Goal: Information Seeking & Learning: Find specific fact

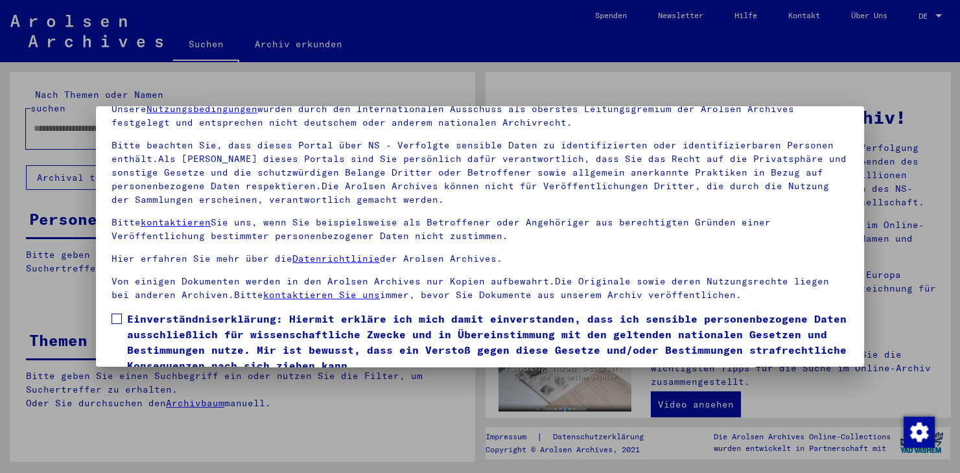
scroll to position [112, 0]
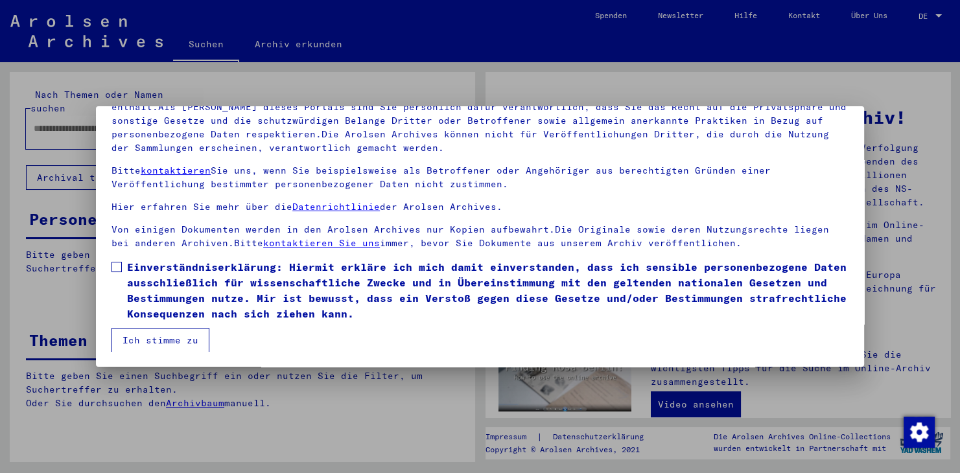
click at [117, 262] on span at bounding box center [117, 267] width 10 height 10
click at [170, 335] on button "Ich stimme zu" at bounding box center [161, 340] width 98 height 25
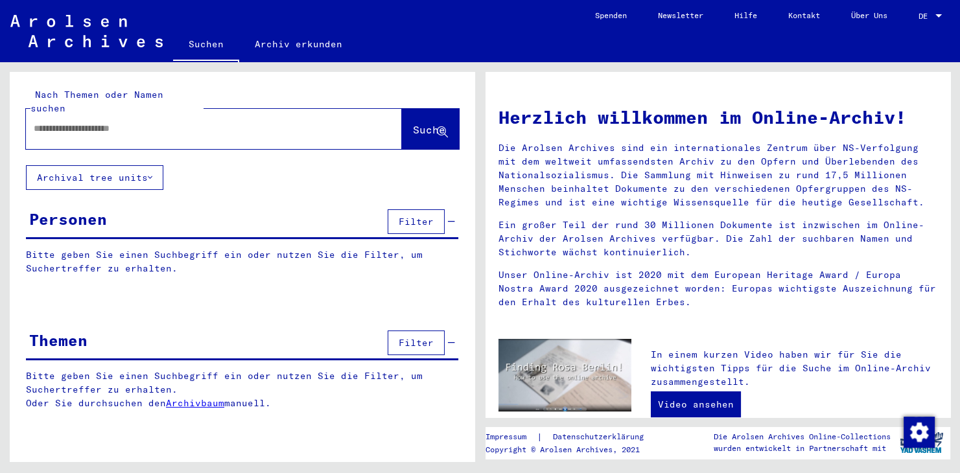
click at [132, 122] on input "text" at bounding box center [198, 129] width 329 height 14
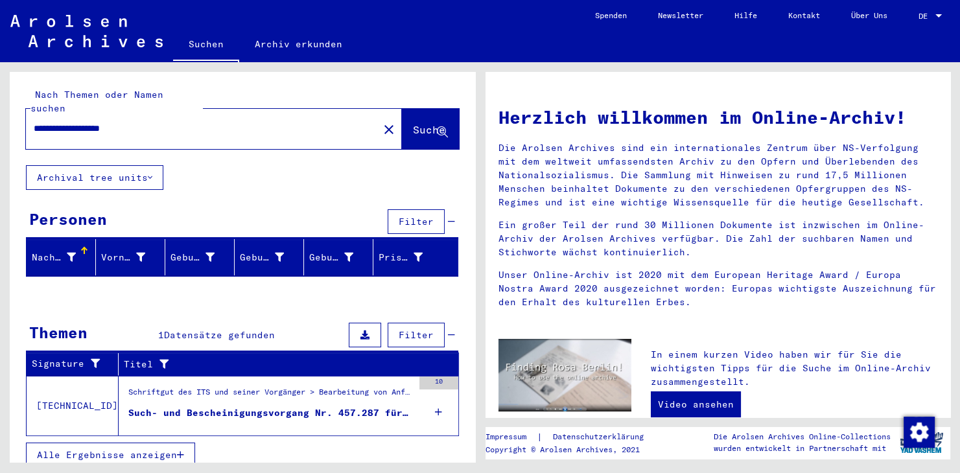
click at [170, 122] on input "**********" at bounding box center [198, 129] width 329 height 14
click at [413, 123] on span "Suche" at bounding box center [429, 129] width 32 height 13
click at [415, 123] on span "Suche" at bounding box center [429, 129] width 32 height 13
click at [287, 165] on div "**********" at bounding box center [243, 278] width 466 height 412
click at [192, 122] on input "**********" at bounding box center [198, 129] width 329 height 14
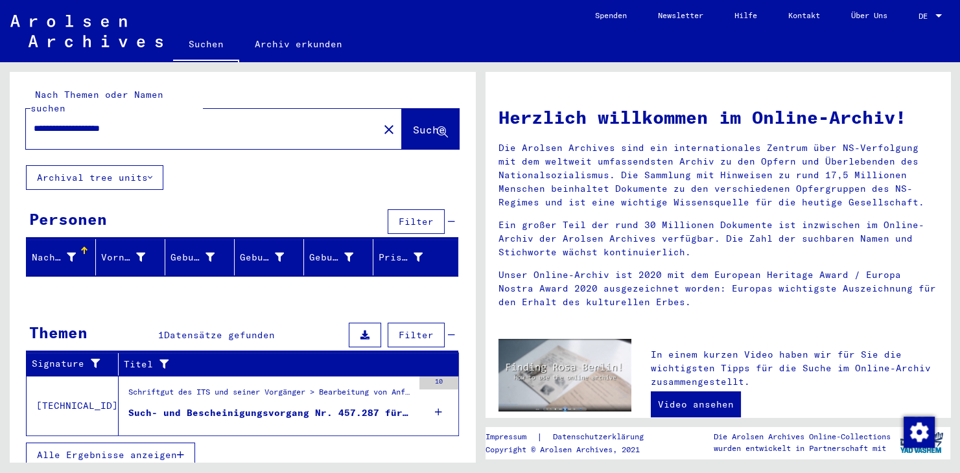
drag, startPoint x: 192, startPoint y: 118, endPoint x: 99, endPoint y: 113, distance: 93.5
click at [77, 122] on input "**********" at bounding box center [198, 129] width 329 height 14
drag, startPoint x: 156, startPoint y: 117, endPoint x: 108, endPoint y: 111, distance: 48.3
click at [108, 122] on input "**********" at bounding box center [198, 129] width 329 height 14
type input "**********"
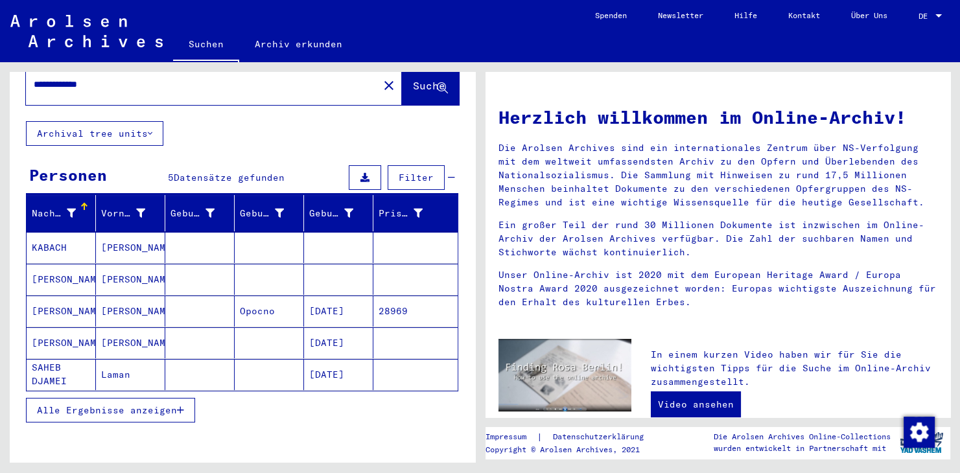
scroll to position [71, 0]
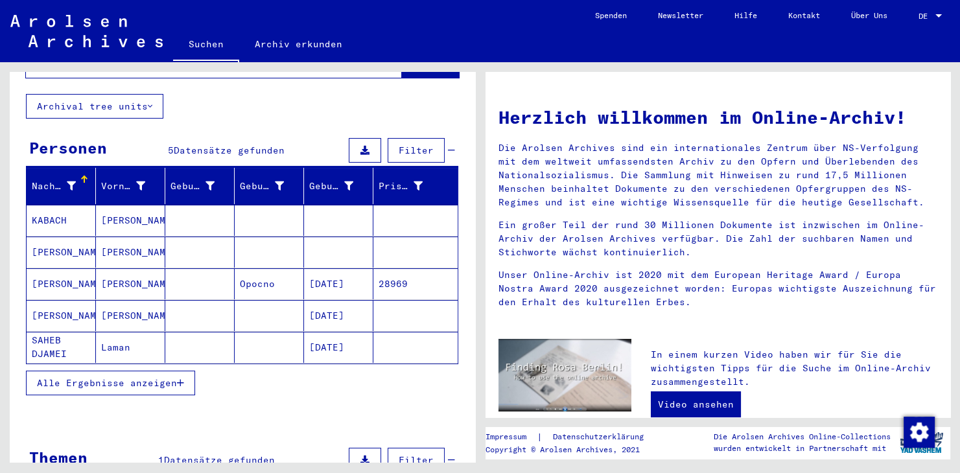
click at [113, 237] on mat-cell "[PERSON_NAME]" at bounding box center [130, 252] width 69 height 31
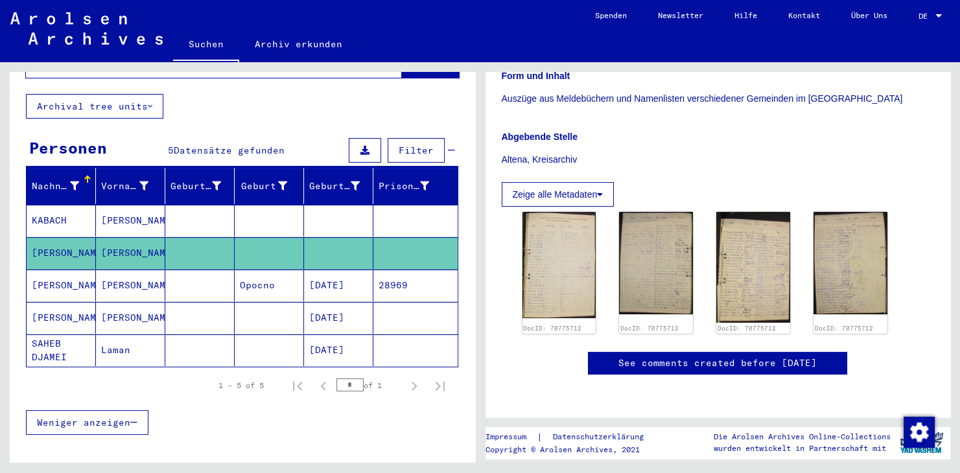
scroll to position [286, 0]
click at [539, 237] on img at bounding box center [560, 265] width 78 height 112
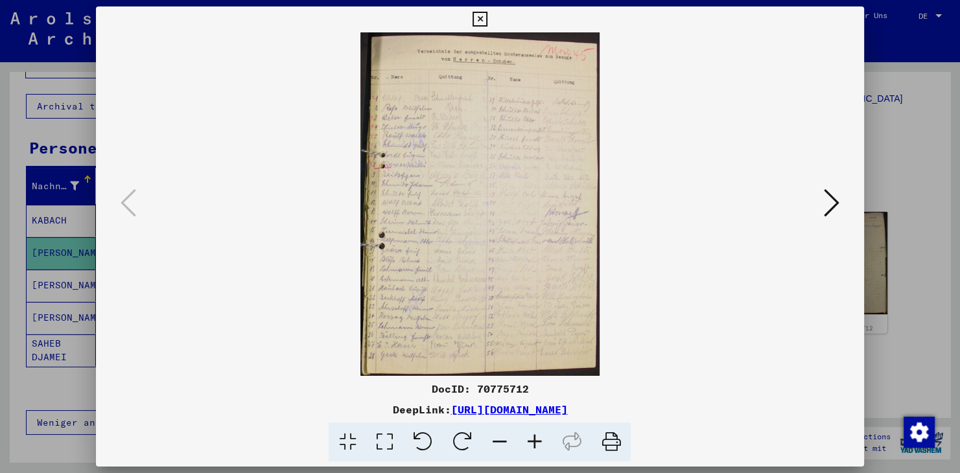
click at [820, 208] on img at bounding box center [480, 204] width 680 height 344
click at [840, 203] on icon at bounding box center [832, 202] width 16 height 31
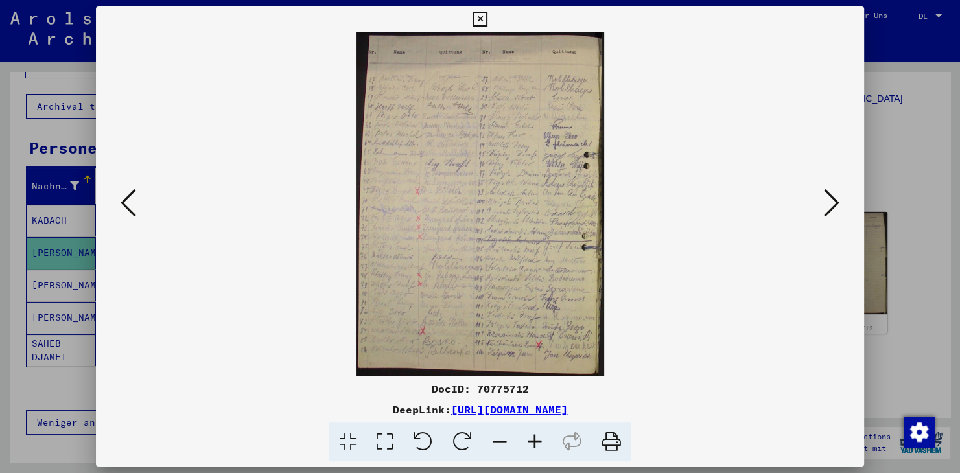
click at [837, 204] on icon at bounding box center [832, 202] width 16 height 31
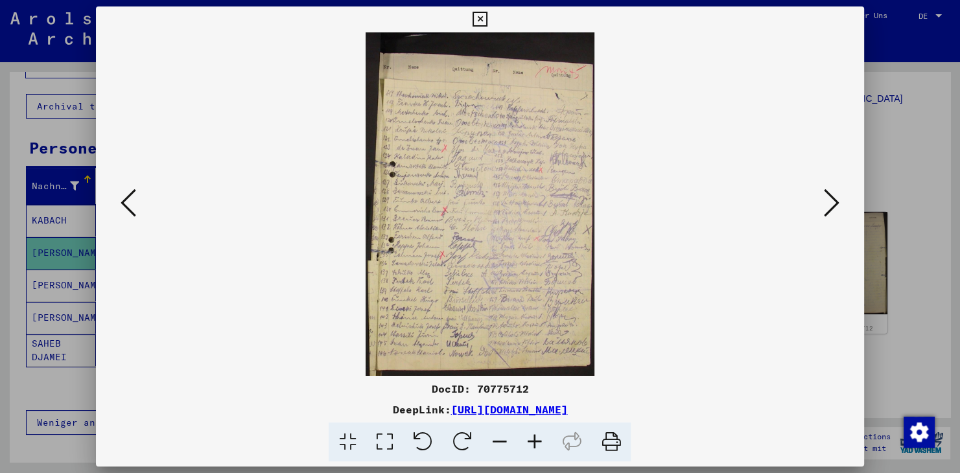
click at [837, 204] on icon at bounding box center [832, 202] width 16 height 31
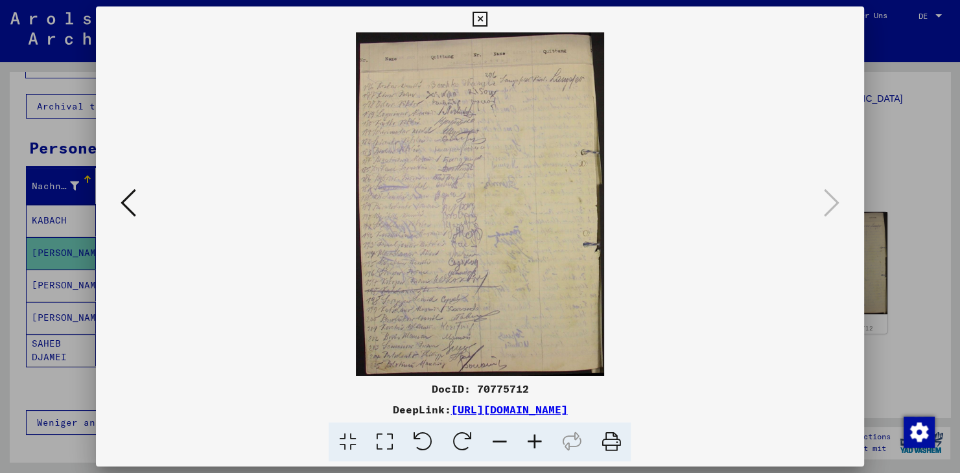
click at [488, 19] on icon at bounding box center [480, 20] width 15 height 16
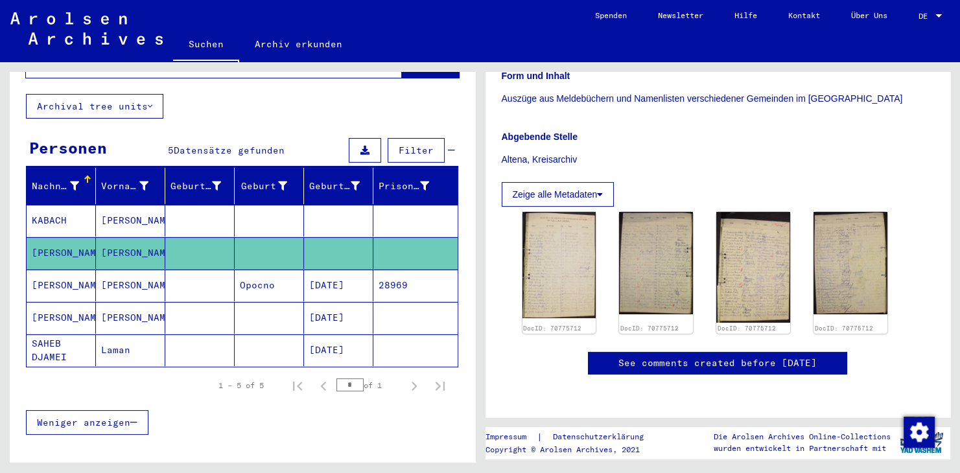
click at [122, 270] on mat-cell "[PERSON_NAME]" at bounding box center [130, 286] width 69 height 32
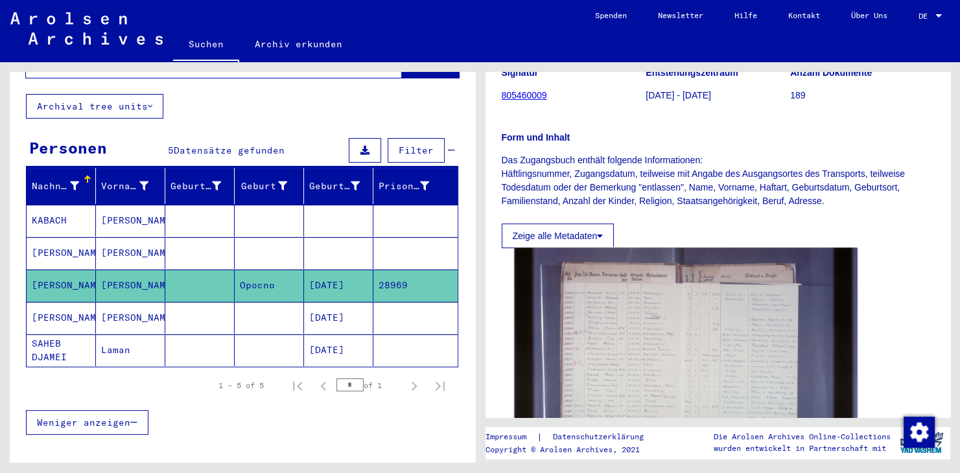
scroll to position [71, 0]
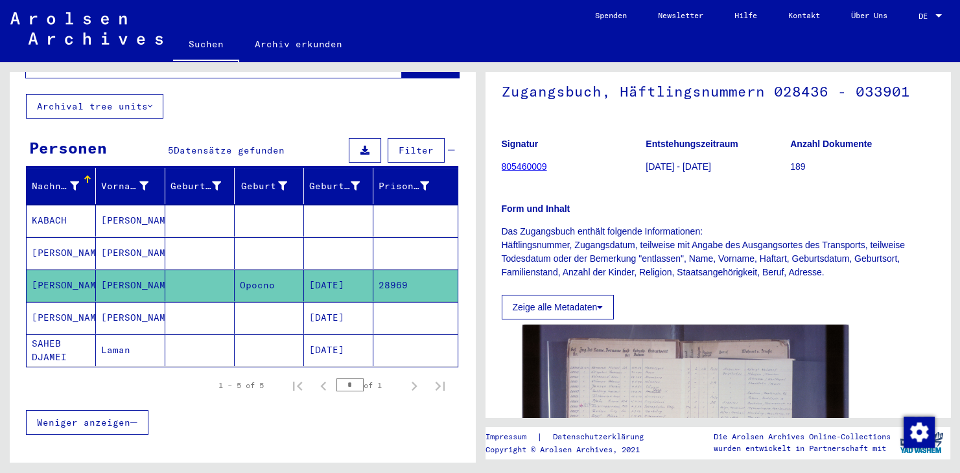
click at [278, 414] on div "Weniger anzeigen" at bounding box center [242, 423] width 433 height 38
click at [213, 307] on mat-cell at bounding box center [199, 318] width 69 height 32
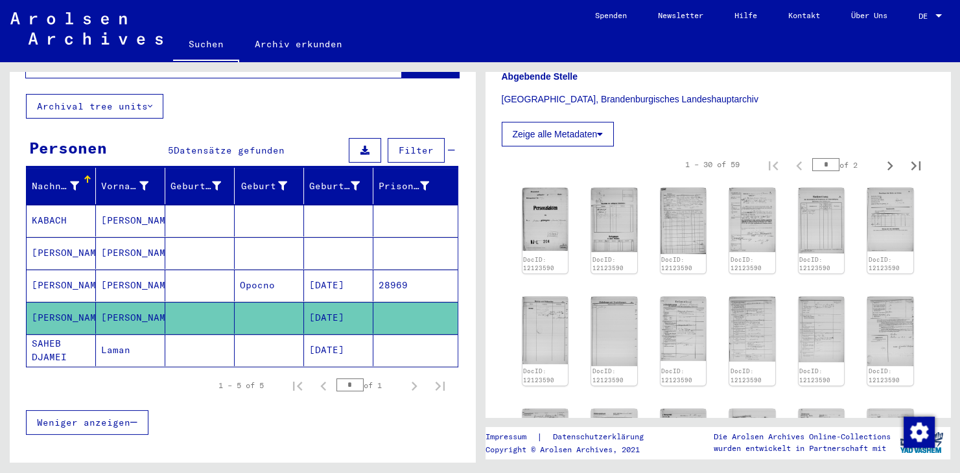
scroll to position [358, 0]
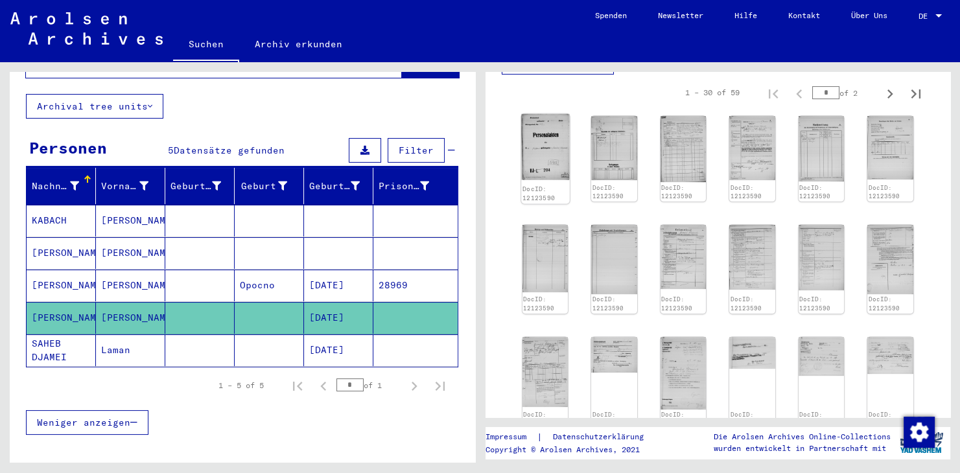
click at [538, 149] on img at bounding box center [545, 147] width 48 height 66
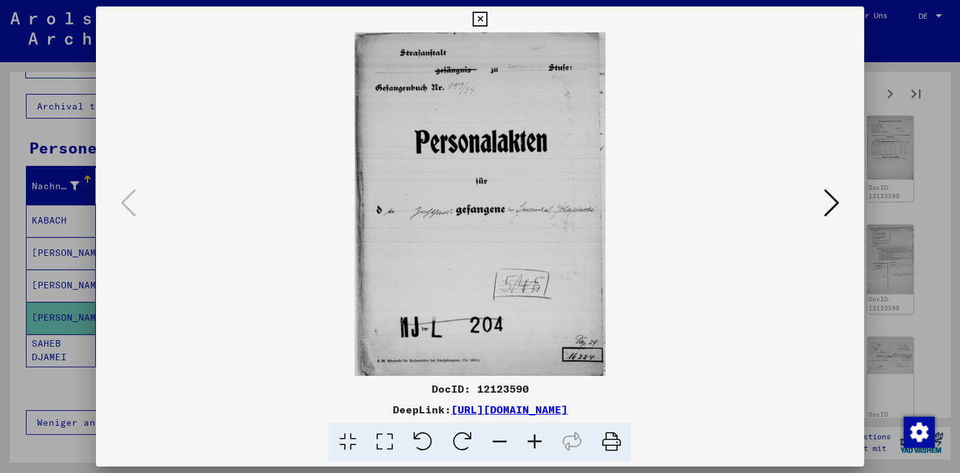
click at [834, 204] on icon at bounding box center [832, 202] width 16 height 31
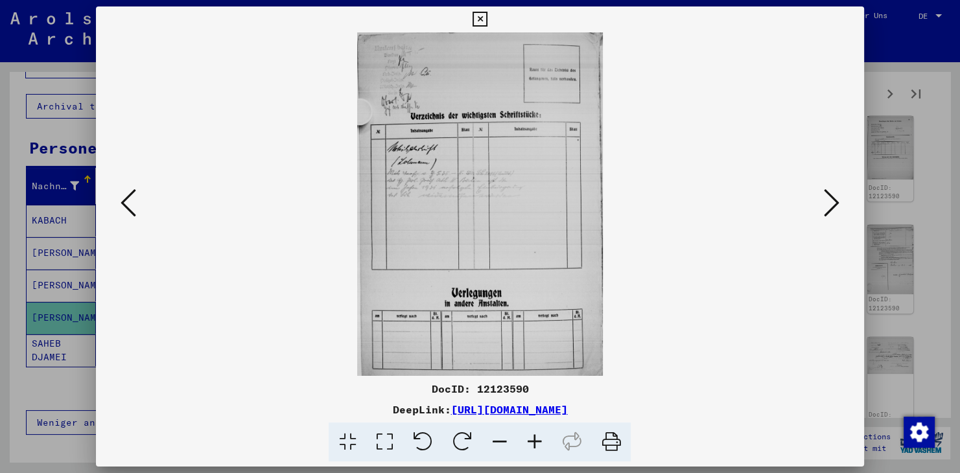
click at [834, 204] on icon at bounding box center [832, 202] width 16 height 31
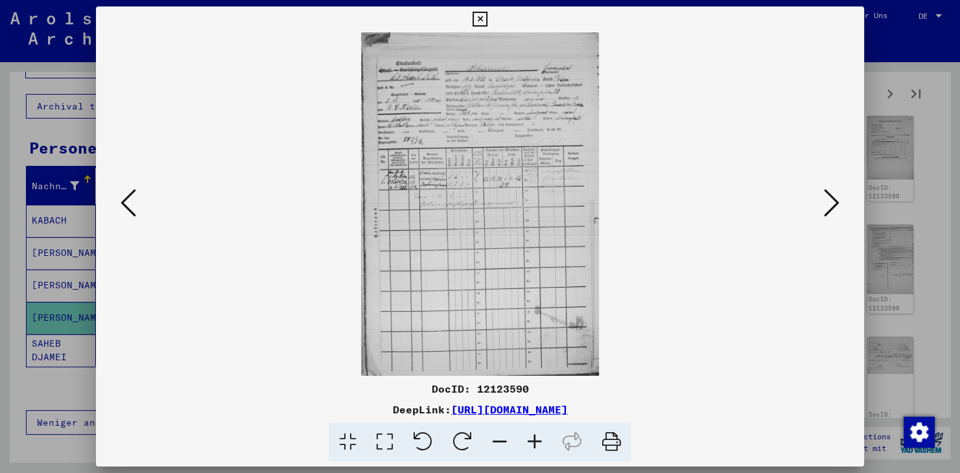
click at [834, 204] on icon at bounding box center [832, 202] width 16 height 31
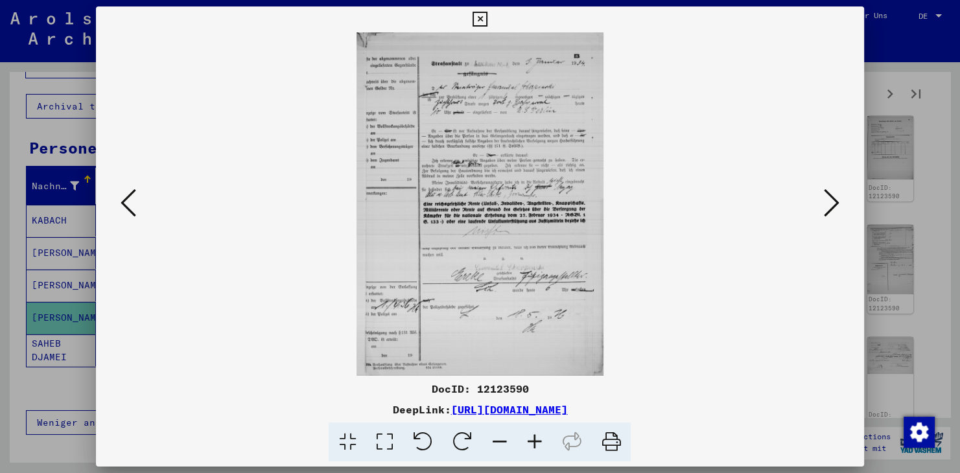
click at [834, 204] on icon at bounding box center [832, 202] width 16 height 31
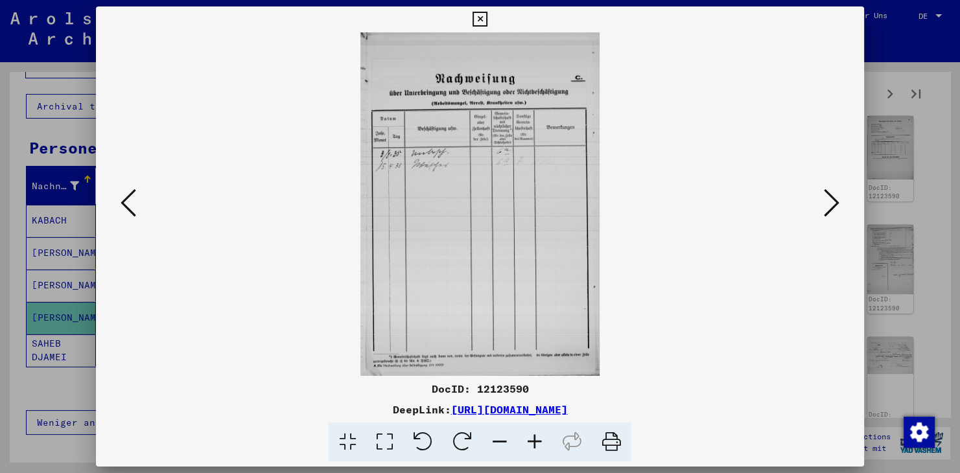
click at [834, 204] on icon at bounding box center [832, 202] width 16 height 31
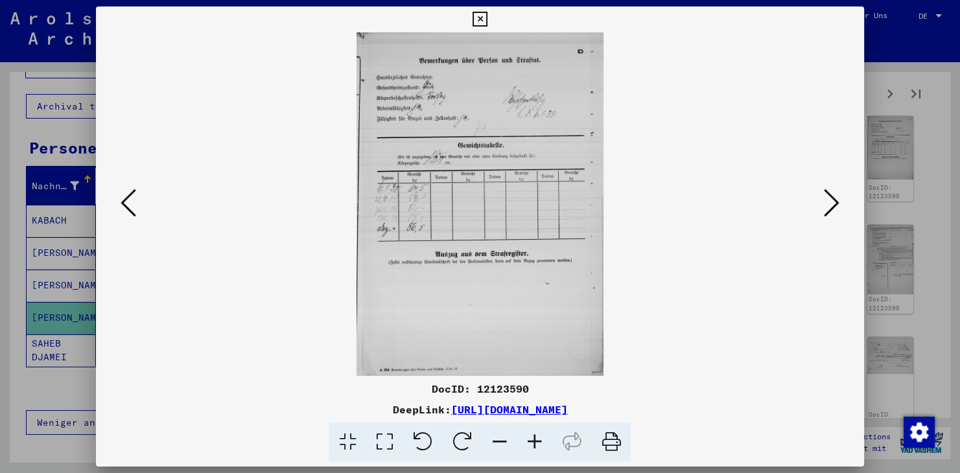
click at [488, 14] on icon at bounding box center [480, 20] width 15 height 16
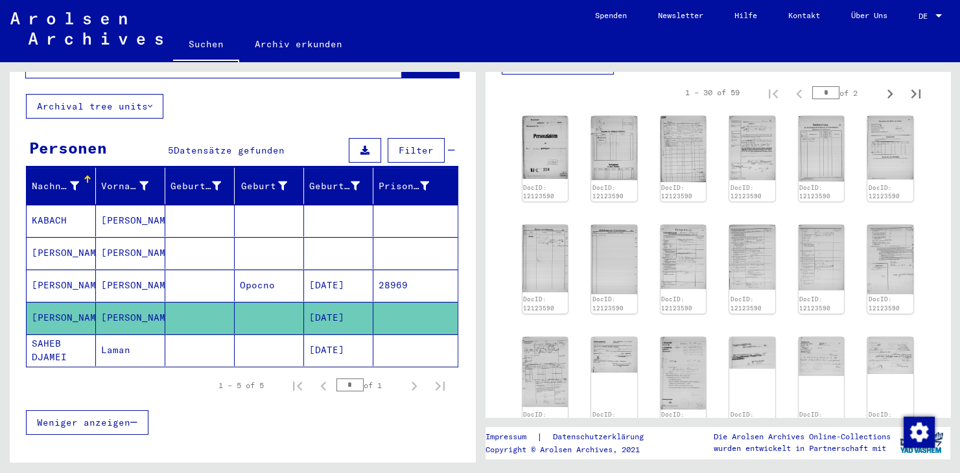
click at [153, 240] on mat-cell "[PERSON_NAME]" at bounding box center [130, 253] width 69 height 32
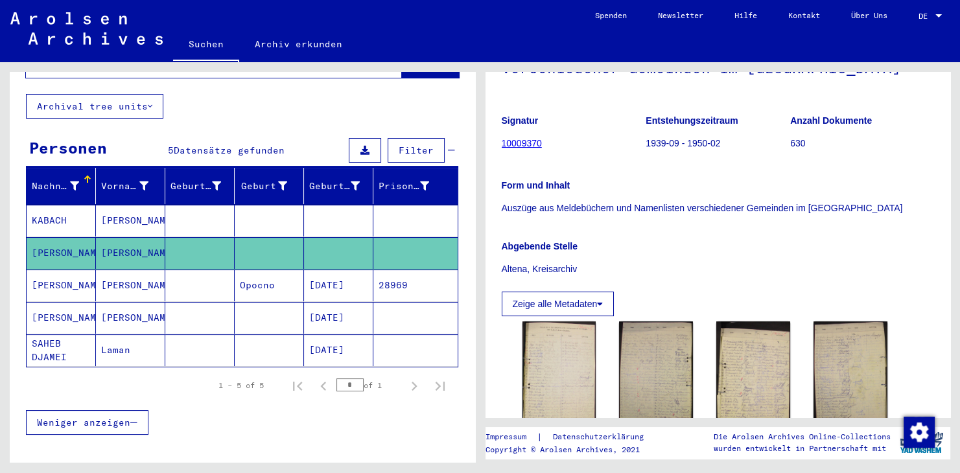
scroll to position [143, 0]
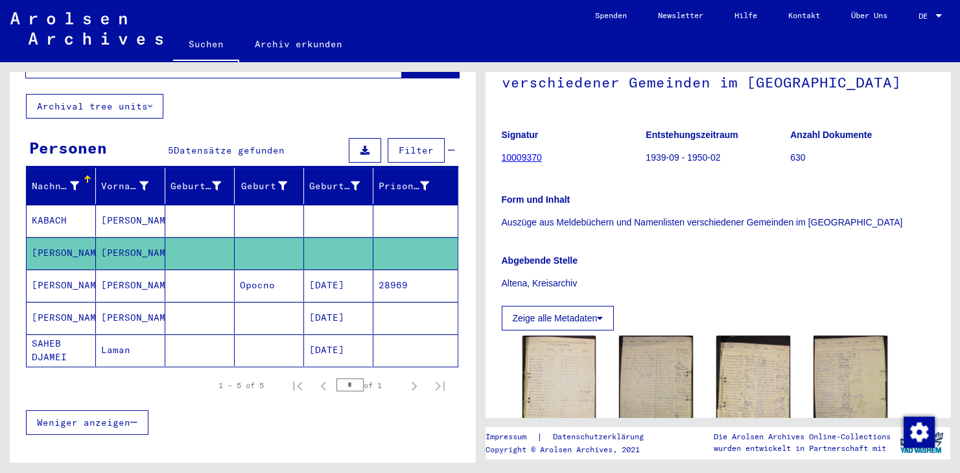
click at [897, 302] on div "Zeige alle Metadaten" at bounding box center [718, 315] width 433 height 31
click at [530, 374] on img at bounding box center [560, 389] width 78 height 112
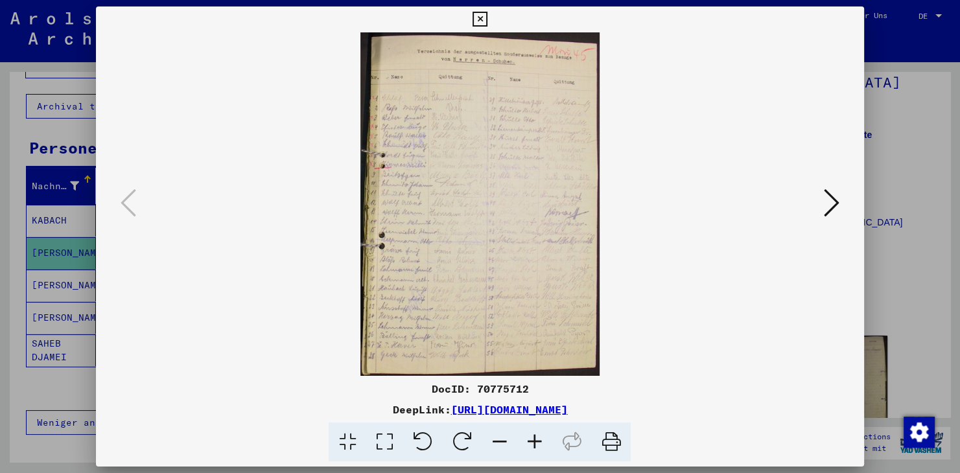
click at [538, 199] on img at bounding box center [480, 204] width 680 height 344
click at [538, 440] on icon at bounding box center [534, 443] width 35 height 40
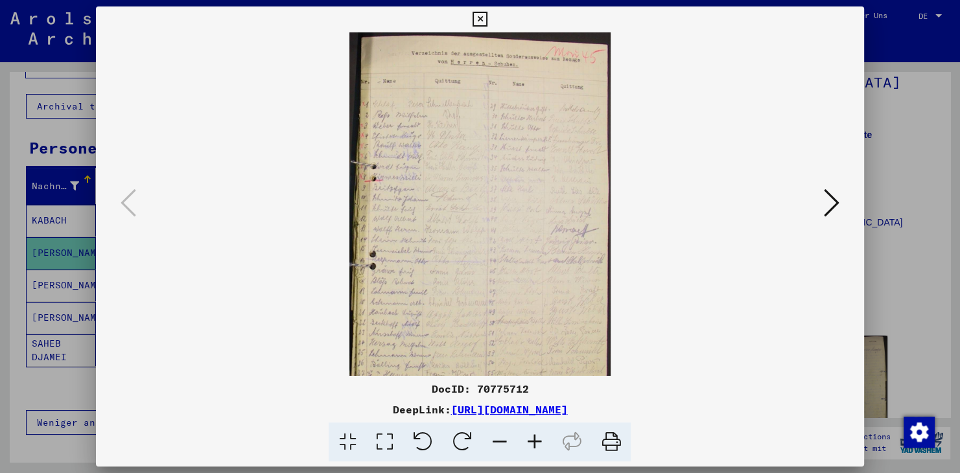
click at [538, 440] on icon at bounding box center [534, 443] width 35 height 40
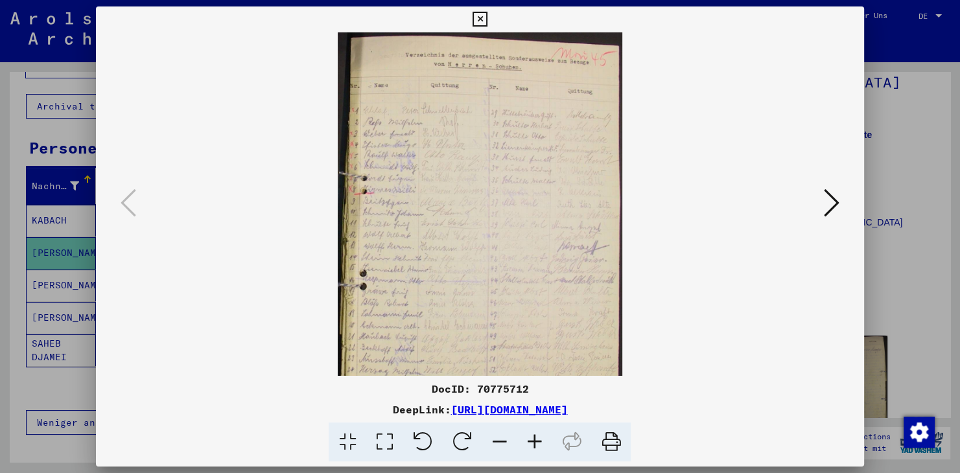
click at [538, 440] on icon at bounding box center [534, 443] width 35 height 40
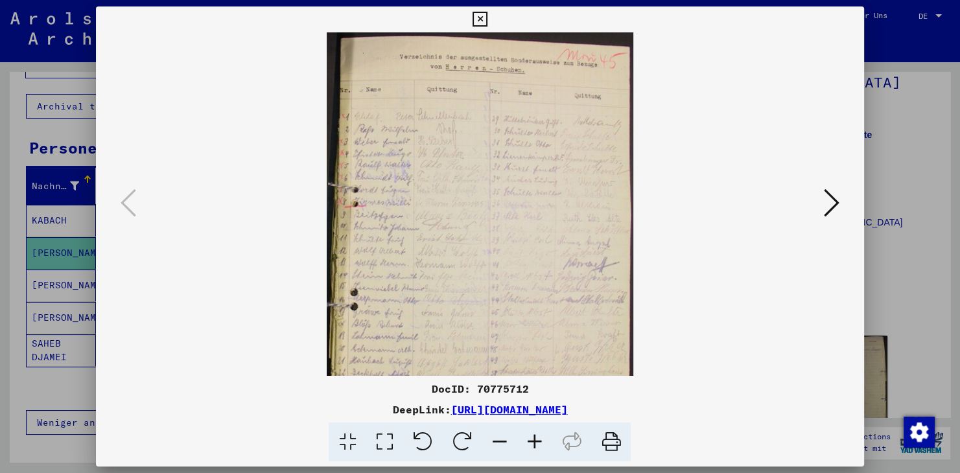
click at [538, 440] on icon at bounding box center [534, 443] width 35 height 40
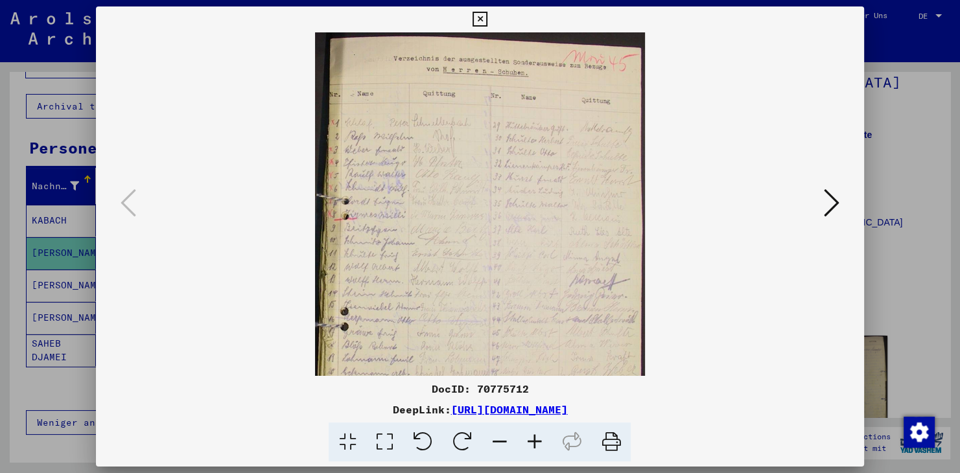
drag, startPoint x: 440, startPoint y: 156, endPoint x: 442, endPoint y: 220, distance: 63.6
click at [442, 220] on img at bounding box center [479, 268] width 329 height 473
click at [534, 440] on icon at bounding box center [534, 443] width 35 height 40
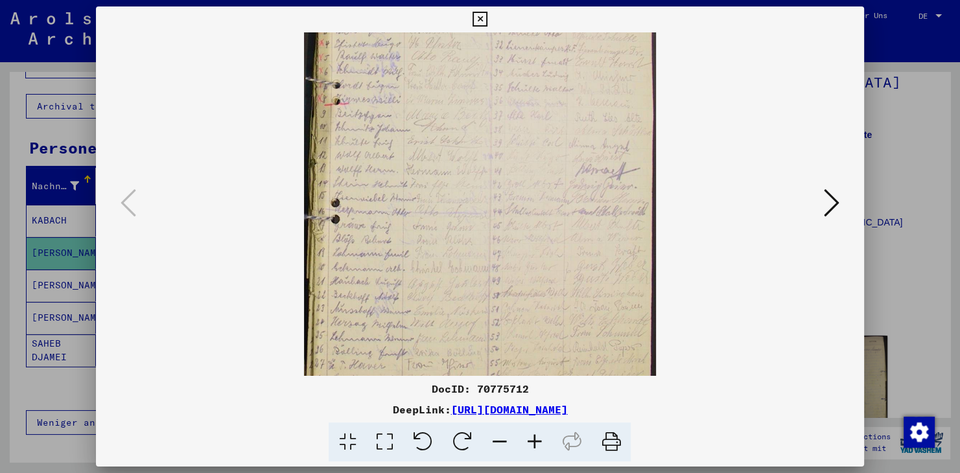
scroll to position [130, 0]
drag, startPoint x: 491, startPoint y: 265, endPoint x: 511, endPoint y: 135, distance: 131.2
click at [511, 135] on img at bounding box center [480, 156] width 352 height 506
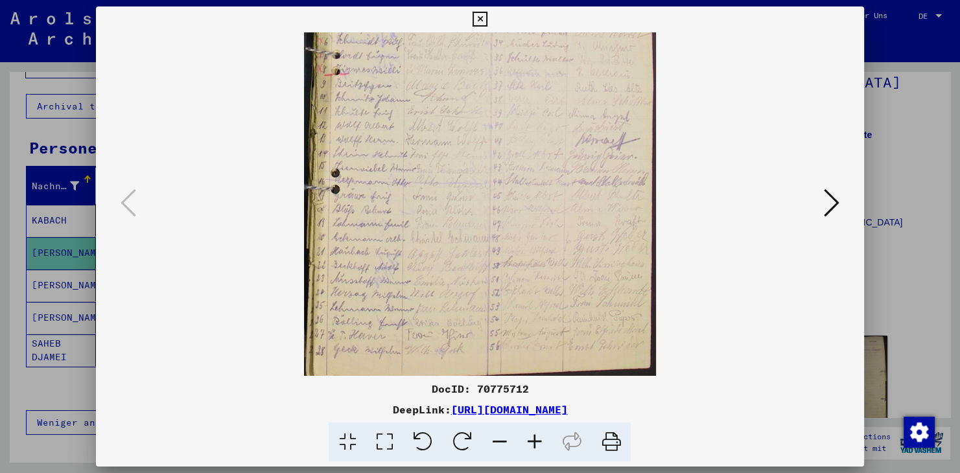
scroll to position [161, 0]
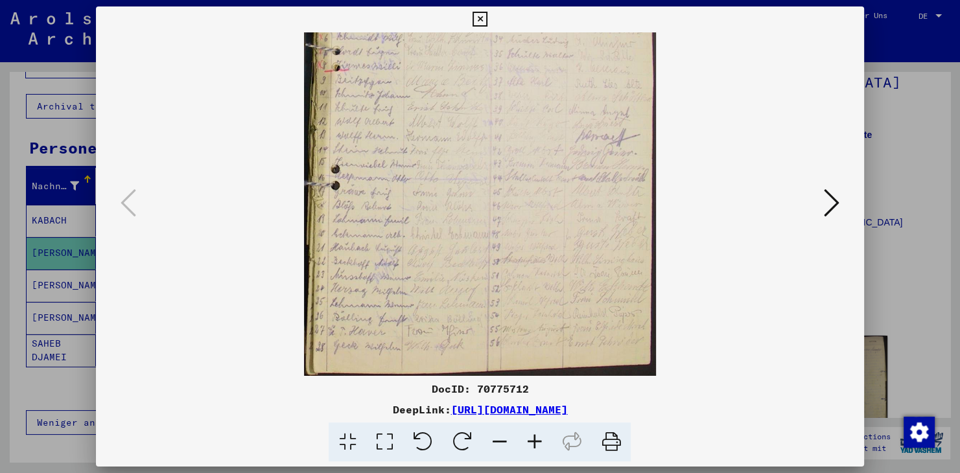
drag, startPoint x: 467, startPoint y: 337, endPoint x: 476, endPoint y: 300, distance: 38.1
click at [476, 300] on img at bounding box center [480, 124] width 352 height 506
click at [230, 318] on div at bounding box center [480, 204] width 680 height 344
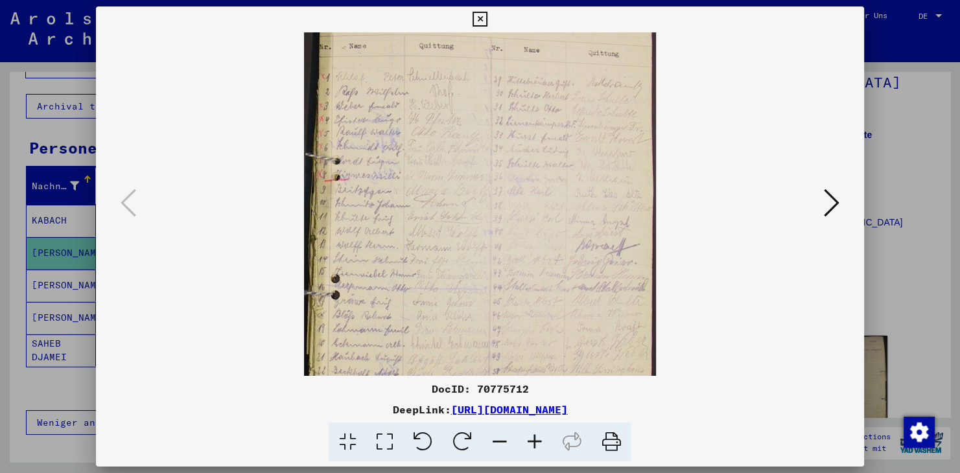
scroll to position [0, 0]
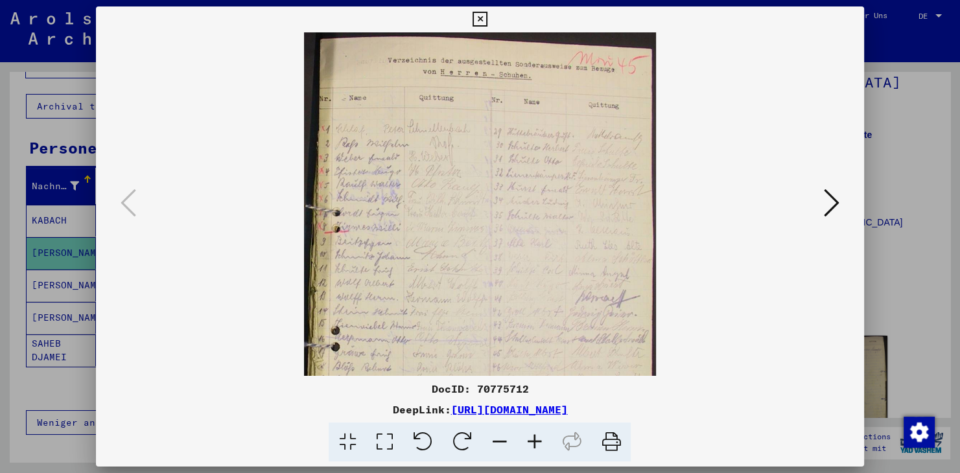
drag, startPoint x: 442, startPoint y: 235, endPoint x: 421, endPoint y: 454, distance: 219.6
click at [421, 458] on div "DocID: 70775712 DeepLink: [URL][DOMAIN_NAME]" at bounding box center [480, 234] width 768 height 456
click at [282, 241] on viewer-one-image at bounding box center [480, 204] width 680 height 344
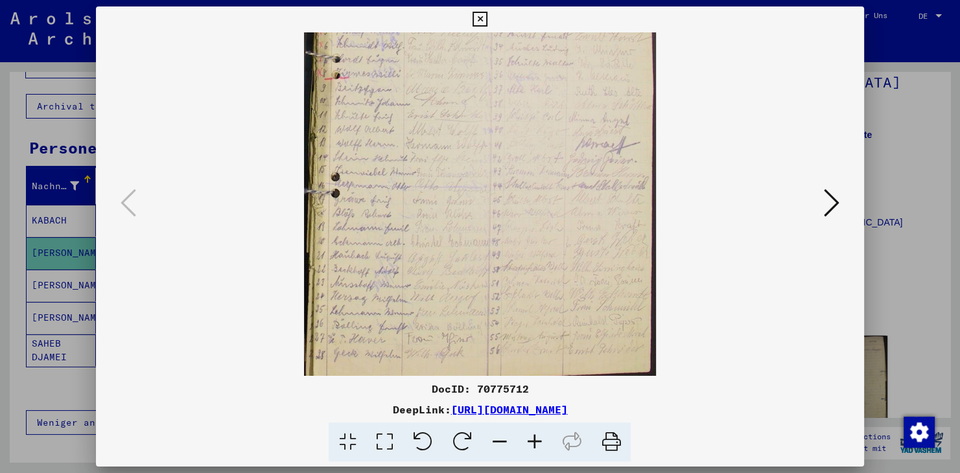
drag, startPoint x: 554, startPoint y: 346, endPoint x: 575, endPoint y: 191, distance: 156.5
click at [575, 191] on img at bounding box center [480, 132] width 352 height 506
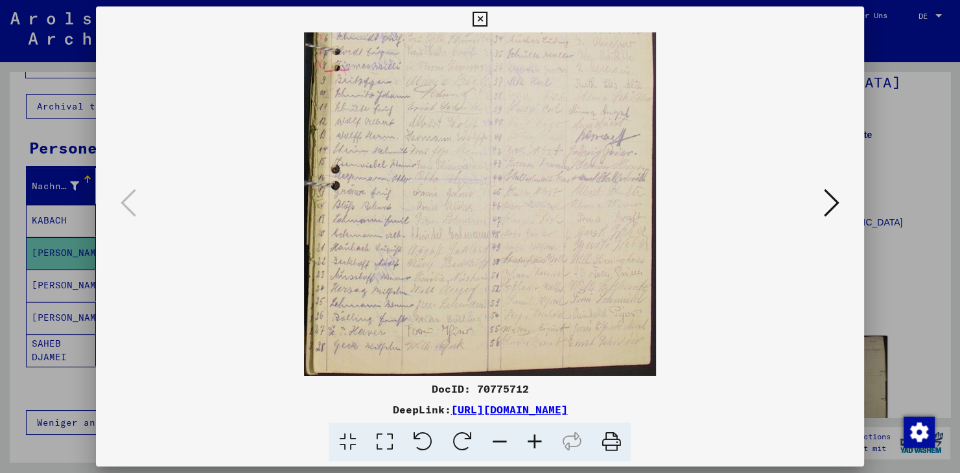
drag, startPoint x: 569, startPoint y: 315, endPoint x: 572, endPoint y: 175, distance: 140.1
click at [572, 175] on img at bounding box center [480, 124] width 352 height 506
click at [829, 204] on icon at bounding box center [832, 202] width 16 height 31
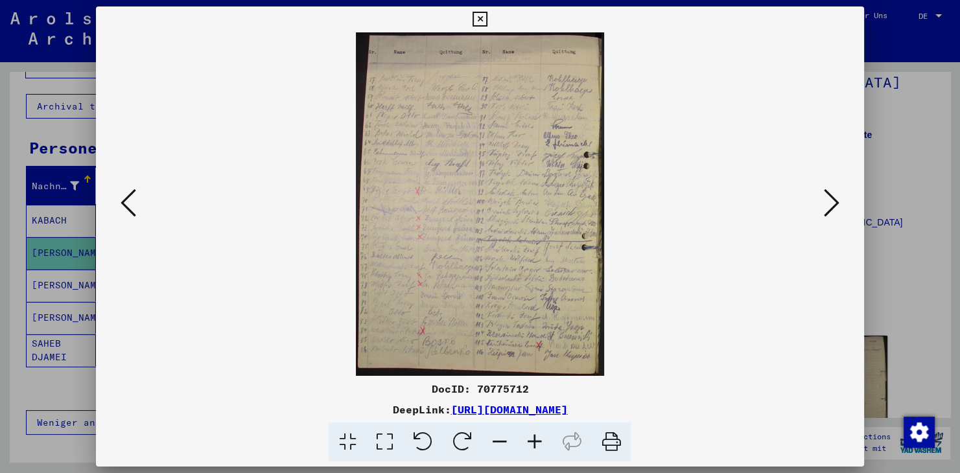
scroll to position [0, 0]
click at [837, 205] on icon at bounding box center [832, 202] width 16 height 31
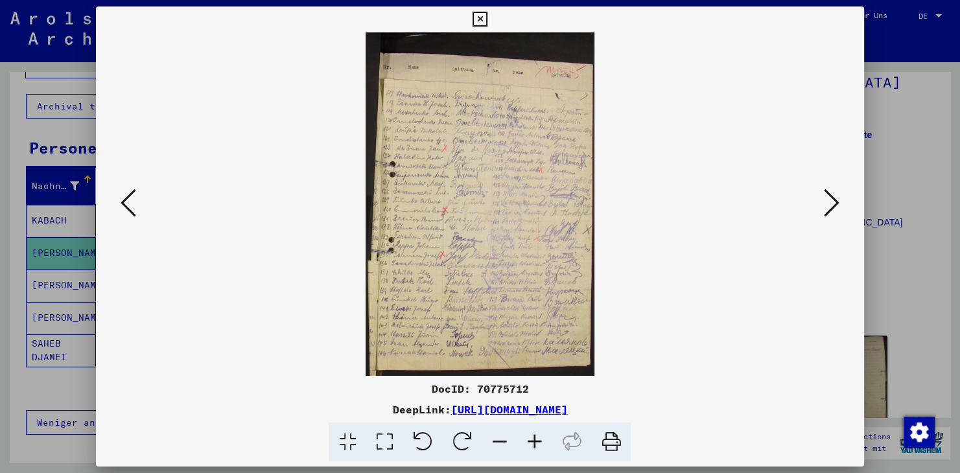
click at [831, 206] on icon at bounding box center [832, 202] width 16 height 31
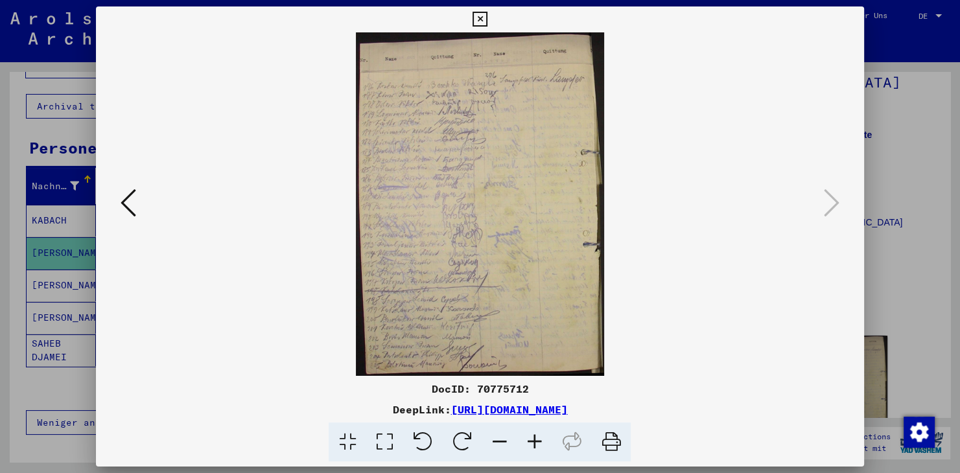
click at [488, 19] on icon at bounding box center [480, 20] width 15 height 16
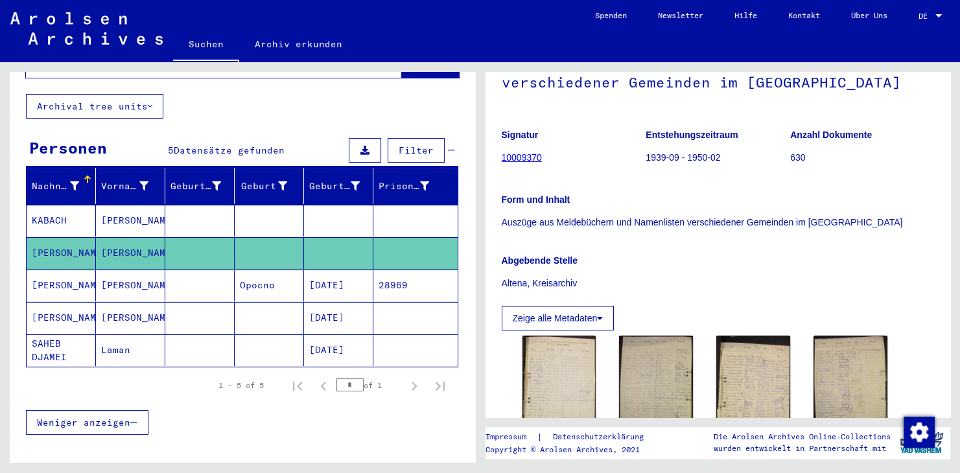
drag, startPoint x: 555, startPoint y: 159, endPoint x: 574, endPoint y: 152, distance: 19.9
click at [574, 152] on figure "Signatur 10009370" at bounding box center [574, 148] width 144 height 58
click at [593, 165] on figure "Signatur 10009370" at bounding box center [574, 148] width 144 height 58
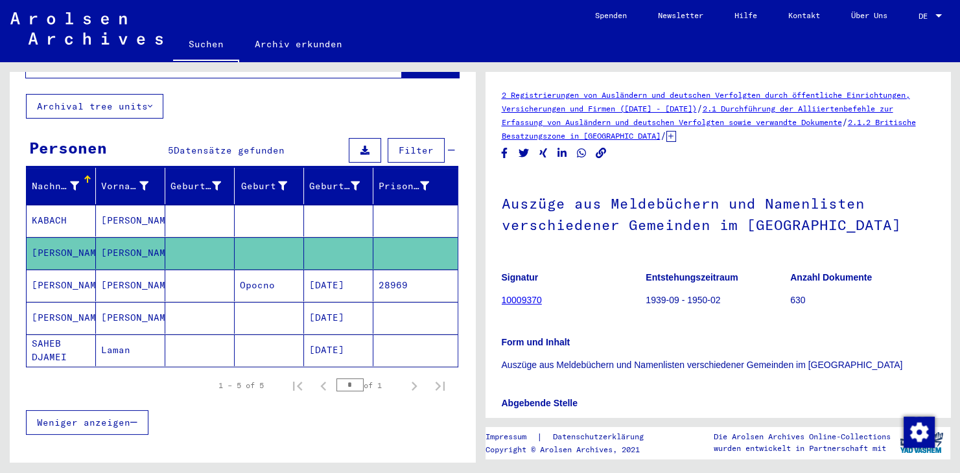
drag, startPoint x: 551, startPoint y: 298, endPoint x: 500, endPoint y: 307, distance: 51.4
click at [502, 307] on mat-grid-tile "Signatur 10009370" at bounding box center [574, 291] width 144 height 58
click at [104, 270] on mat-cell "[PERSON_NAME]" at bounding box center [130, 286] width 69 height 32
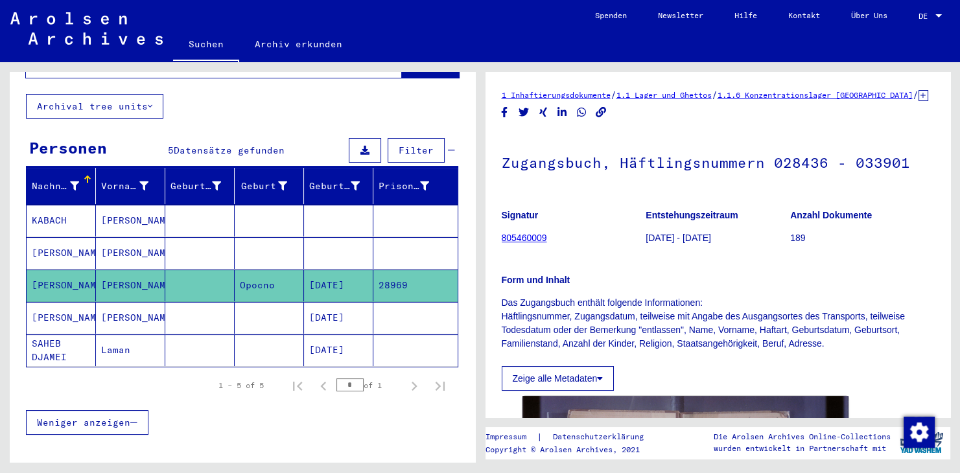
click at [888, 274] on p "Form und Inhalt" at bounding box center [718, 281] width 433 height 14
drag, startPoint x: 554, startPoint y: 239, endPoint x: 503, endPoint y: 242, distance: 51.3
click at [503, 242] on figure "Signatur 805460009" at bounding box center [574, 229] width 144 height 58
copy link "805460009"
click at [190, 303] on mat-cell at bounding box center [199, 318] width 69 height 32
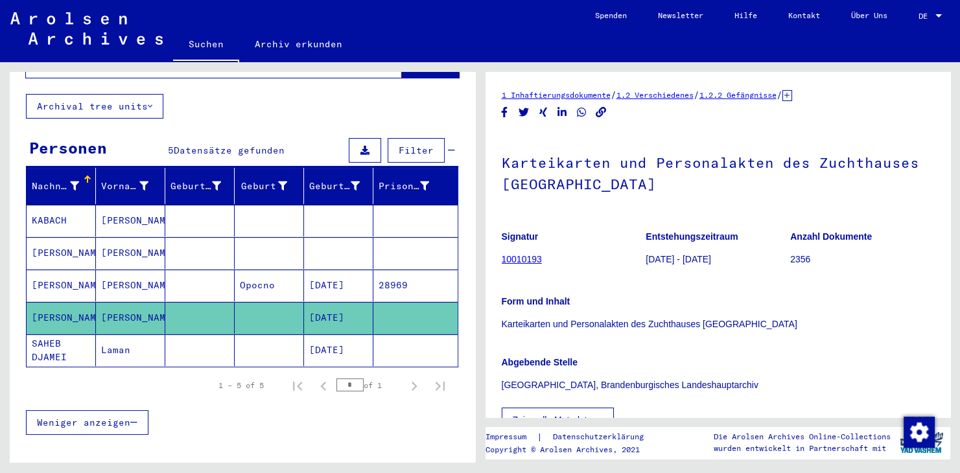
click at [588, 372] on div "Abgebende Stelle [GEOGRAPHIC_DATA], Brandenburgisches Landeshauptarchiv" at bounding box center [718, 366] width 433 height 52
drag, startPoint x: 549, startPoint y: 258, endPoint x: 500, endPoint y: 260, distance: 48.7
click at [502, 260] on mat-grid-tile "Signatur 10010193" at bounding box center [574, 250] width 144 height 58
copy mat-grid-tile "Signatur 10010193"
click at [590, 263] on figure "Signatur 10010193" at bounding box center [574, 250] width 144 height 58
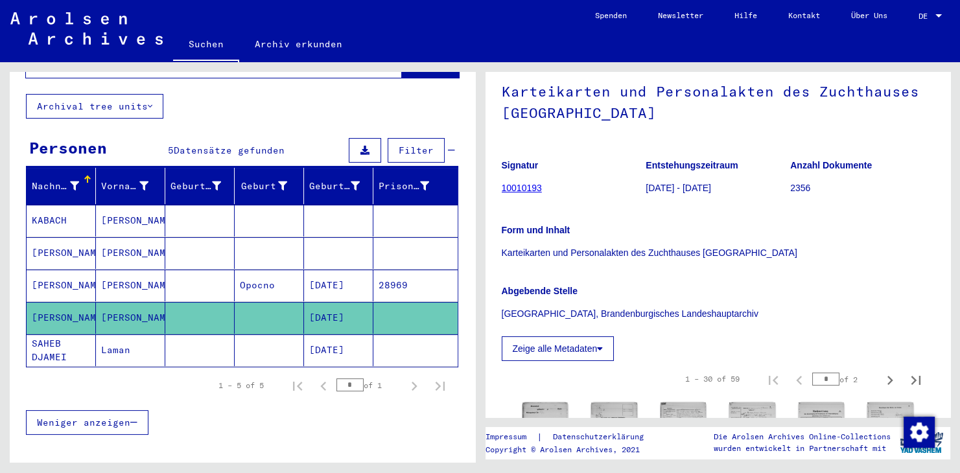
scroll to position [143, 0]
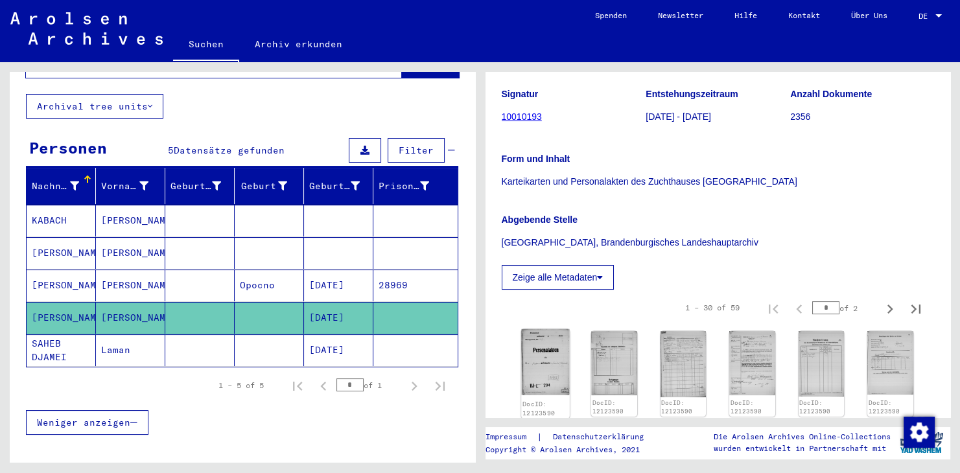
click at [551, 365] on img at bounding box center [545, 362] width 48 height 66
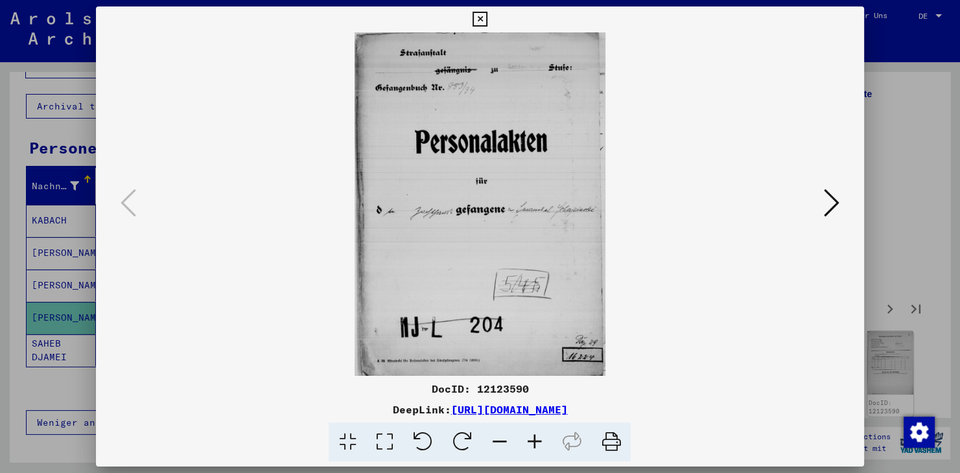
click at [842, 201] on button at bounding box center [831, 203] width 23 height 37
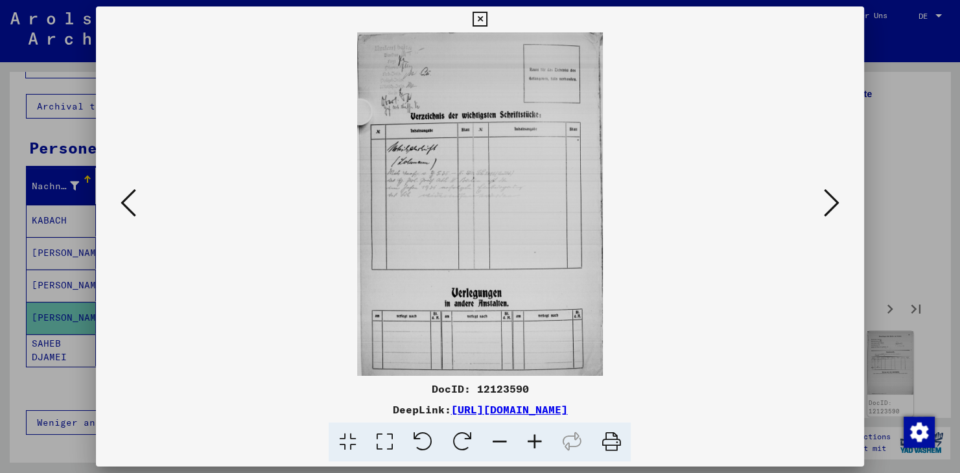
click at [834, 206] on icon at bounding box center [832, 202] width 16 height 31
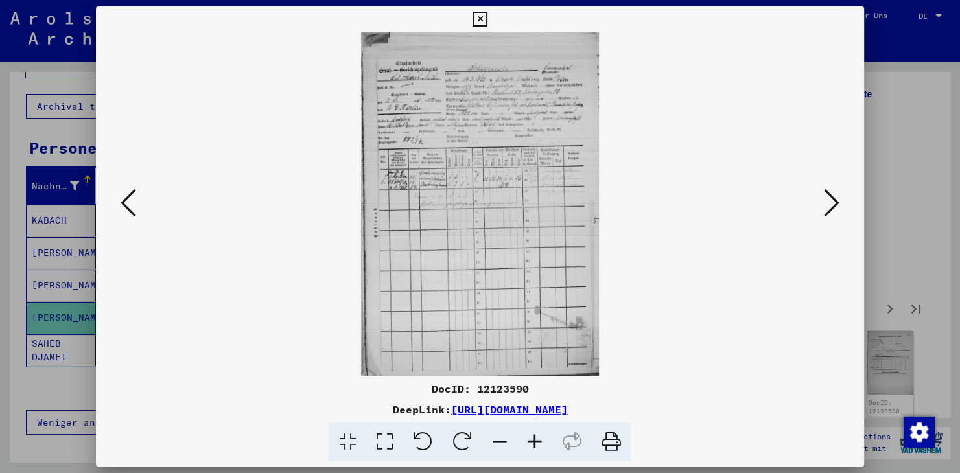
click at [834, 206] on icon at bounding box center [832, 202] width 16 height 31
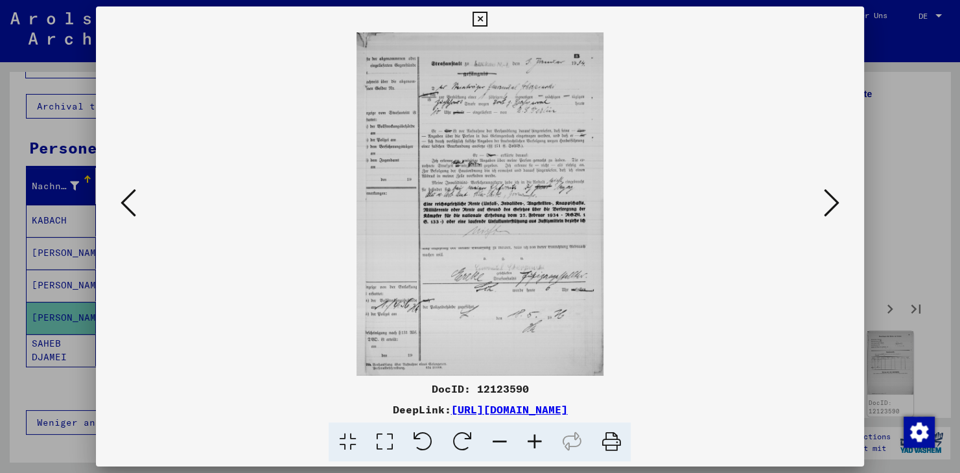
click at [834, 206] on icon at bounding box center [832, 202] width 16 height 31
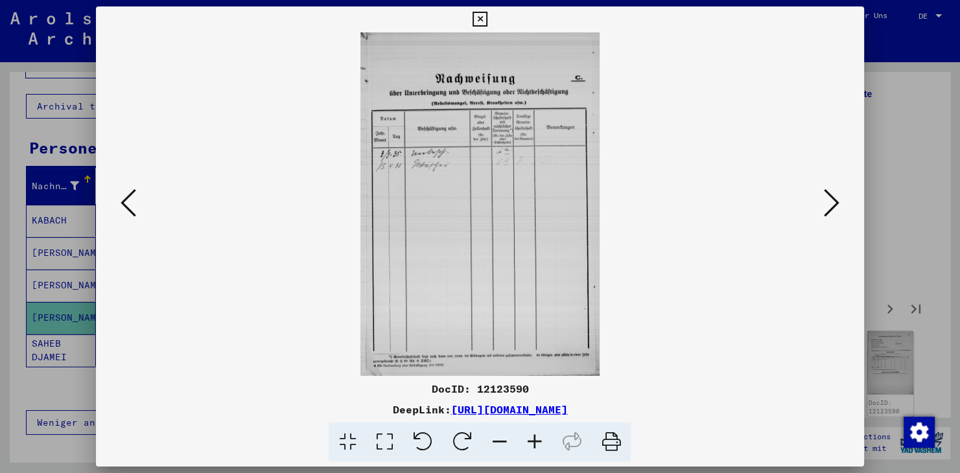
click at [834, 206] on icon at bounding box center [832, 202] width 16 height 31
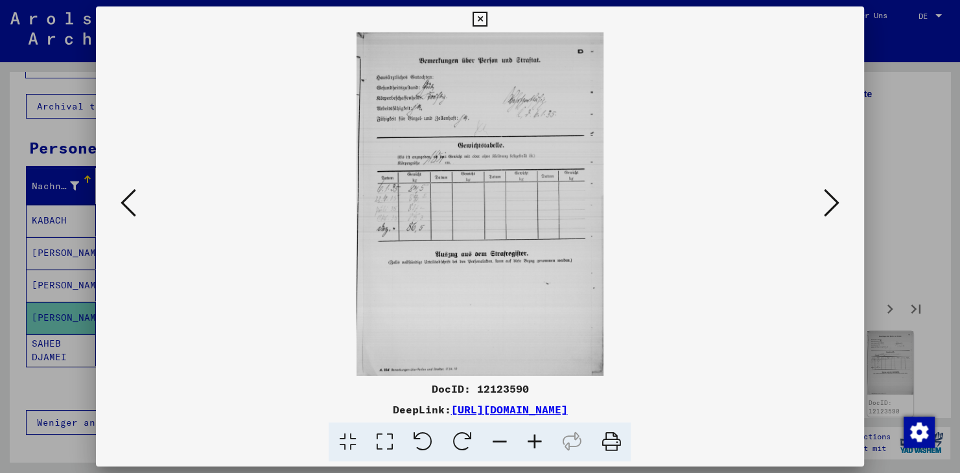
click at [834, 206] on icon at bounding box center [832, 202] width 16 height 31
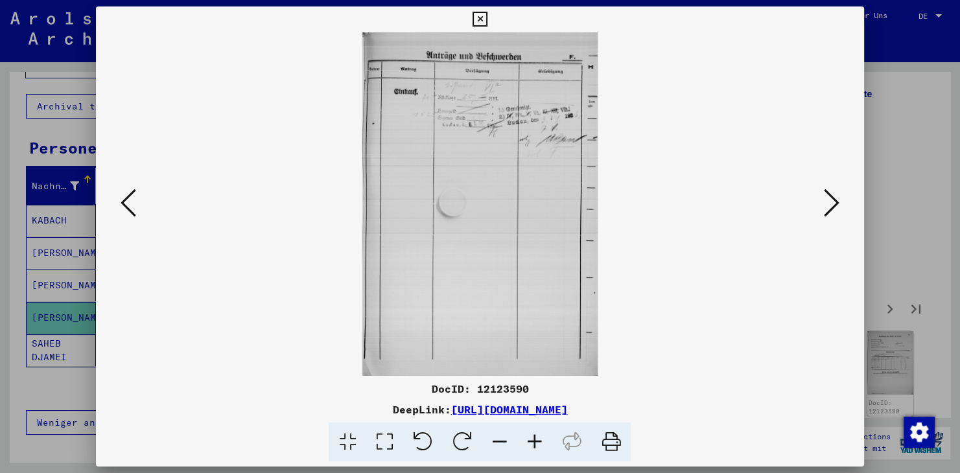
click at [834, 206] on icon at bounding box center [832, 202] width 16 height 31
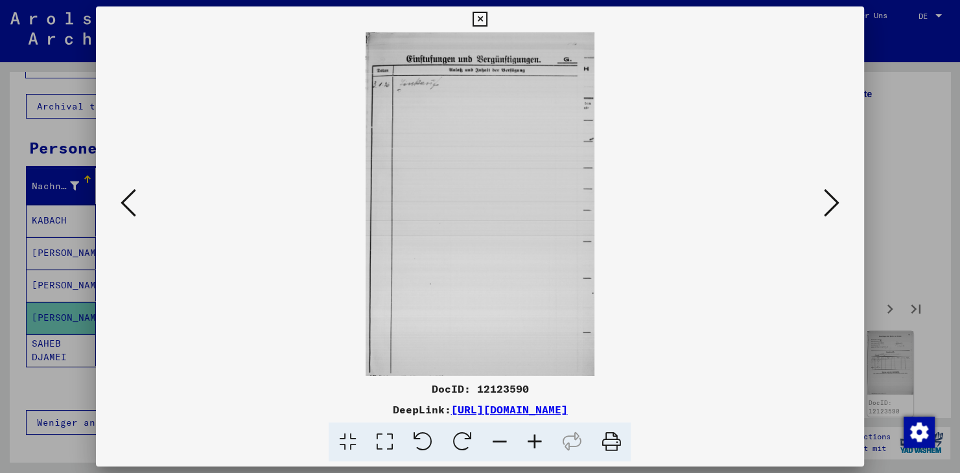
click at [834, 206] on icon at bounding box center [832, 202] width 16 height 31
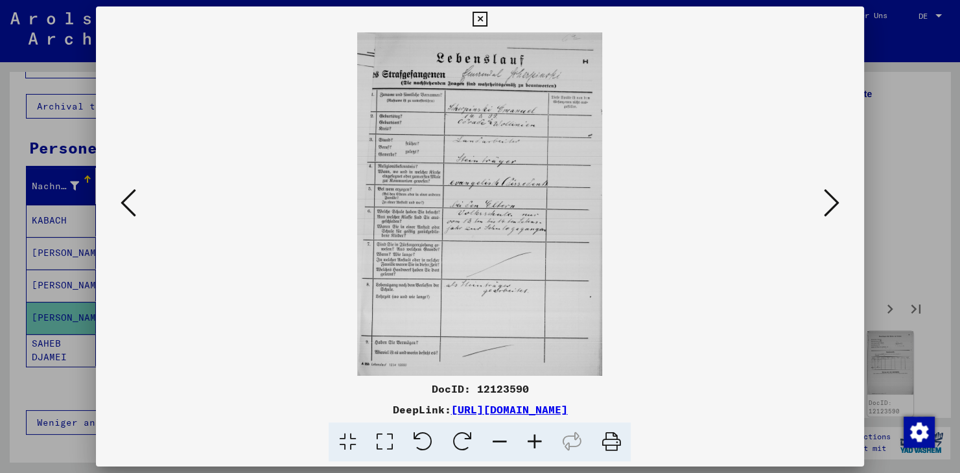
click at [834, 206] on icon at bounding box center [832, 202] width 16 height 31
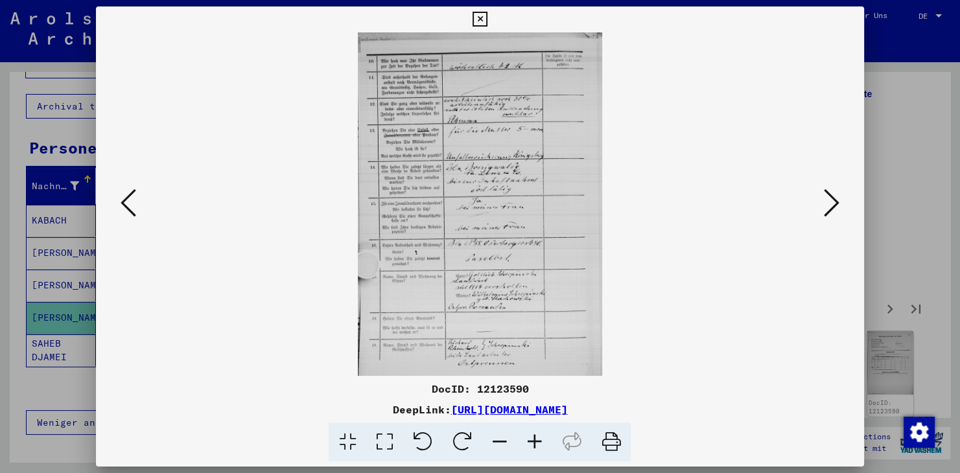
click at [834, 206] on icon at bounding box center [832, 202] width 16 height 31
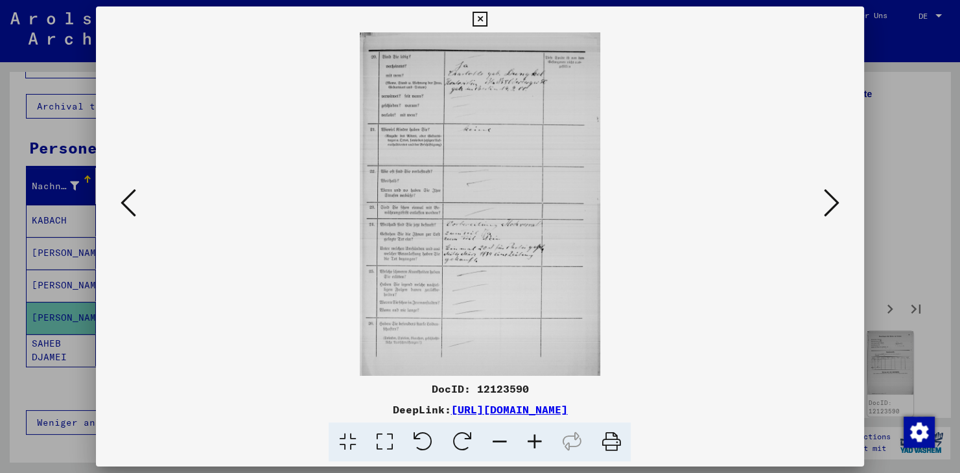
click at [834, 206] on icon at bounding box center [832, 202] width 16 height 31
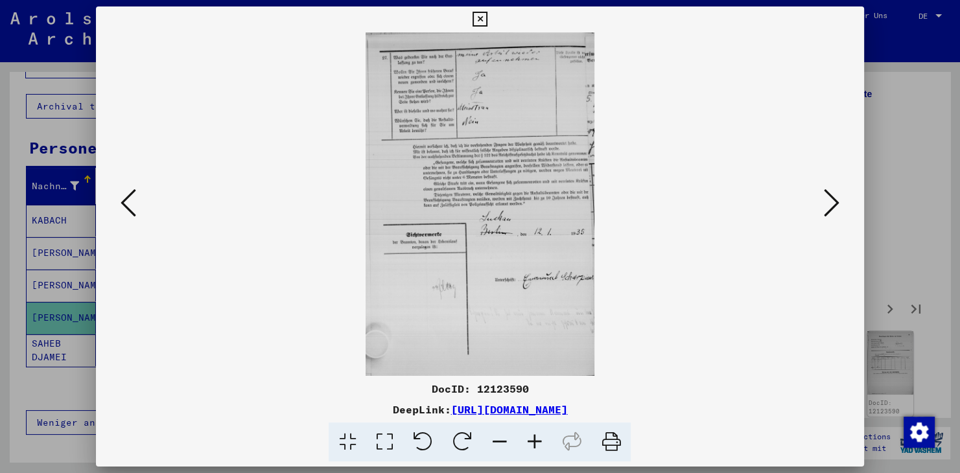
click at [834, 206] on icon at bounding box center [832, 202] width 16 height 31
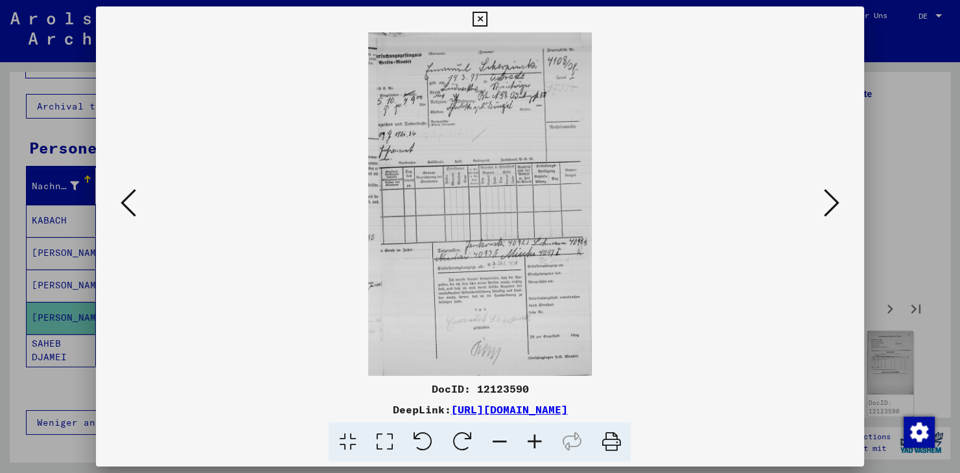
click at [488, 17] on icon at bounding box center [480, 20] width 15 height 16
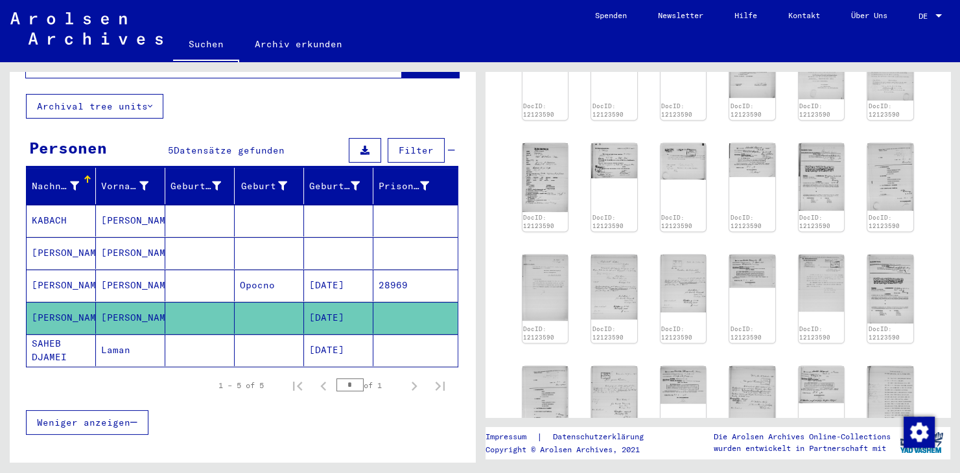
scroll to position [787, 0]
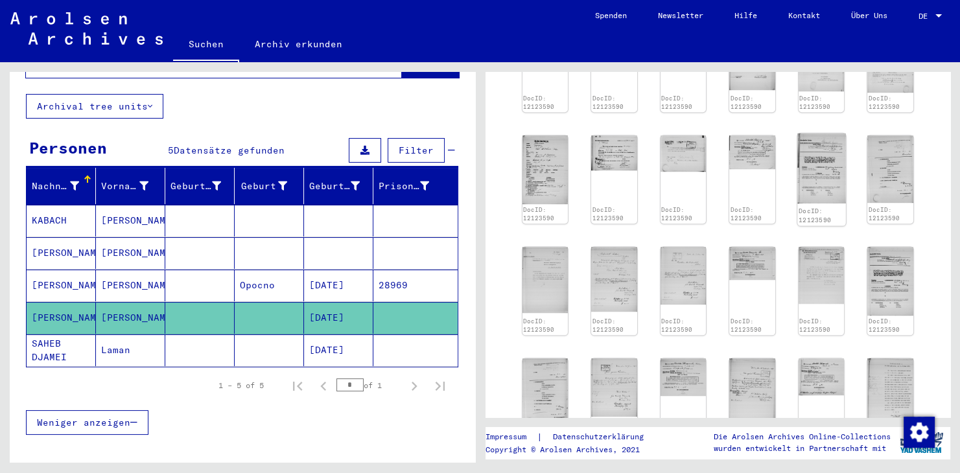
click at [818, 168] on img at bounding box center [822, 169] width 48 height 70
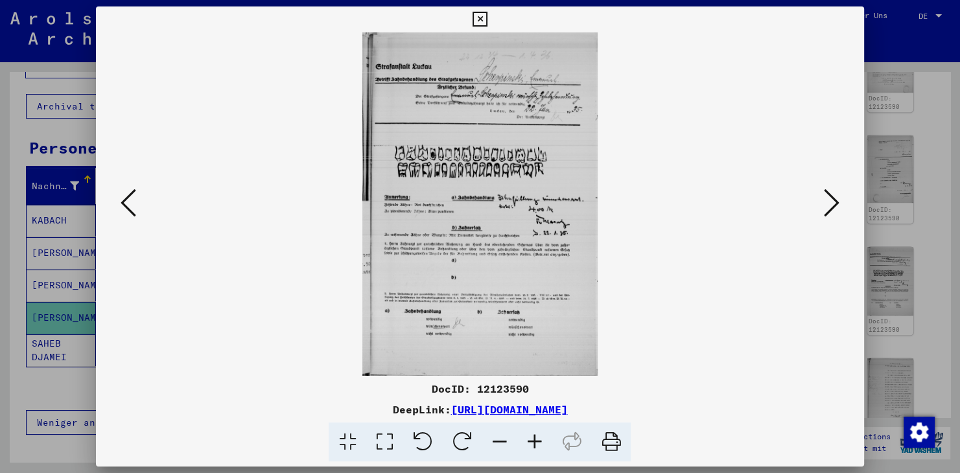
click at [488, 20] on icon at bounding box center [480, 20] width 15 height 16
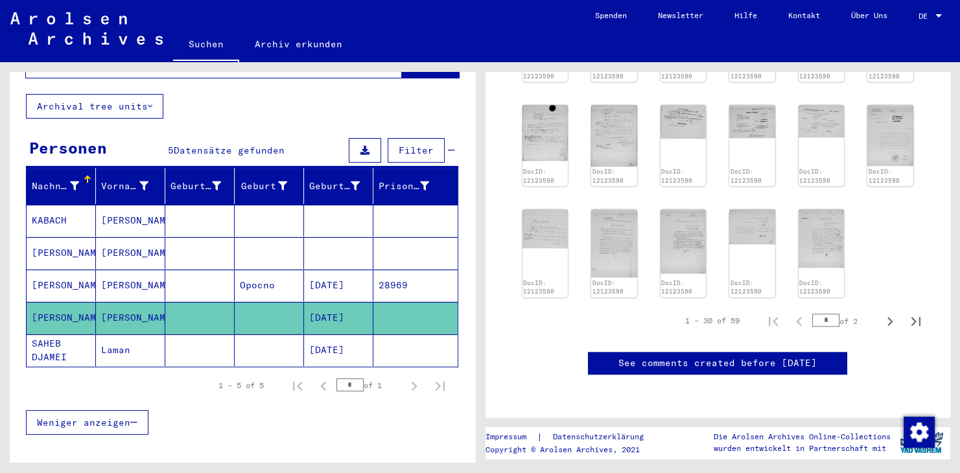
scroll to position [1289, 0]
click at [892, 317] on icon "Next page" at bounding box center [891, 321] width 6 height 9
type input "*"
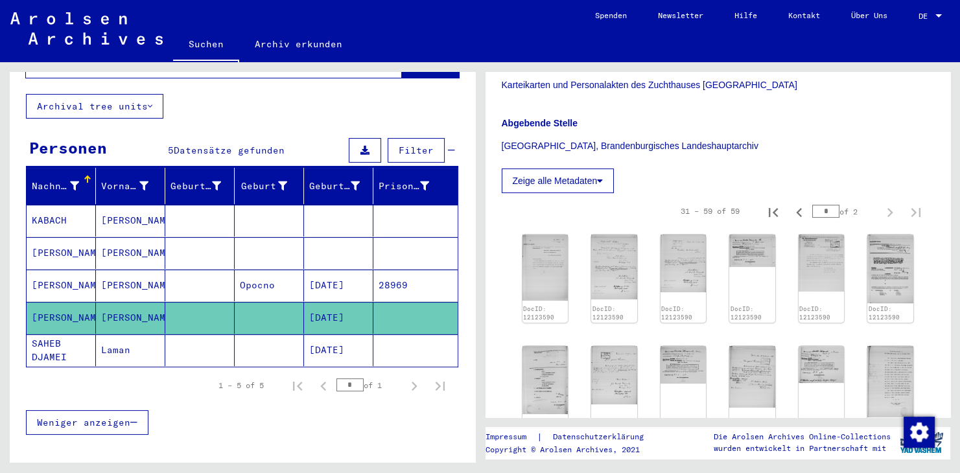
scroll to position [227, 0]
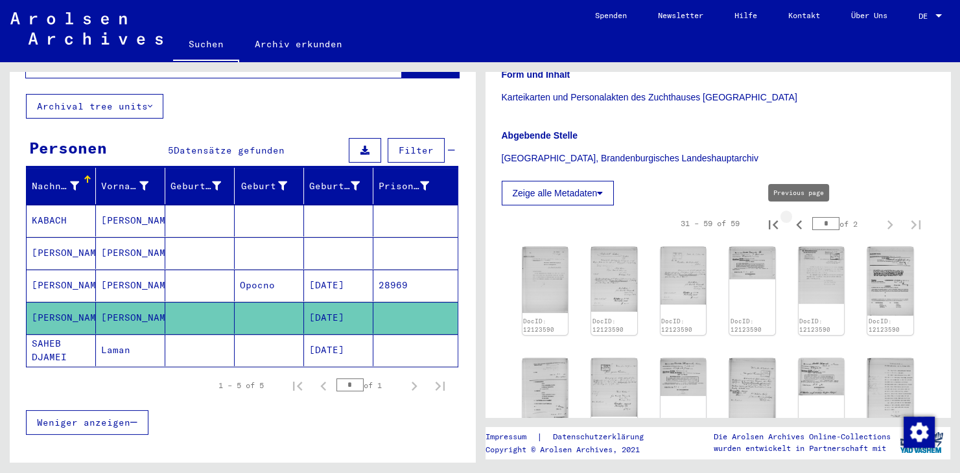
click at [798, 222] on icon "Previous page" at bounding box center [800, 225] width 18 height 18
type input "*"
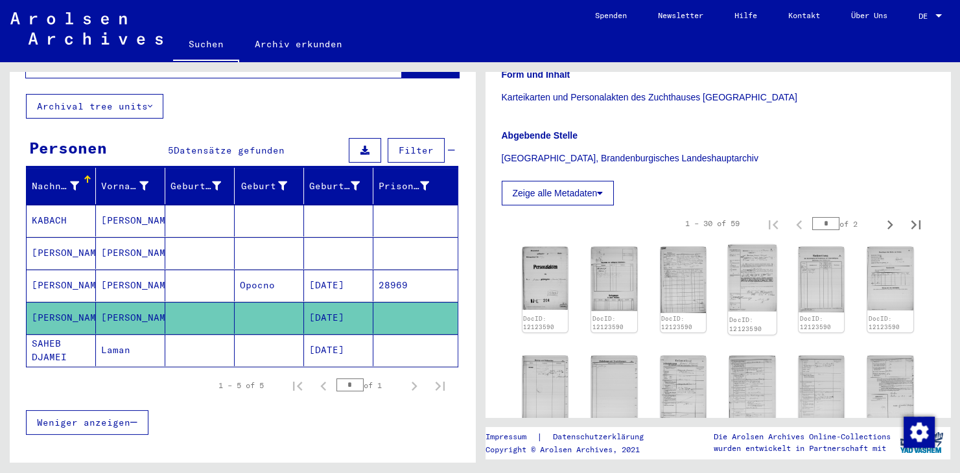
click at [752, 284] on img at bounding box center [753, 278] width 48 height 67
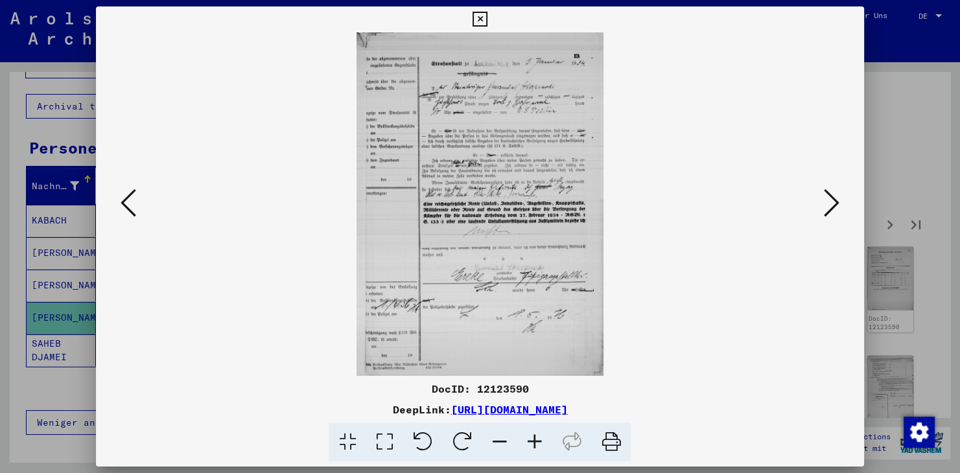
click at [530, 440] on icon at bounding box center [534, 443] width 35 height 40
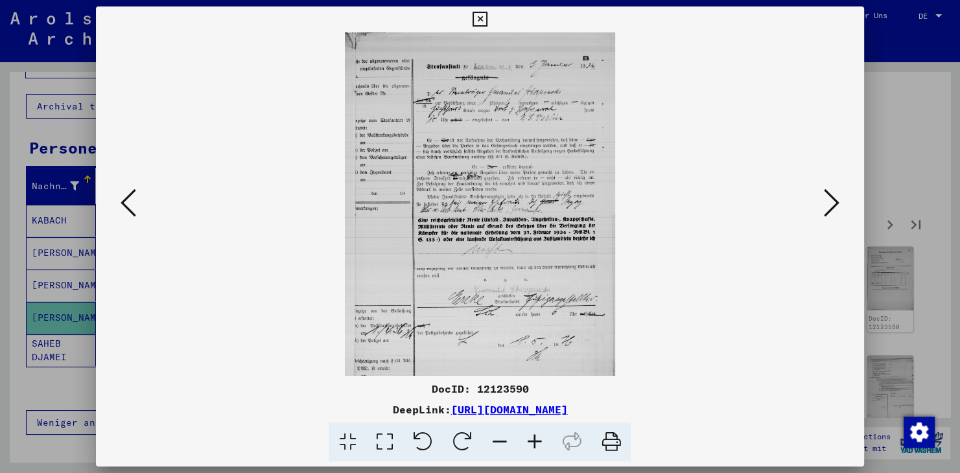
click at [530, 440] on icon at bounding box center [534, 443] width 35 height 40
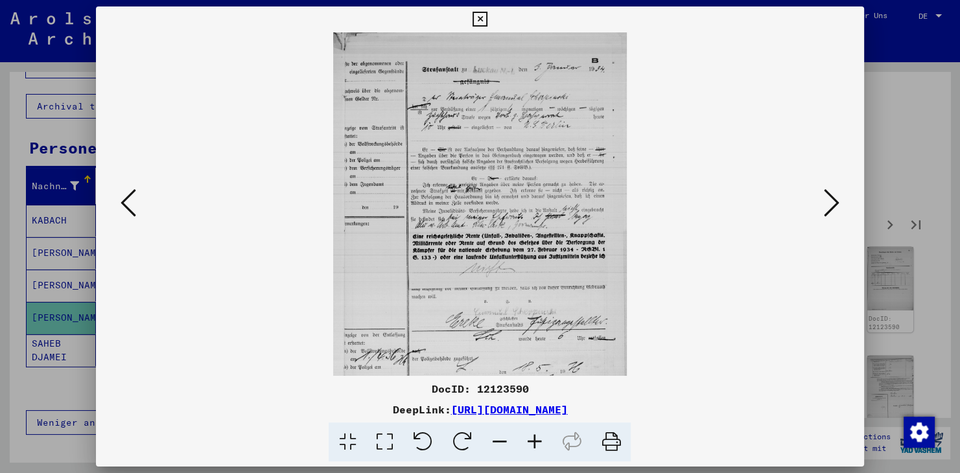
click at [530, 440] on icon at bounding box center [534, 443] width 35 height 40
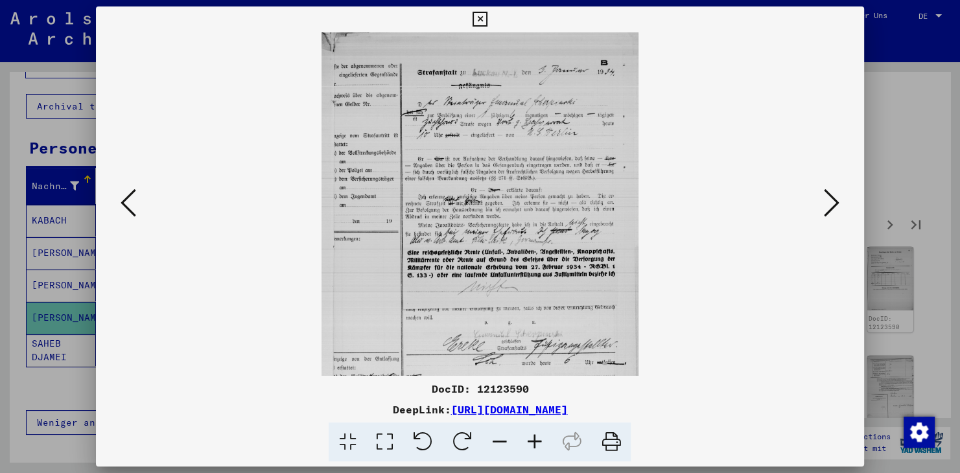
click at [532, 440] on icon at bounding box center [534, 443] width 35 height 40
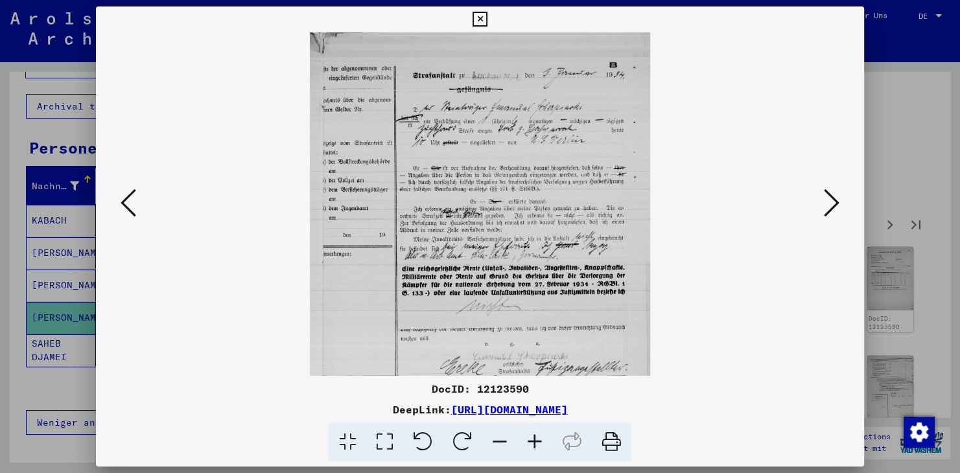
click at [532, 440] on icon at bounding box center [534, 443] width 35 height 40
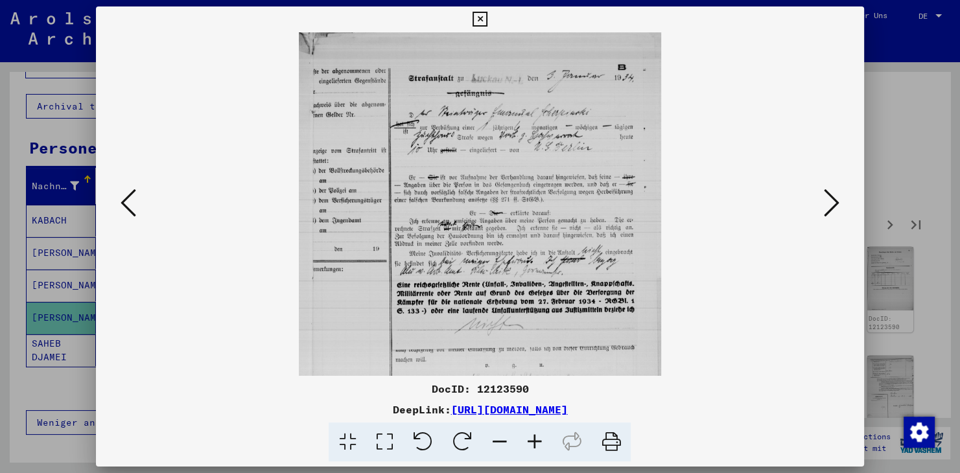
click at [532, 440] on icon at bounding box center [534, 443] width 35 height 40
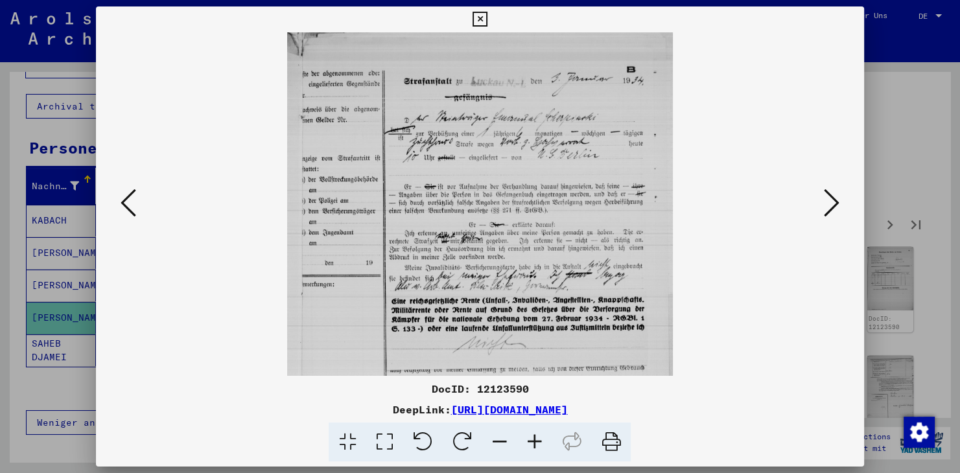
click at [532, 440] on icon at bounding box center [534, 443] width 35 height 40
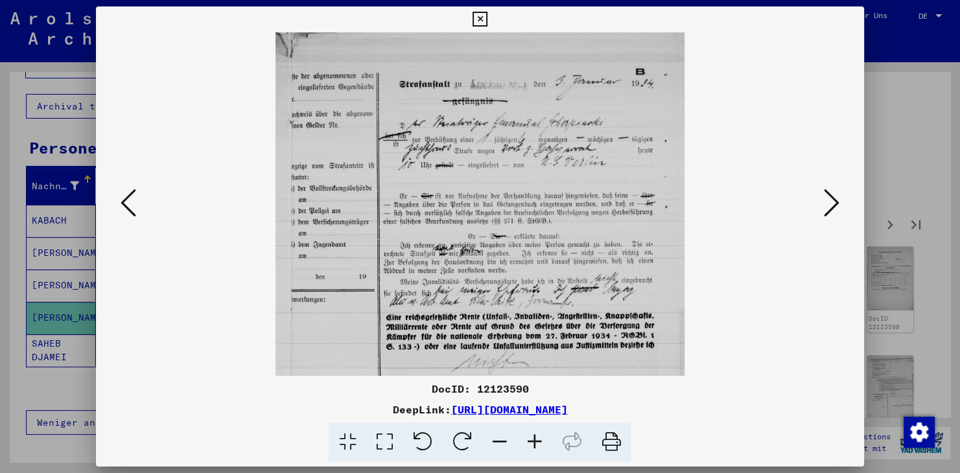
click at [532, 440] on icon at bounding box center [534, 443] width 35 height 40
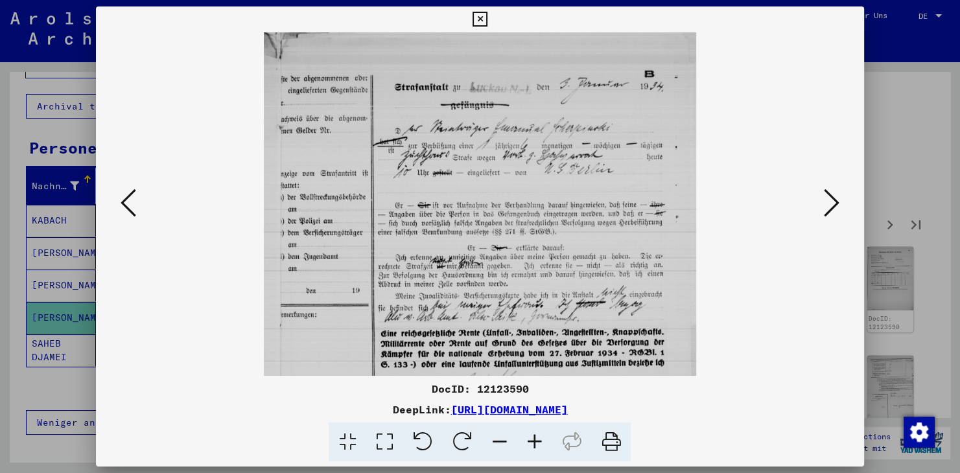
click at [532, 440] on icon at bounding box center [534, 443] width 35 height 40
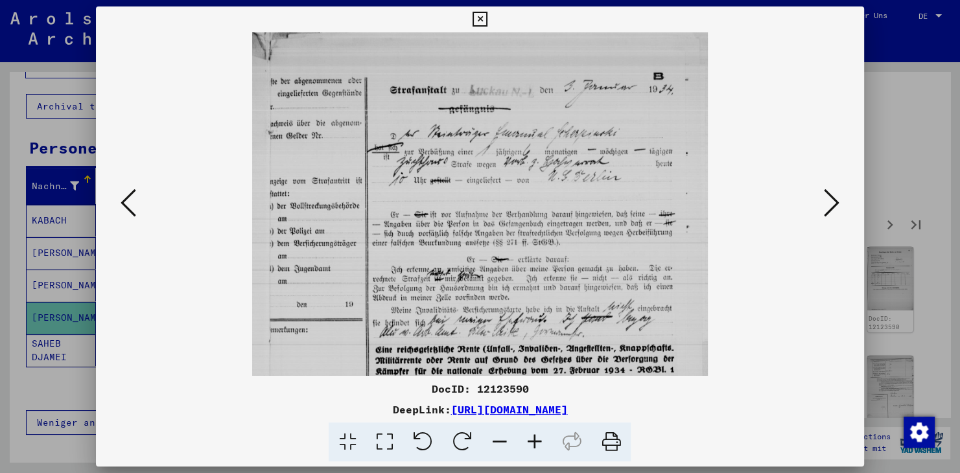
click at [532, 440] on icon at bounding box center [534, 443] width 35 height 40
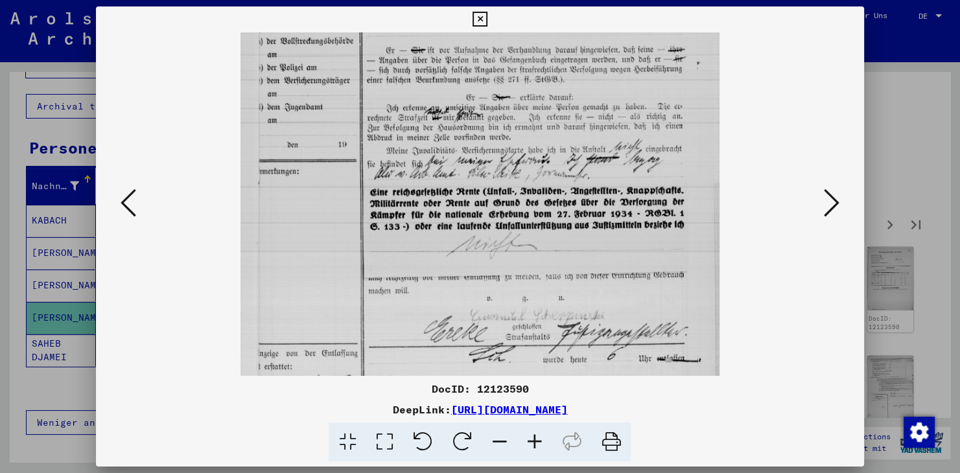
scroll to position [176, 0]
drag, startPoint x: 544, startPoint y: 309, endPoint x: 548, endPoint y: 135, distance: 173.8
click at [548, 135] on img at bounding box center [480, 191] width 479 height 668
click at [61, 309] on div at bounding box center [480, 236] width 960 height 473
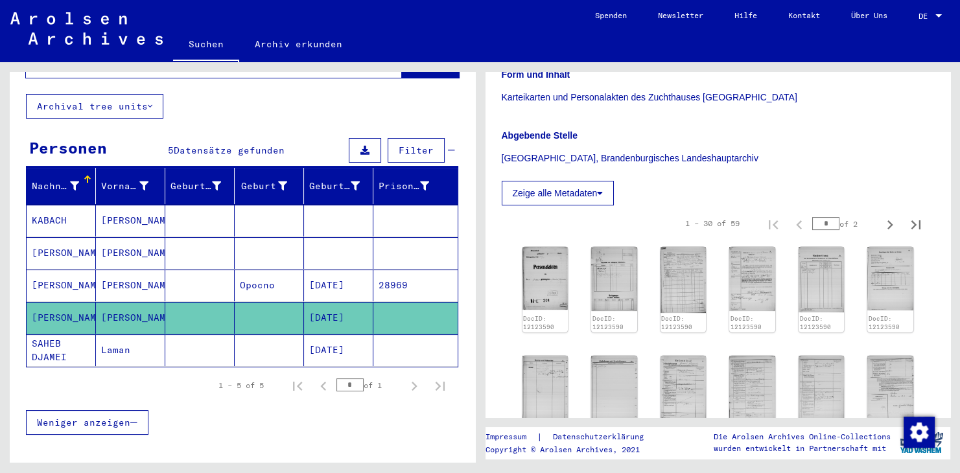
click at [118, 205] on mat-cell "[PERSON_NAME]" at bounding box center [130, 221] width 69 height 32
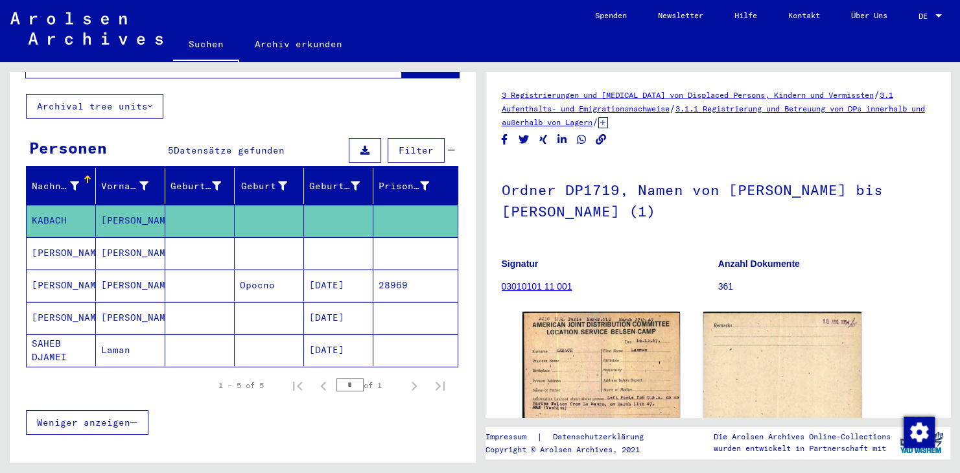
click at [108, 335] on mat-cell "Laman" at bounding box center [130, 351] width 69 height 32
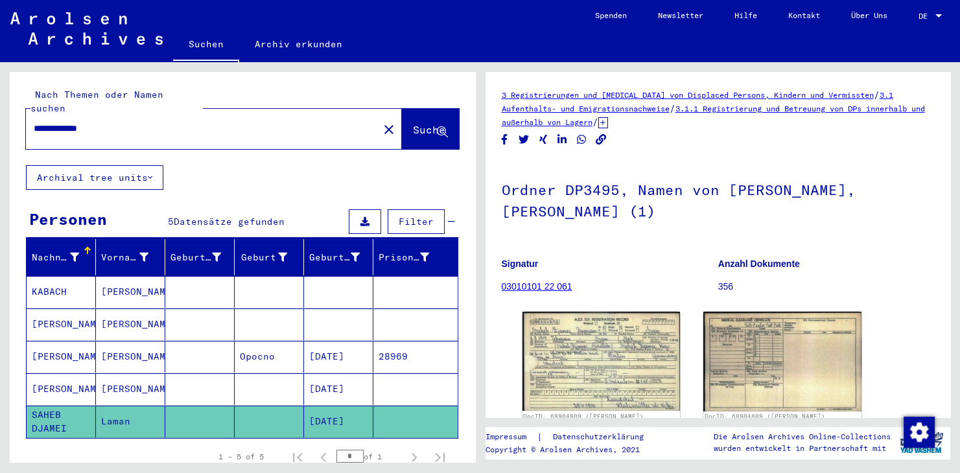
click at [145, 122] on input "**********" at bounding box center [202, 129] width 337 height 14
click at [119, 122] on input "**********" at bounding box center [202, 129] width 337 height 14
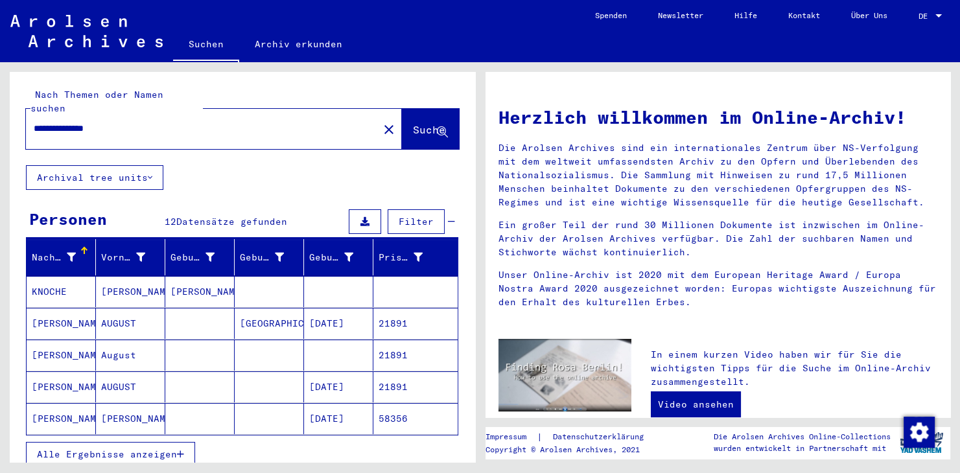
click at [406, 216] on span "Filter" at bounding box center [416, 222] width 35 height 12
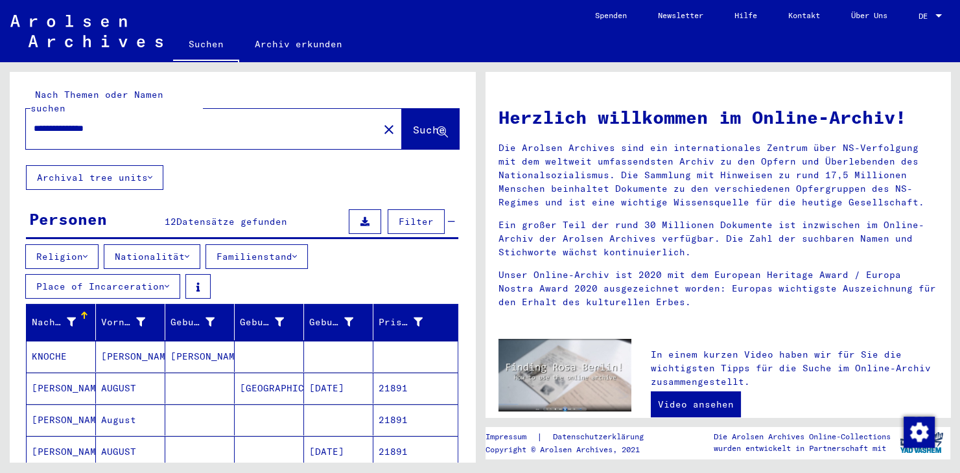
drag, startPoint x: 147, startPoint y: 121, endPoint x: 81, endPoint y: 113, distance: 66.0
click at [81, 122] on input "**********" at bounding box center [198, 129] width 329 height 14
type input "*******"
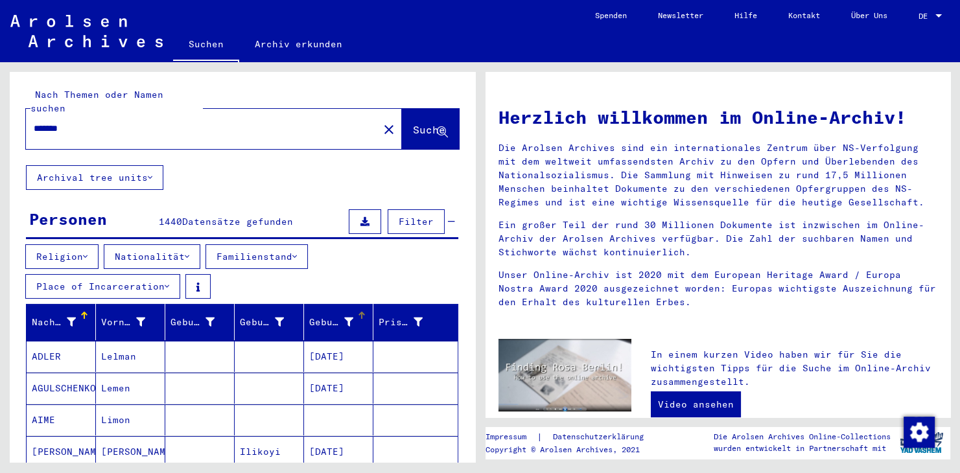
click at [327, 316] on div "Geburtsdatum" at bounding box center [331, 323] width 44 height 14
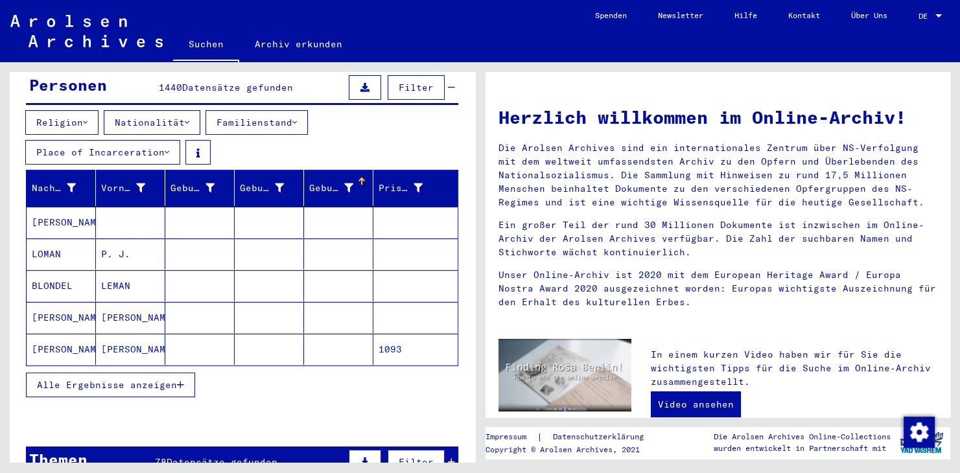
scroll to position [143, 0]
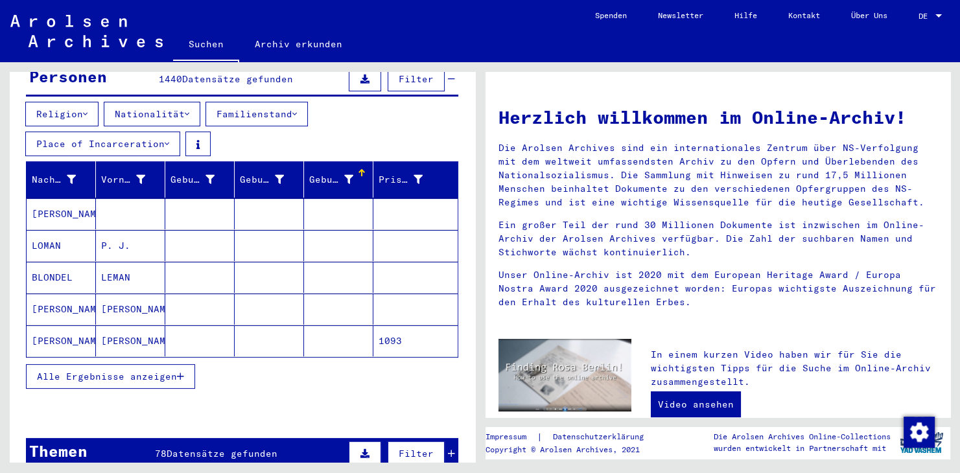
click at [154, 371] on span "Alle Ergebnisse anzeigen" at bounding box center [107, 377] width 140 height 12
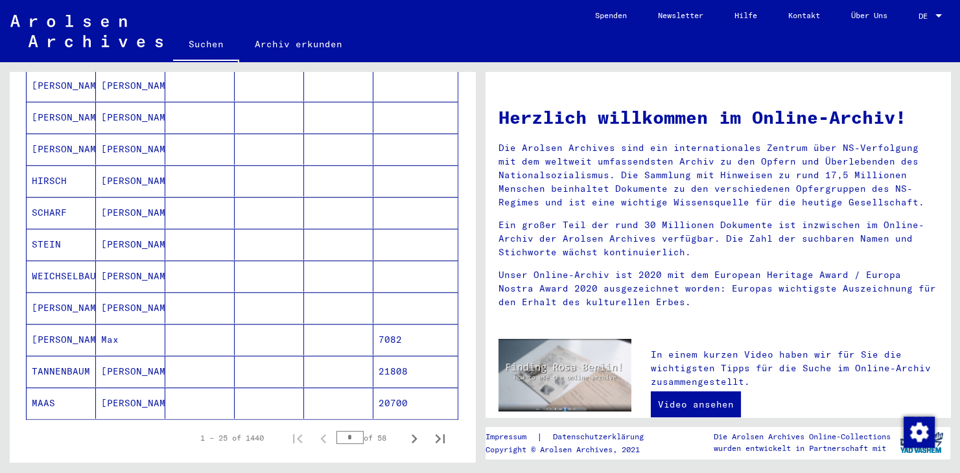
scroll to position [859, 0]
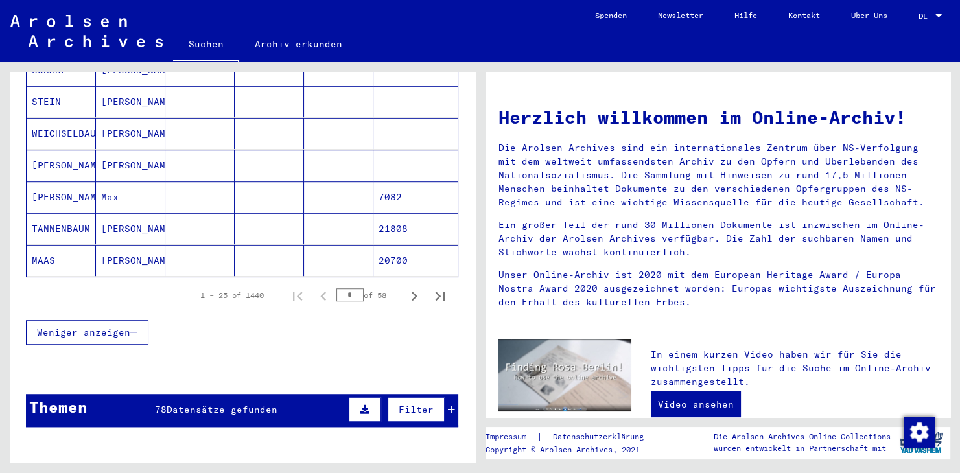
click at [420, 404] on span "Filter" at bounding box center [416, 410] width 35 height 12
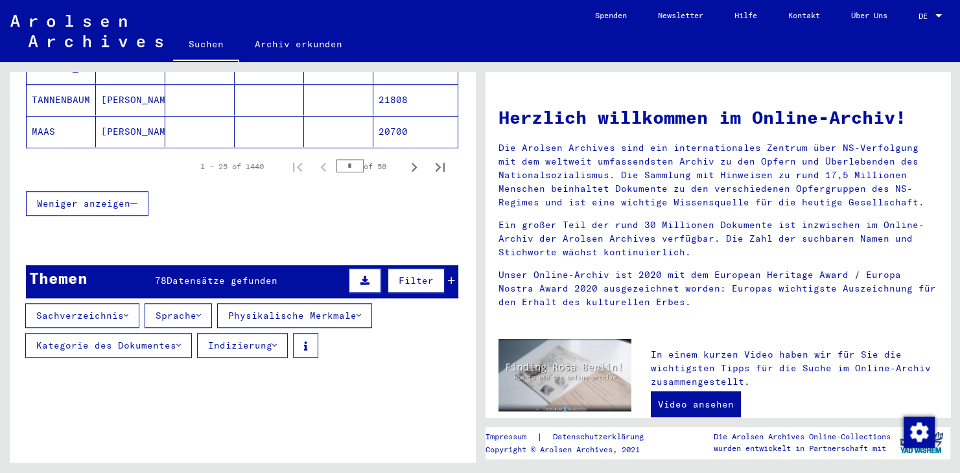
scroll to position [1074, 0]
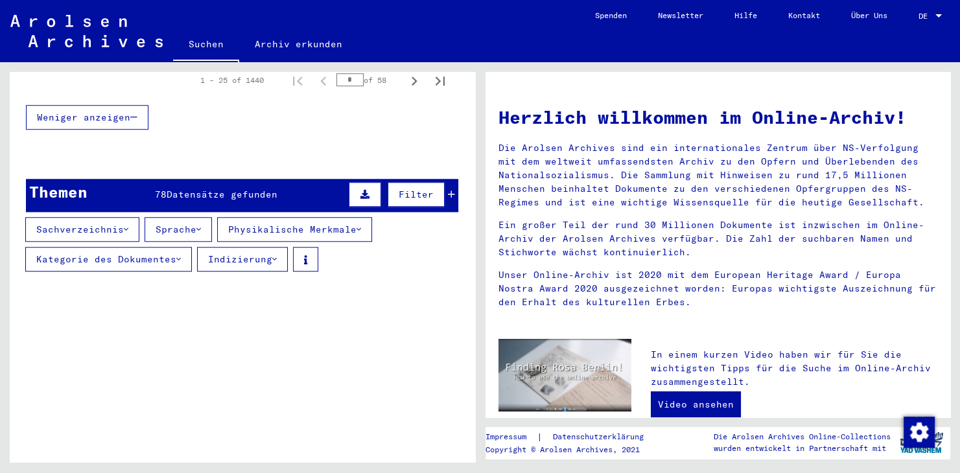
click at [99, 217] on button "Sachverzeichnis" at bounding box center [82, 229] width 114 height 25
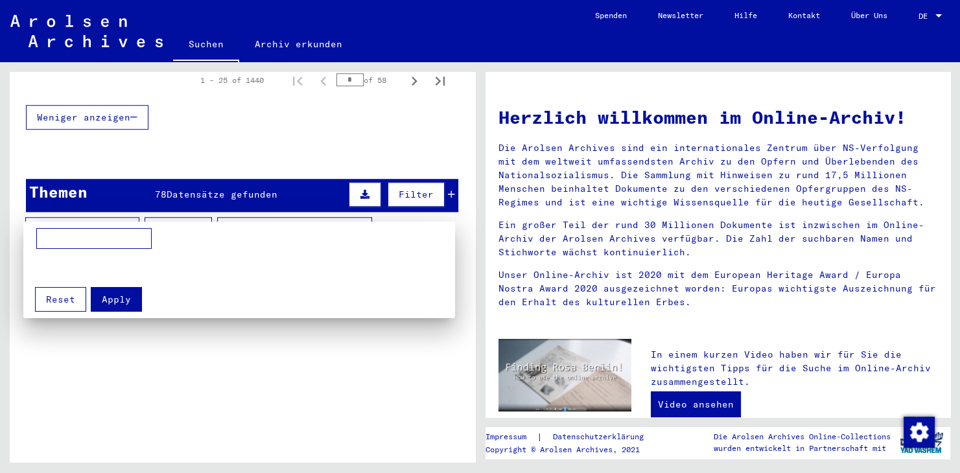
click at [98, 238] on input at bounding box center [93, 238] width 115 height 21
type input "***"
click at [108, 298] on span "Apply" at bounding box center [116, 300] width 29 height 12
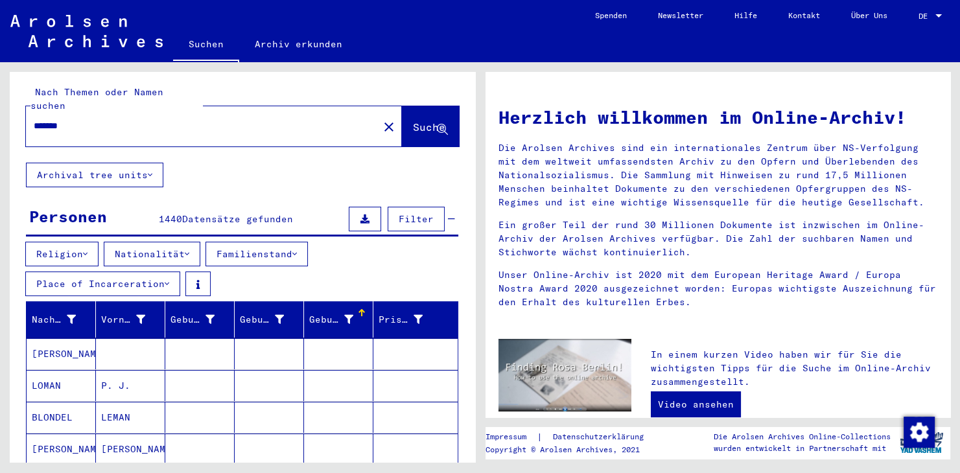
scroll to position [0, 0]
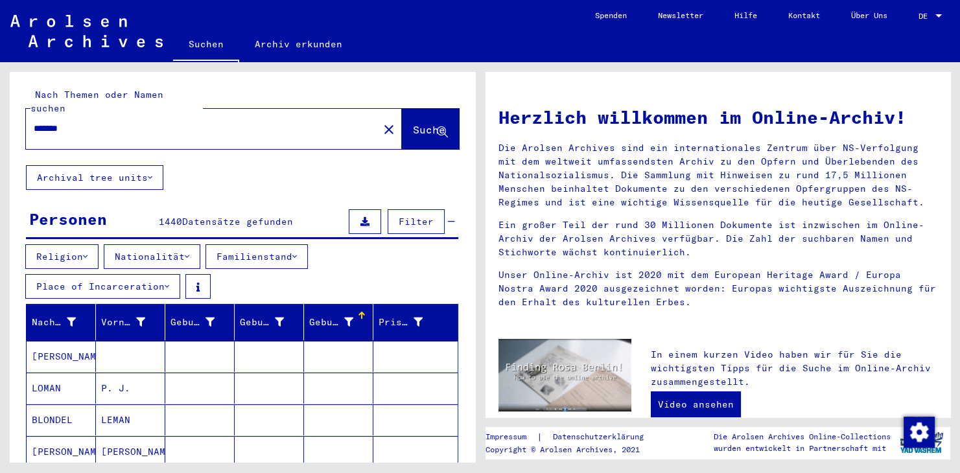
drag, startPoint x: 118, startPoint y: 115, endPoint x: 25, endPoint y: 115, distance: 92.7
click at [34, 122] on input "*******" at bounding box center [198, 129] width 329 height 14
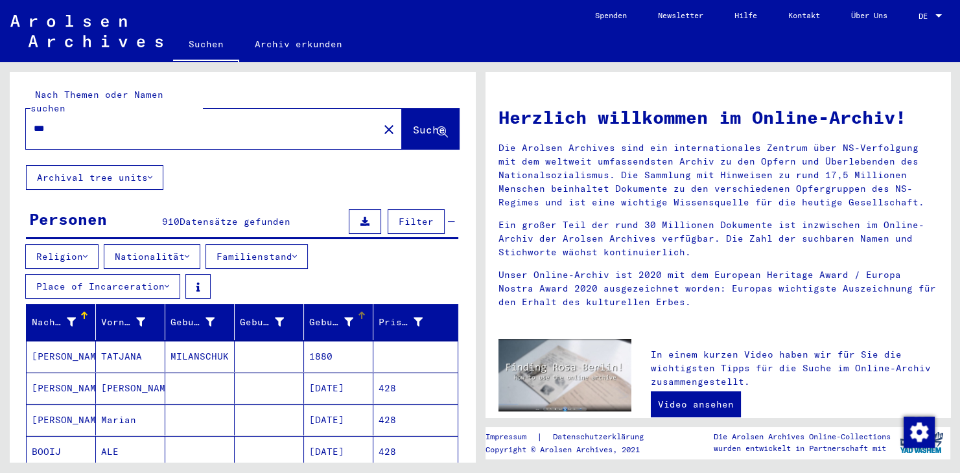
click at [333, 316] on div "Geburtsdatum" at bounding box center [331, 323] width 44 height 14
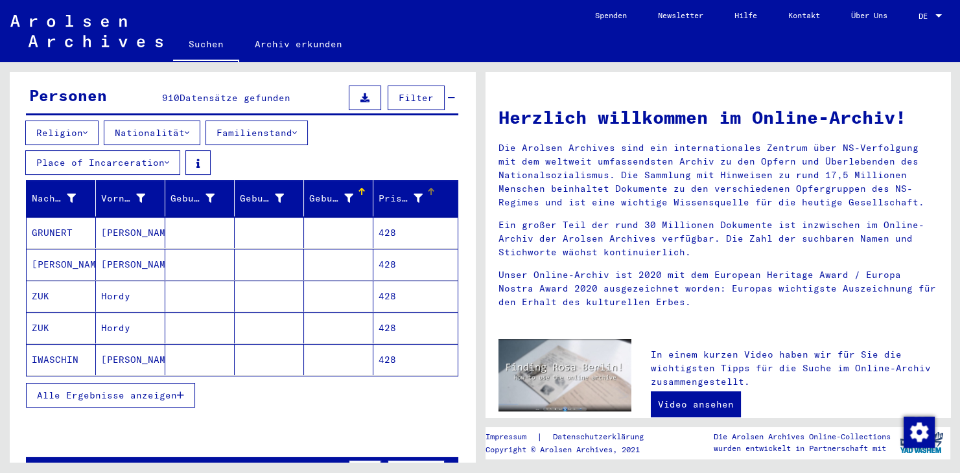
scroll to position [143, 0]
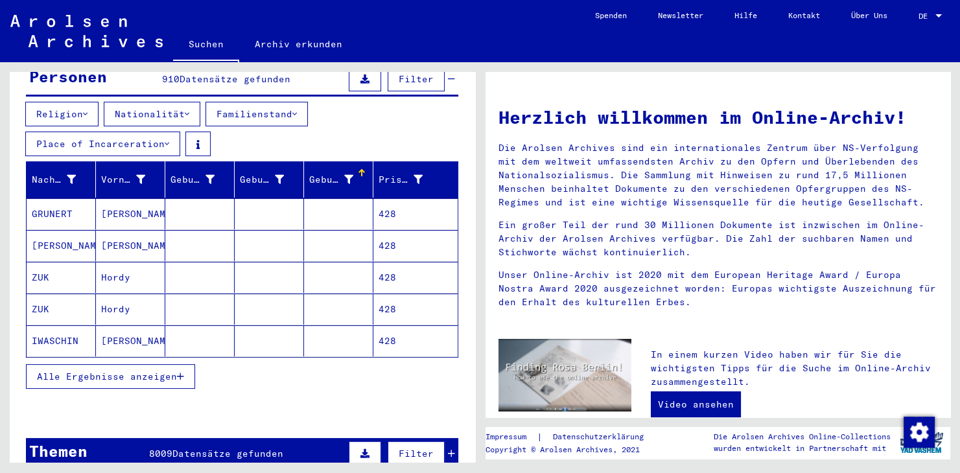
click at [127, 371] on span "Alle Ergebnisse anzeigen" at bounding box center [107, 377] width 140 height 12
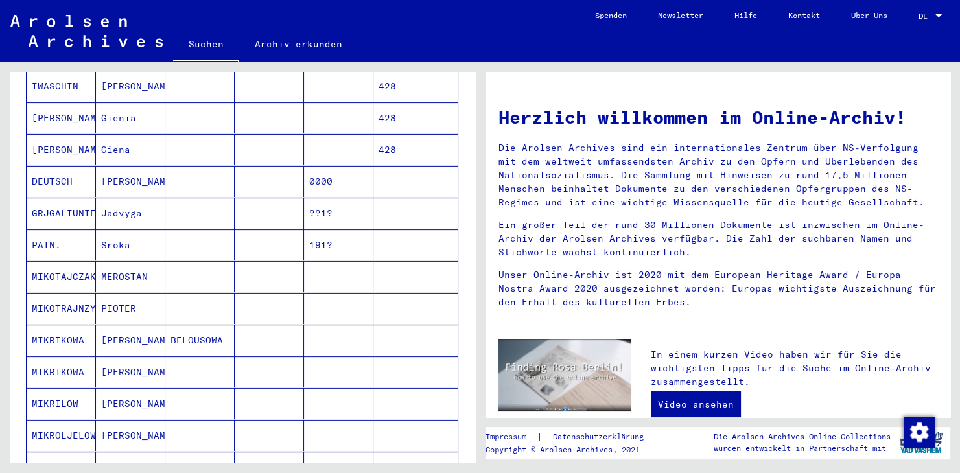
scroll to position [0, 0]
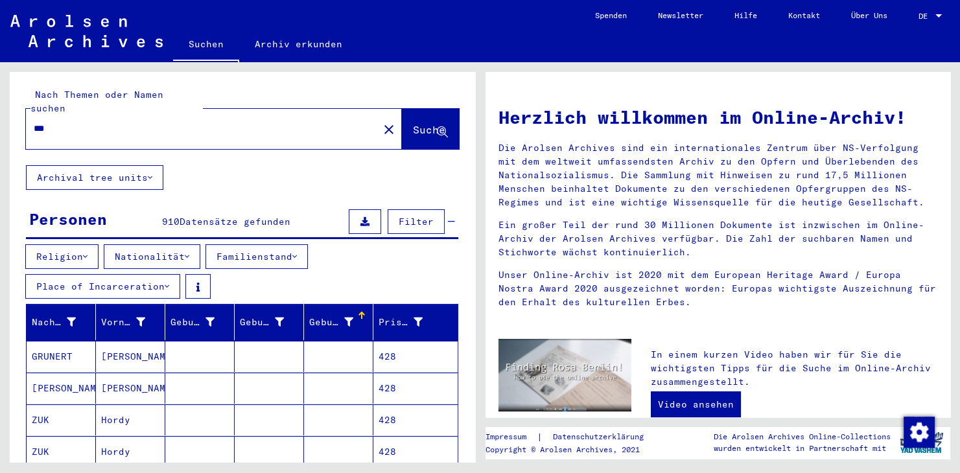
drag, startPoint x: 77, startPoint y: 118, endPoint x: 19, endPoint y: 111, distance: 58.2
click at [34, 122] on input "***" at bounding box center [198, 129] width 329 height 14
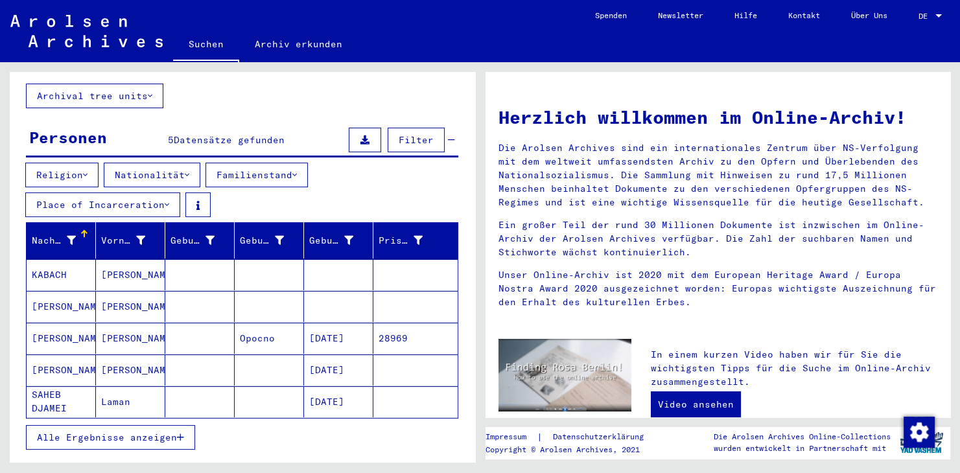
scroll to position [215, 0]
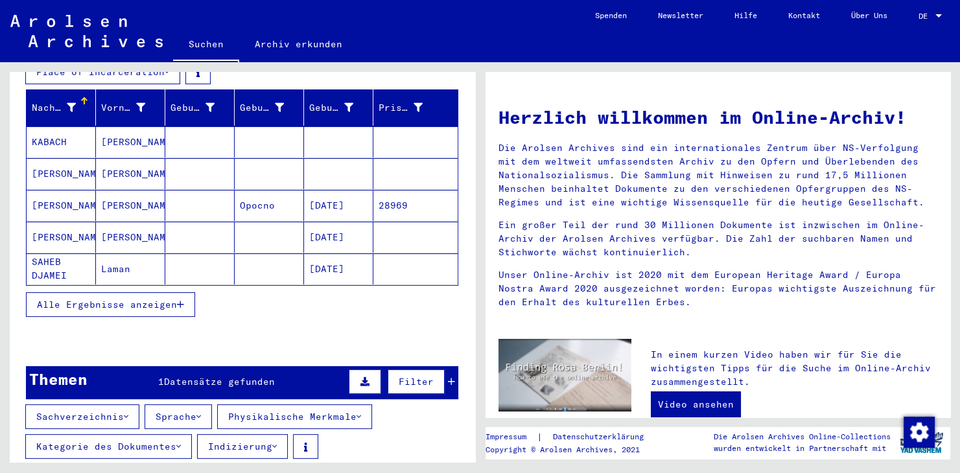
click at [172, 299] on span "Alle Ergebnisse anzeigen" at bounding box center [107, 305] width 140 height 12
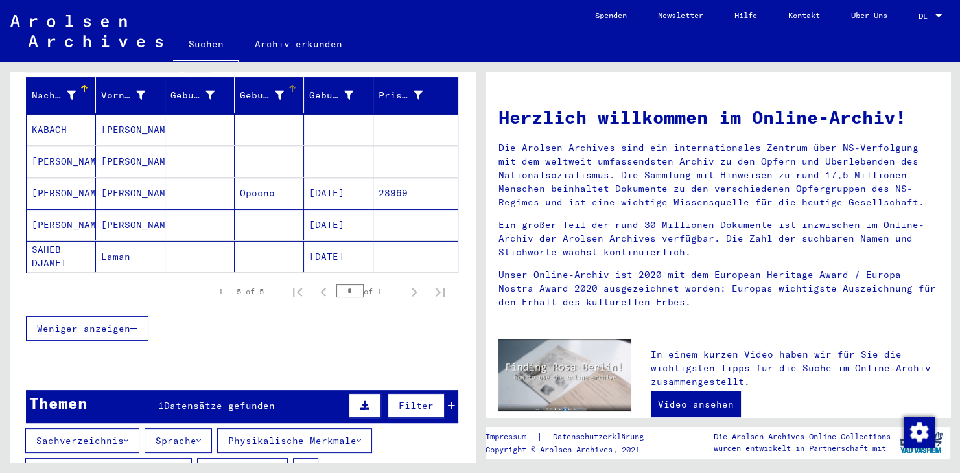
scroll to position [286, 0]
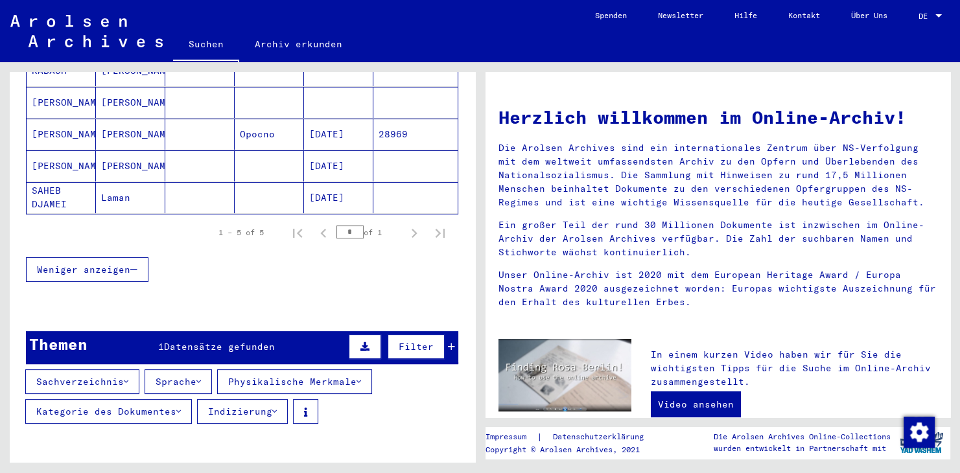
click at [125, 370] on button "Sachverzeichnis" at bounding box center [82, 382] width 114 height 25
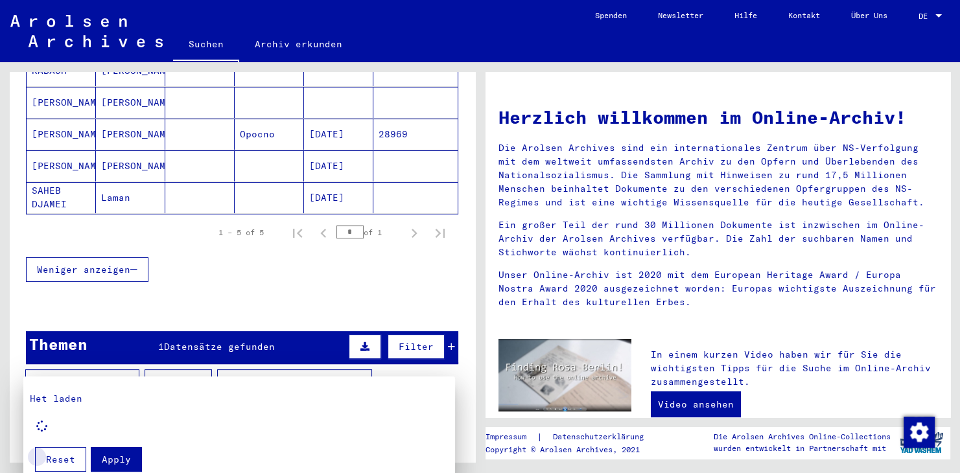
drag, startPoint x: 75, startPoint y: 463, endPoint x: 91, endPoint y: 446, distance: 23.4
click at [75, 462] on button "Reset" at bounding box center [60, 459] width 51 height 25
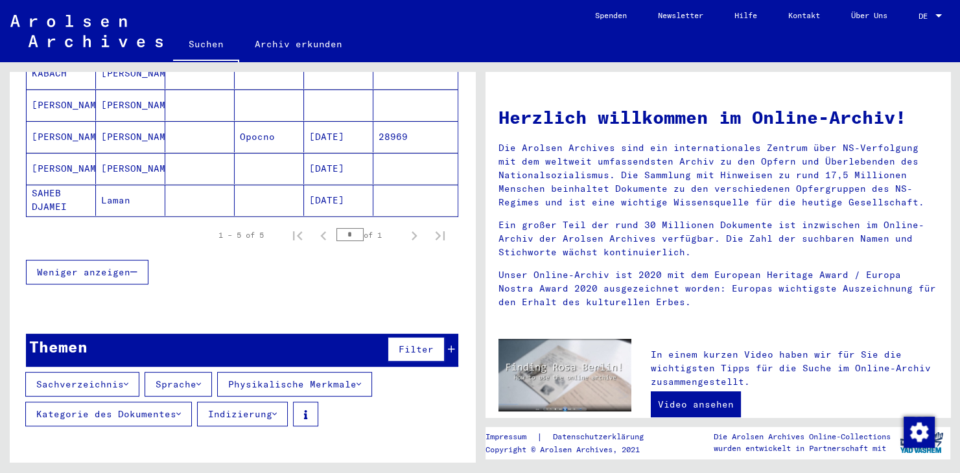
scroll to position [236, 0]
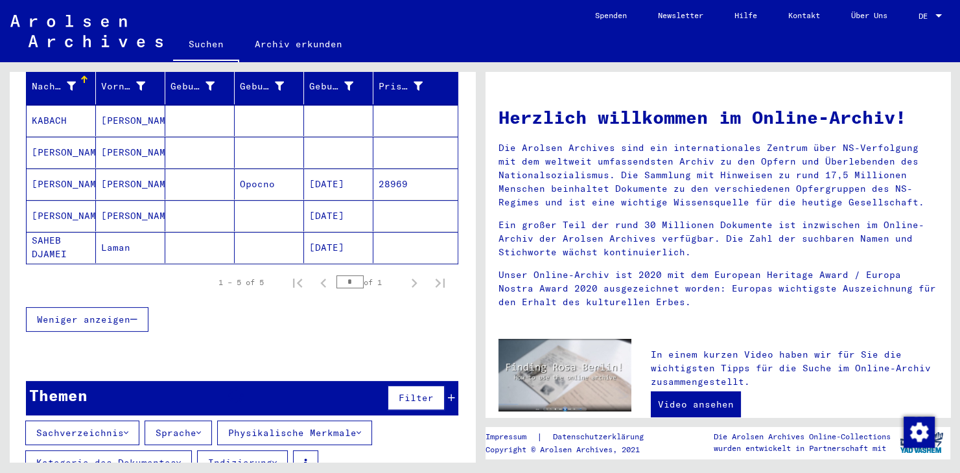
click at [220, 270] on div "1 – 5 of 5 * of 1" at bounding box center [328, 283] width 250 height 26
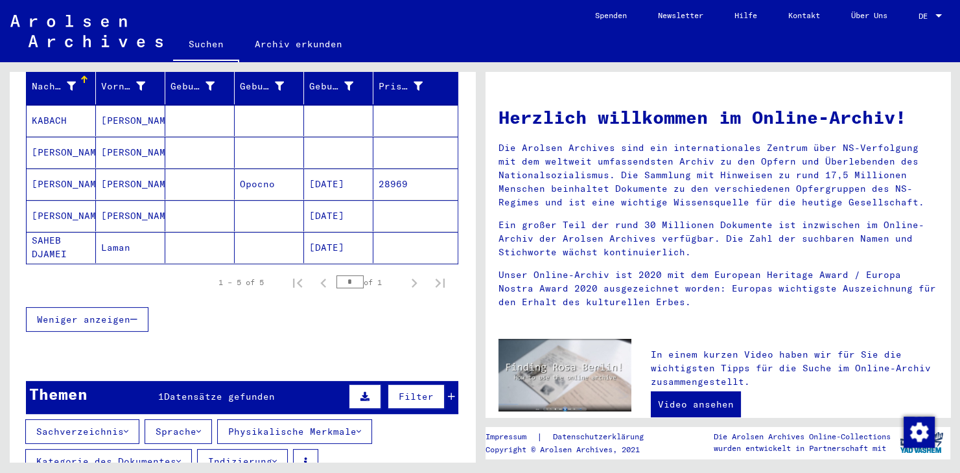
click at [272, 22] on mat-toolbar "Suchen Archiv erkunden Detailfragen/-infos zu den Dokumenten? Stelle hier einen…" at bounding box center [480, 31] width 960 height 62
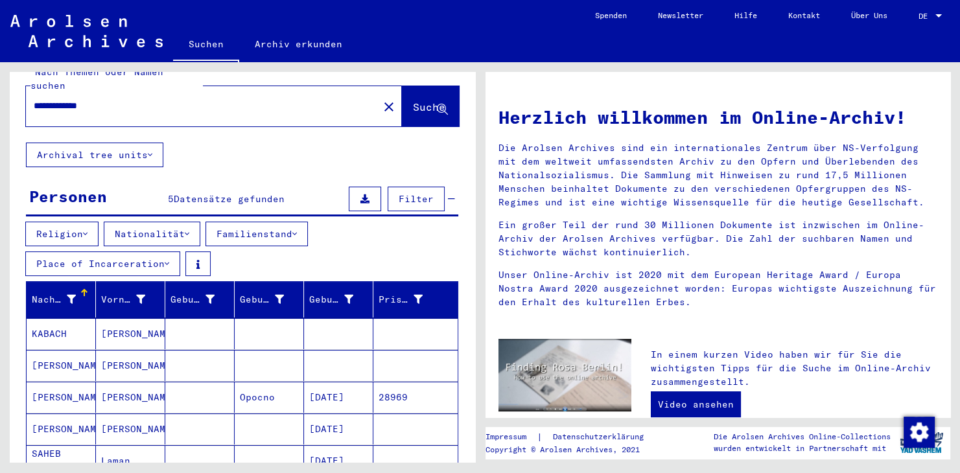
scroll to position [0, 0]
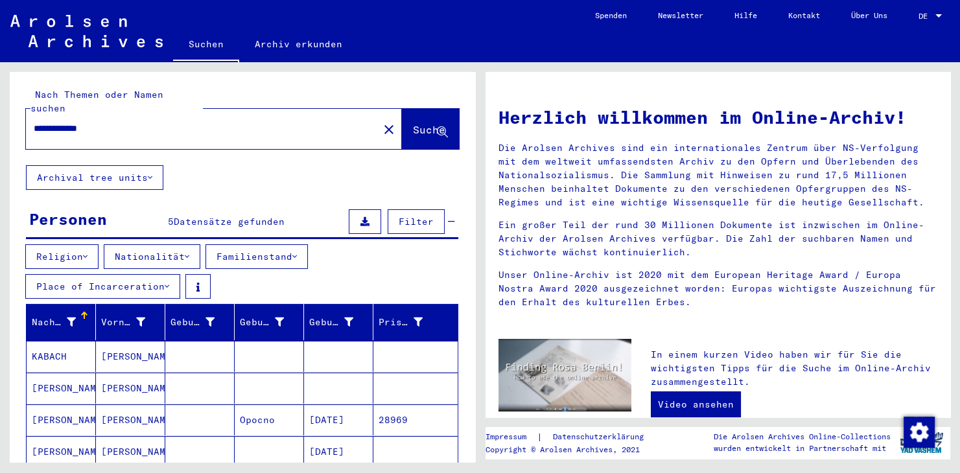
click at [130, 122] on input "**********" at bounding box center [198, 129] width 329 height 14
drag, startPoint x: 118, startPoint y: 115, endPoint x: -14, endPoint y: 121, distance: 132.4
click at [34, 122] on input "**********" at bounding box center [198, 129] width 329 height 14
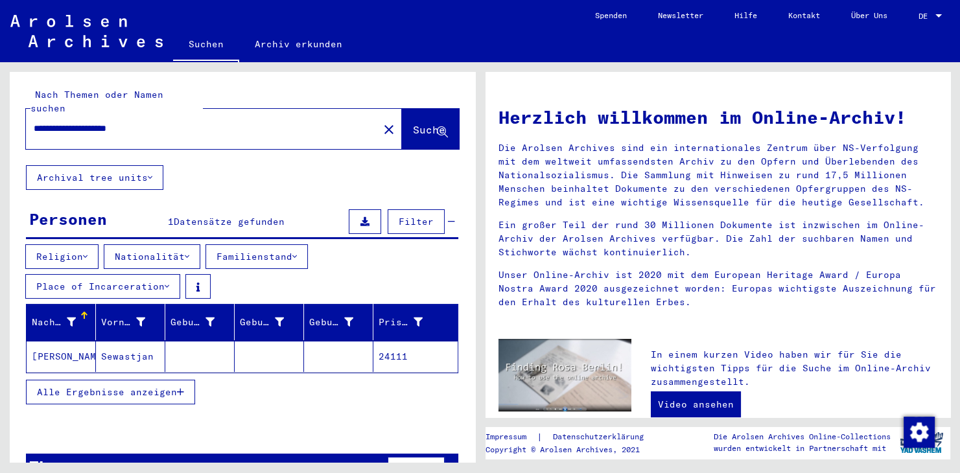
click at [102, 345] on mat-cell "Sewastjan" at bounding box center [130, 356] width 69 height 31
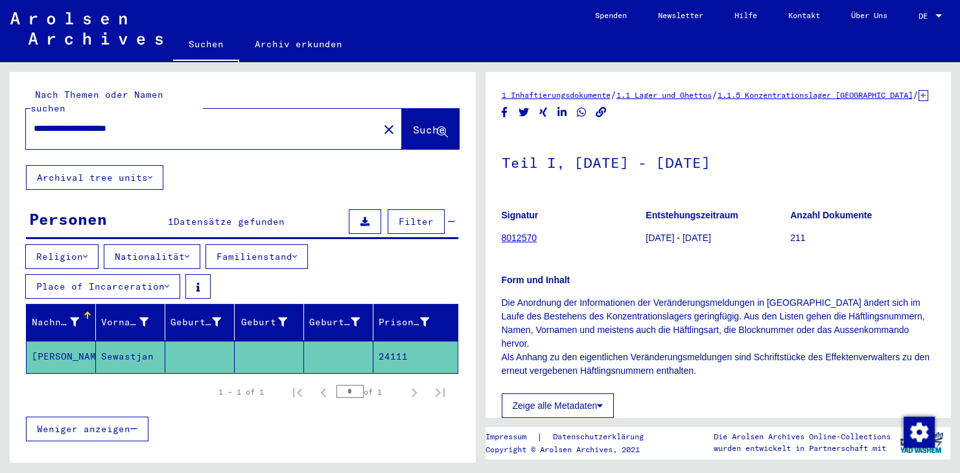
drag, startPoint x: 553, startPoint y: 251, endPoint x: 532, endPoint y: 252, distance: 20.8
click at [532, 252] on figure "Signatur 8012570" at bounding box center [574, 229] width 144 height 58
click at [548, 248] on figure "Signatur 8012570" at bounding box center [574, 229] width 144 height 58
drag, startPoint x: 549, startPoint y: 248, endPoint x: 497, endPoint y: 254, distance: 52.2
click at [502, 254] on mat-grid-tile "Signatur 8012570" at bounding box center [574, 229] width 144 height 58
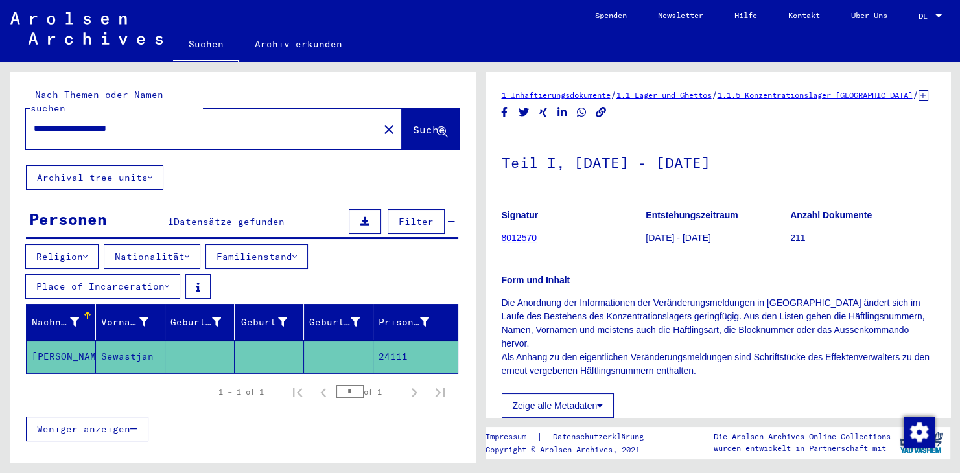
copy mat-grid-tile "Signatur 8012570"
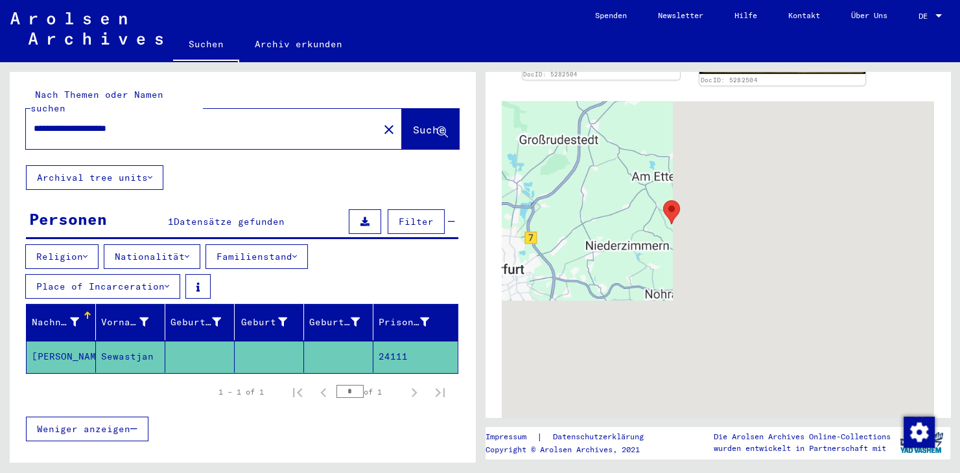
scroll to position [429, 0]
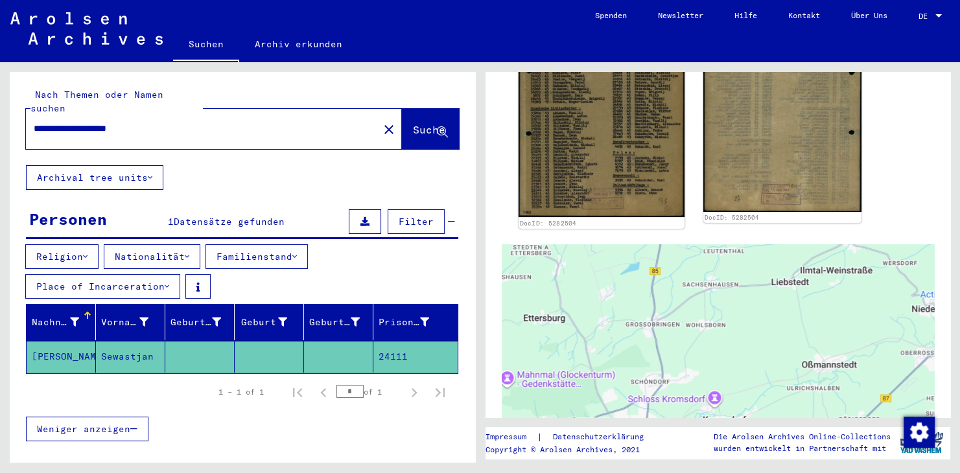
click at [623, 181] on img at bounding box center [601, 102] width 166 height 229
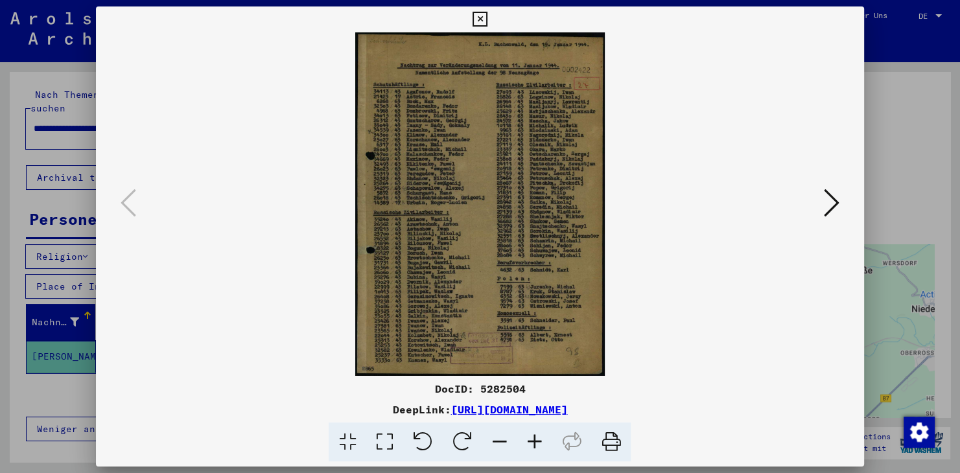
click at [488, 17] on icon at bounding box center [480, 20] width 15 height 16
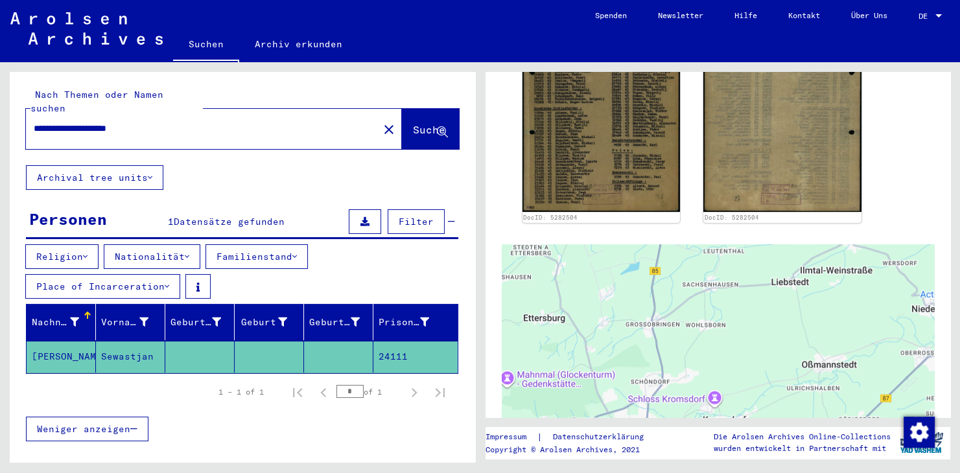
drag, startPoint x: 156, startPoint y: 115, endPoint x: 34, endPoint y: 115, distance: 121.9
click at [34, 122] on input "**********" at bounding box center [202, 129] width 337 height 14
type input "**********"
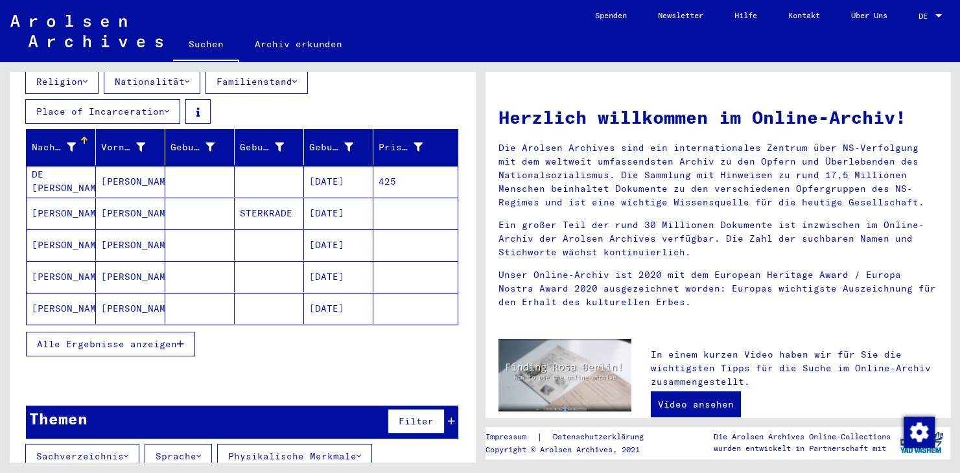
scroll to position [212, 0]
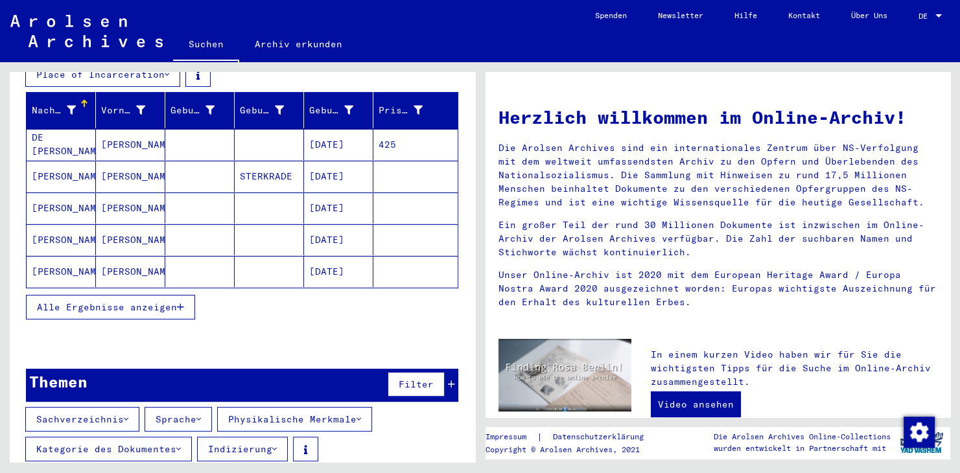
click at [60, 129] on mat-cell "DE [PERSON_NAME]" at bounding box center [61, 144] width 69 height 31
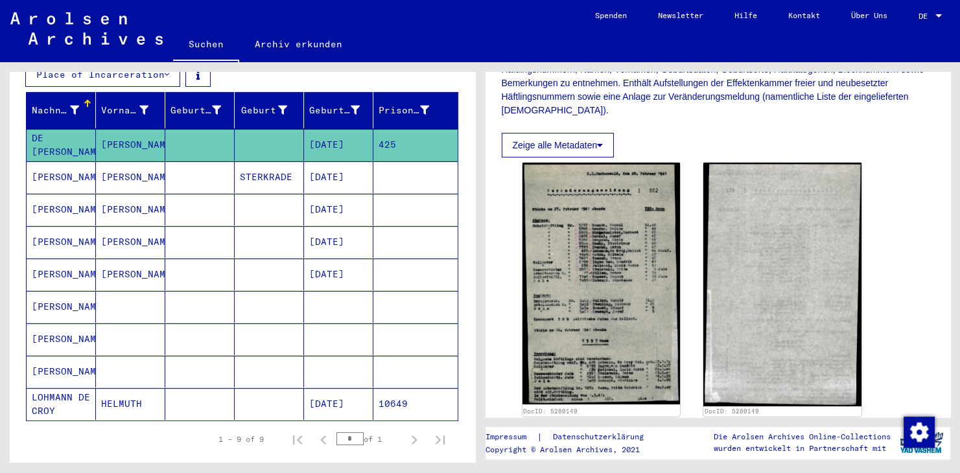
scroll to position [215, 0]
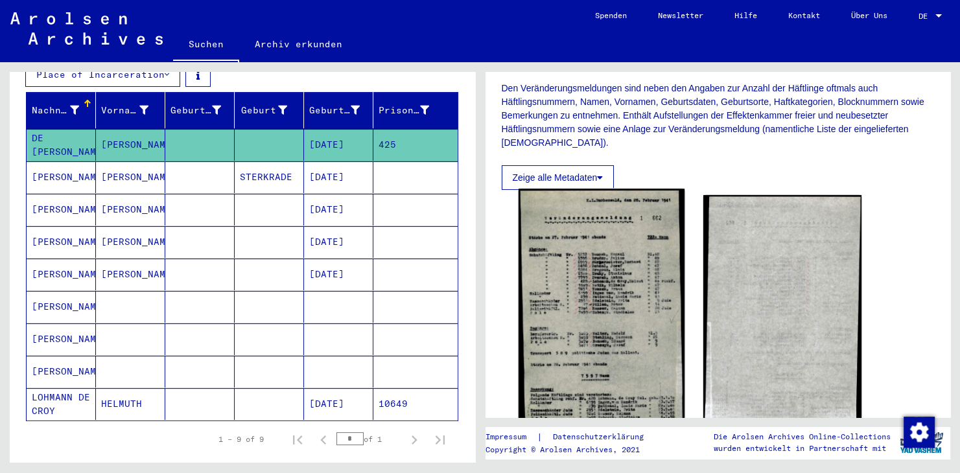
click at [622, 313] on img at bounding box center [601, 316] width 166 height 254
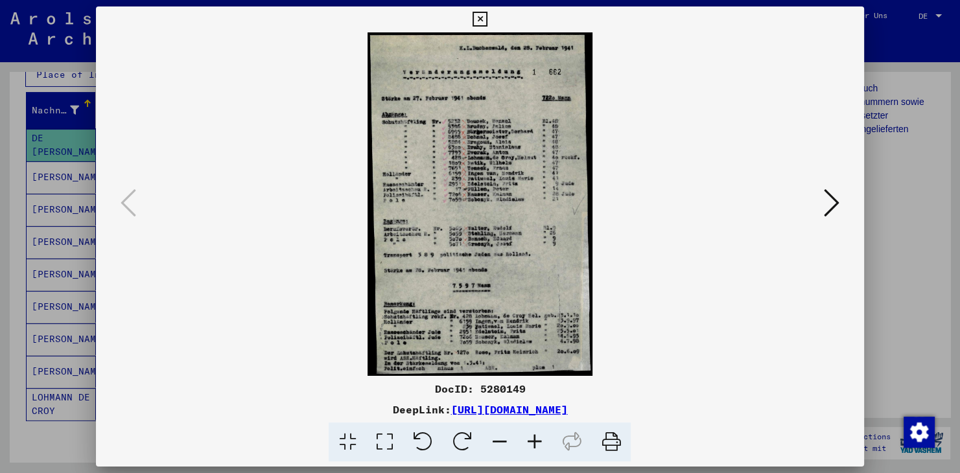
click at [532, 441] on icon at bounding box center [534, 443] width 35 height 40
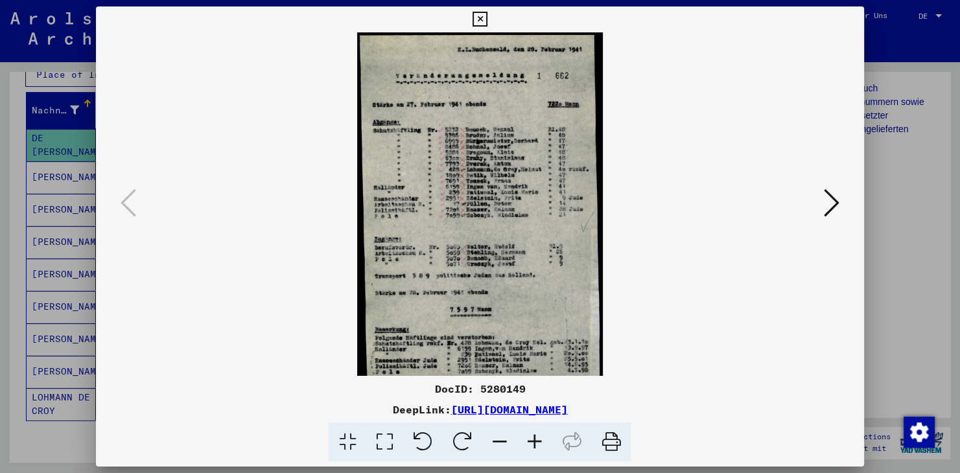
click at [532, 441] on icon at bounding box center [534, 443] width 35 height 40
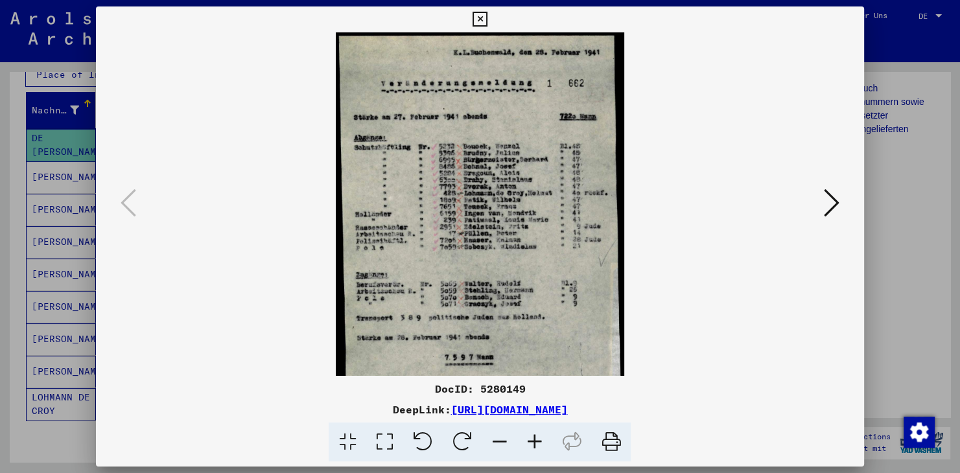
click at [532, 441] on icon at bounding box center [534, 443] width 35 height 40
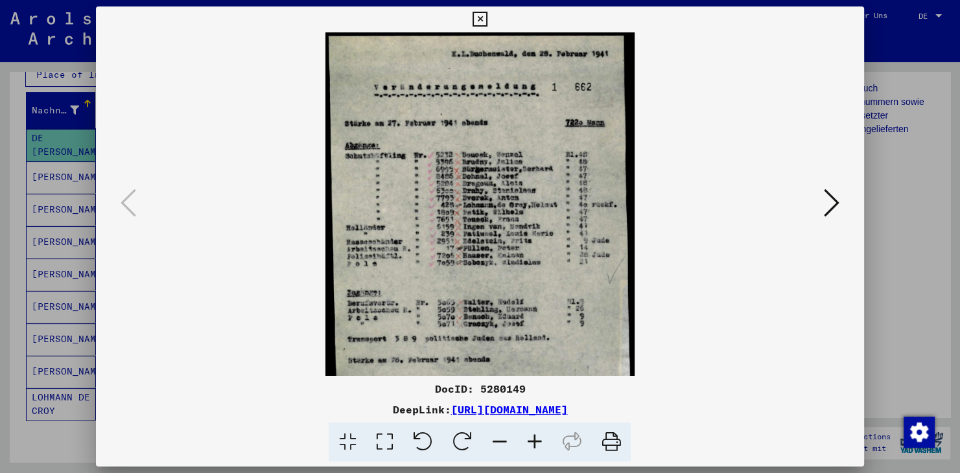
click at [532, 441] on icon at bounding box center [534, 443] width 35 height 40
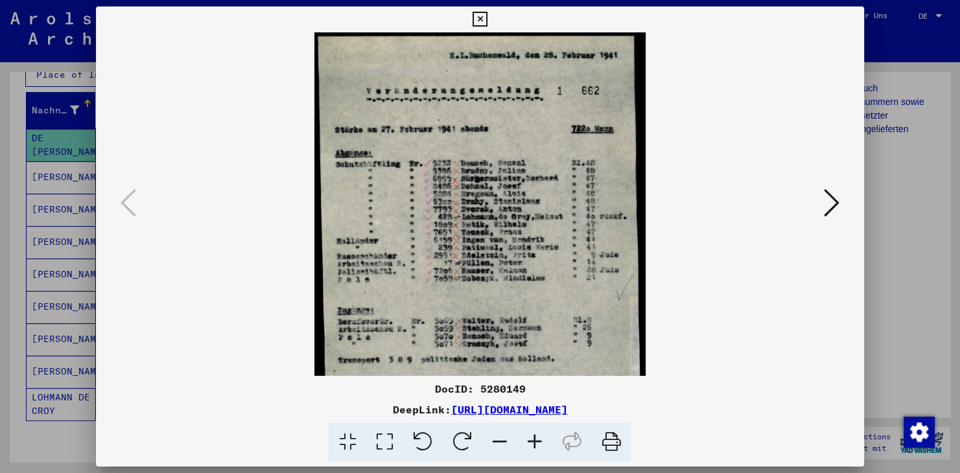
click at [532, 441] on icon at bounding box center [534, 443] width 35 height 40
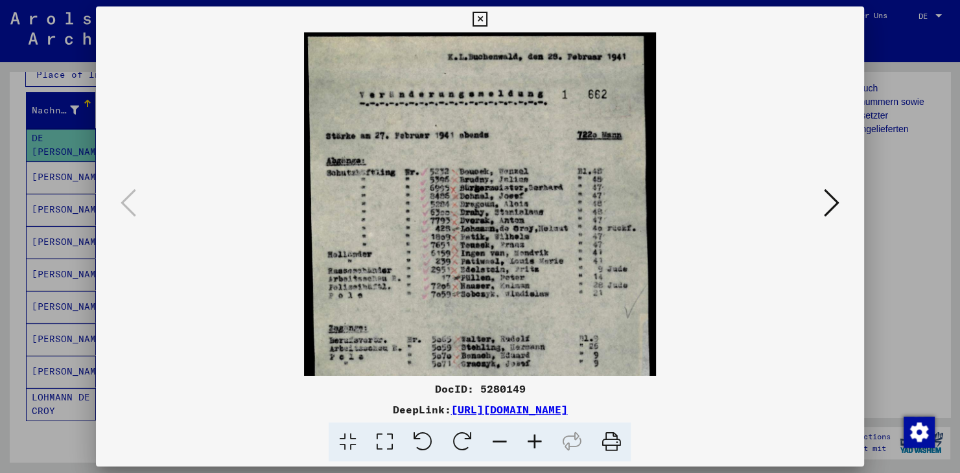
click at [532, 441] on icon at bounding box center [534, 443] width 35 height 40
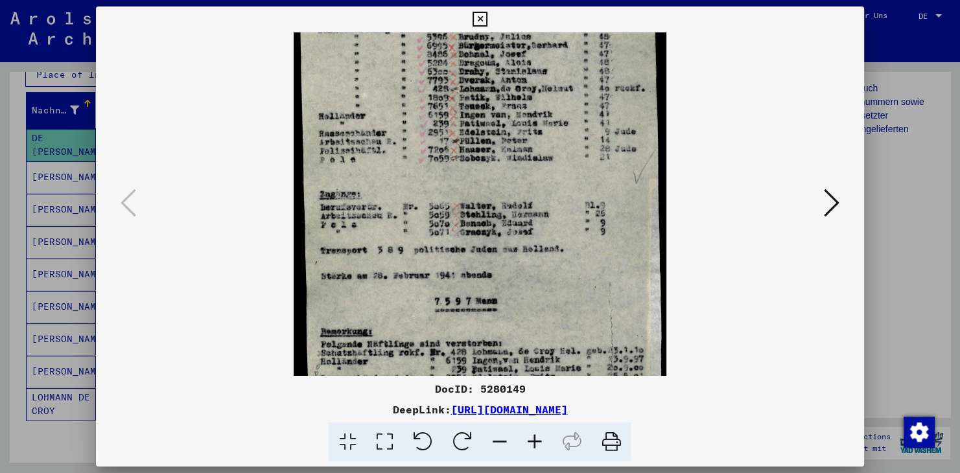
scroll to position [153, 0]
drag, startPoint x: 471, startPoint y: 278, endPoint x: 465, endPoint y: 144, distance: 133.7
click at [465, 144] on img at bounding box center [481, 164] width 374 height 571
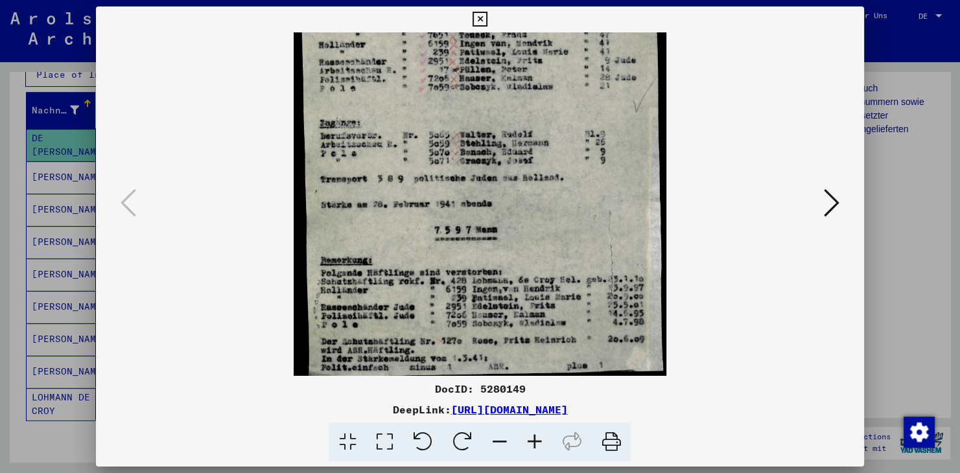
scroll to position [226, 0]
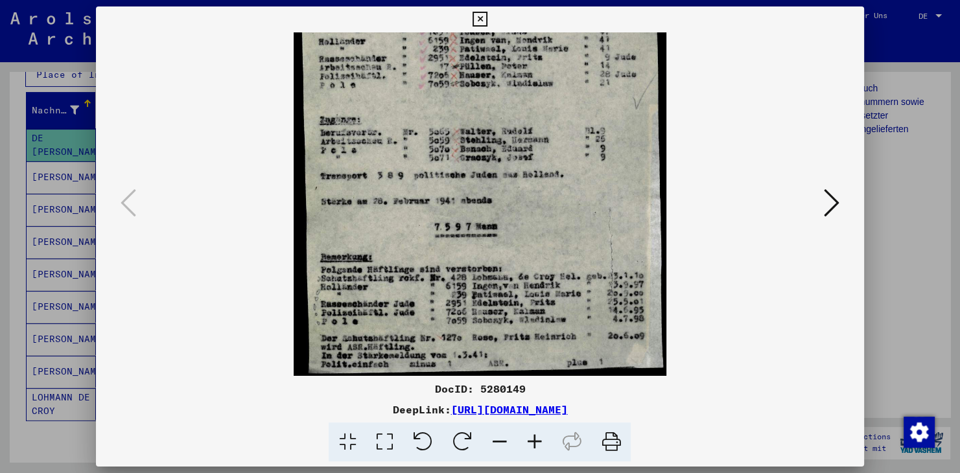
drag, startPoint x: 476, startPoint y: 296, endPoint x: 471, endPoint y: 223, distance: 73.5
click at [471, 223] on img at bounding box center [481, 91] width 374 height 571
drag, startPoint x: 492, startPoint y: 242, endPoint x: 491, endPoint y: 216, distance: 26.0
click at [491, 216] on img at bounding box center [481, 91] width 374 height 571
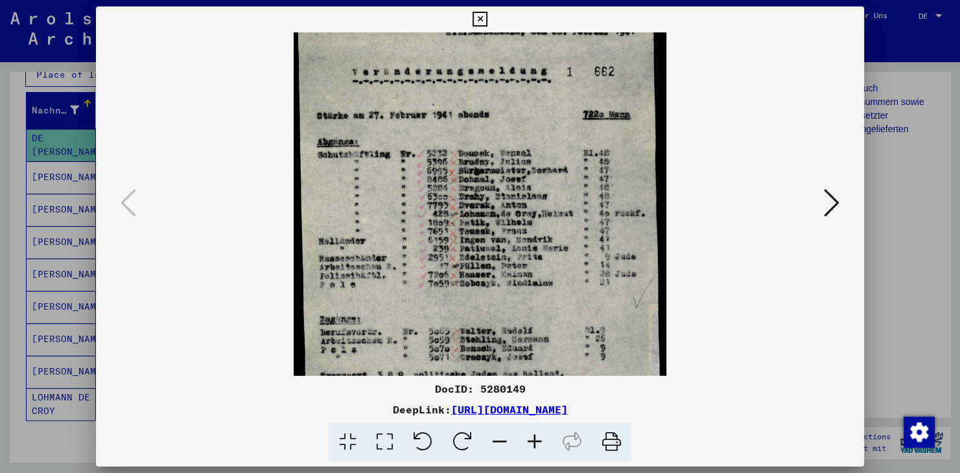
drag, startPoint x: 473, startPoint y: 247, endPoint x: 492, endPoint y: 410, distance: 163.8
click at [494, 438] on div "DocID: 5280149 DeepLink: [URL][DOMAIN_NAME]" at bounding box center [480, 234] width 768 height 456
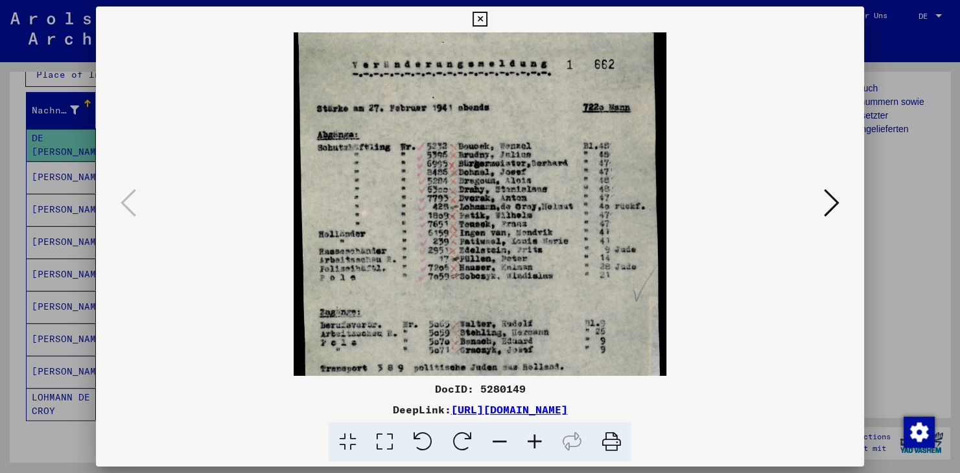
scroll to position [0, 0]
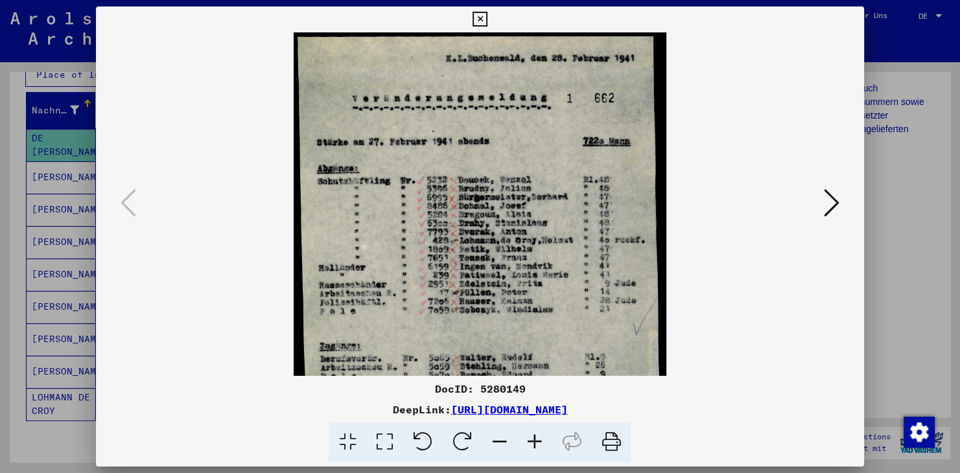
drag, startPoint x: 471, startPoint y: 263, endPoint x: 486, endPoint y: 344, distance: 82.4
click at [486, 344] on img at bounding box center [481, 317] width 374 height 571
click at [488, 22] on icon at bounding box center [480, 20] width 15 height 16
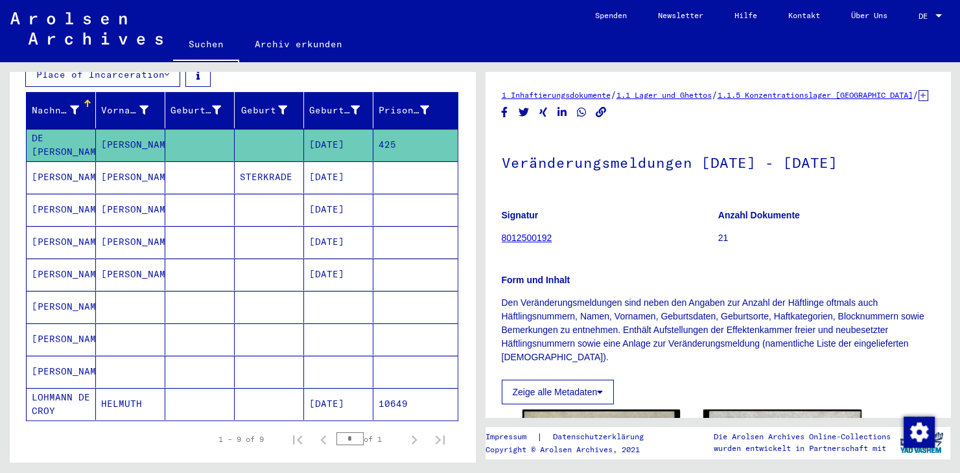
drag, startPoint x: 560, startPoint y: 258, endPoint x: 503, endPoint y: 259, distance: 57.7
click at [503, 258] on figure "Signatur 8012500192" at bounding box center [610, 229] width 216 height 58
copy link "8012500192"
click at [198, 130] on mat-cell at bounding box center [199, 145] width 69 height 32
click at [592, 287] on p "Form und Inhalt" at bounding box center [718, 281] width 433 height 14
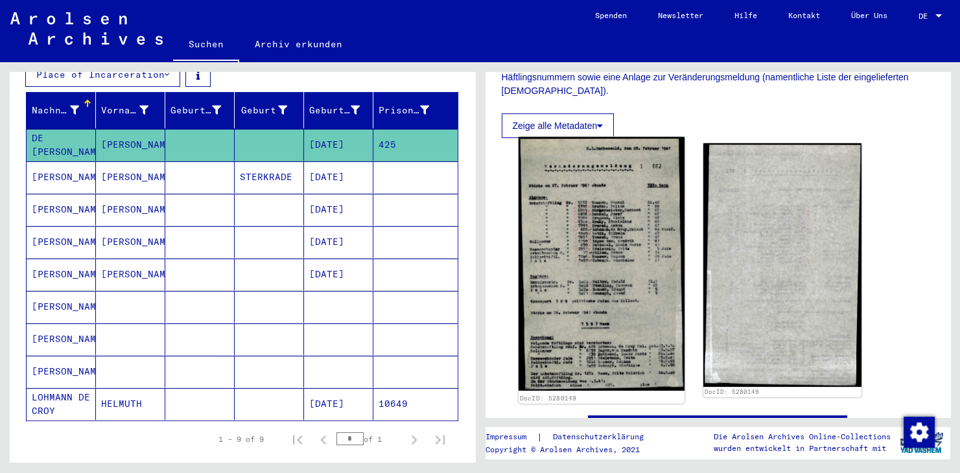
scroll to position [286, 0]
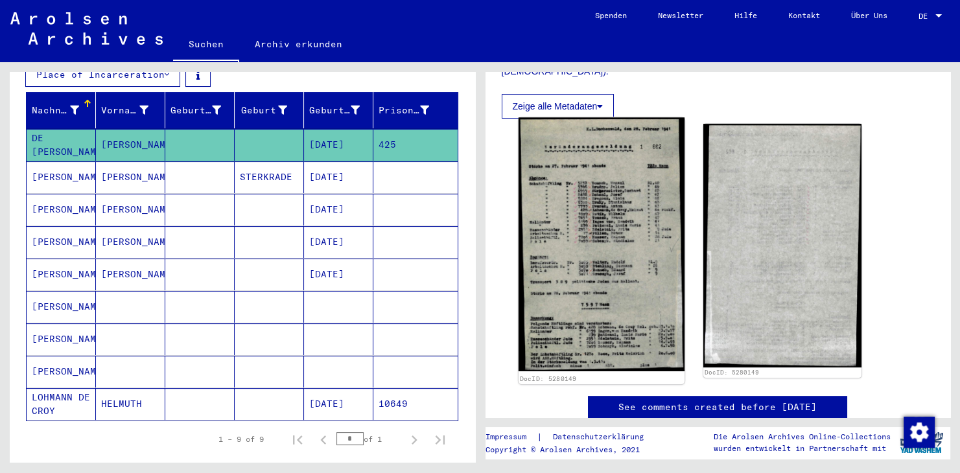
click at [566, 248] on img at bounding box center [601, 244] width 166 height 254
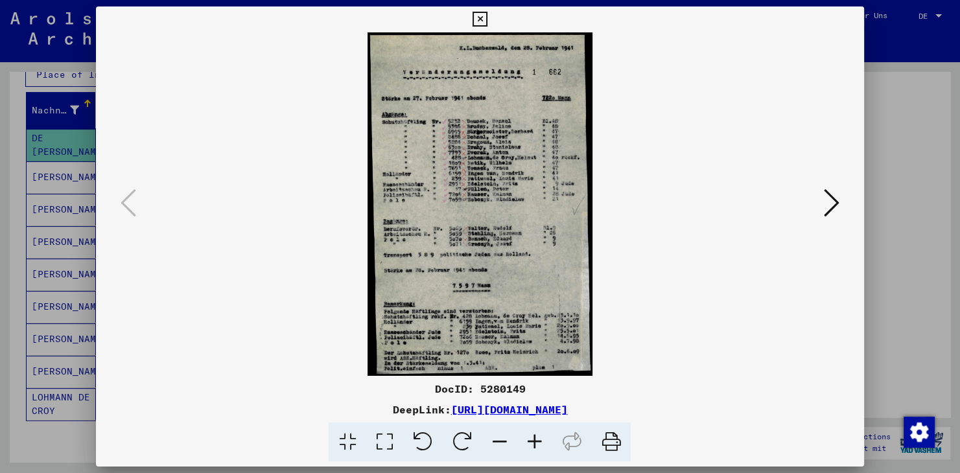
click at [534, 441] on icon at bounding box center [534, 443] width 35 height 40
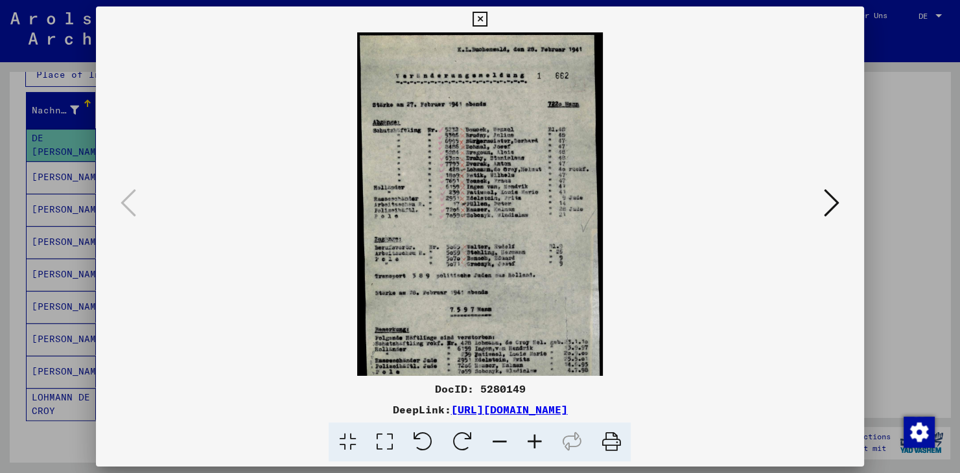
click at [534, 441] on icon at bounding box center [534, 443] width 35 height 40
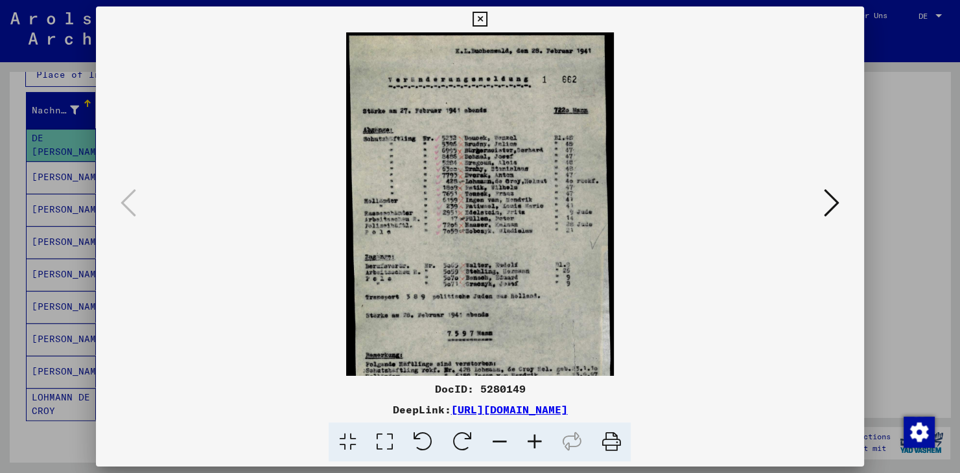
click at [534, 441] on icon at bounding box center [534, 443] width 35 height 40
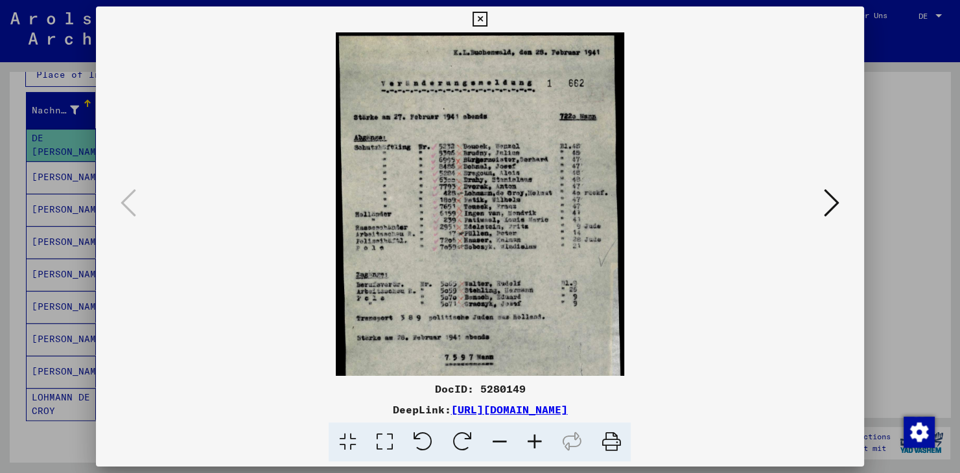
click at [534, 441] on icon at bounding box center [534, 443] width 35 height 40
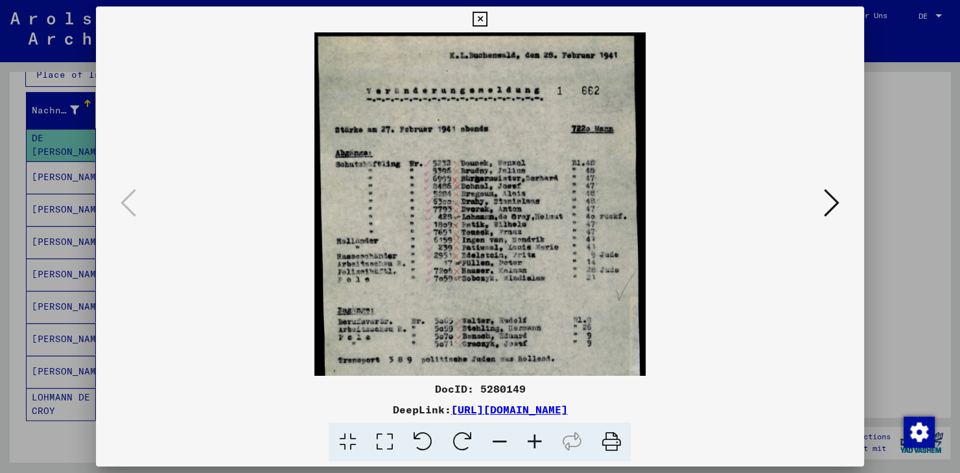
click at [534, 441] on icon at bounding box center [534, 443] width 35 height 40
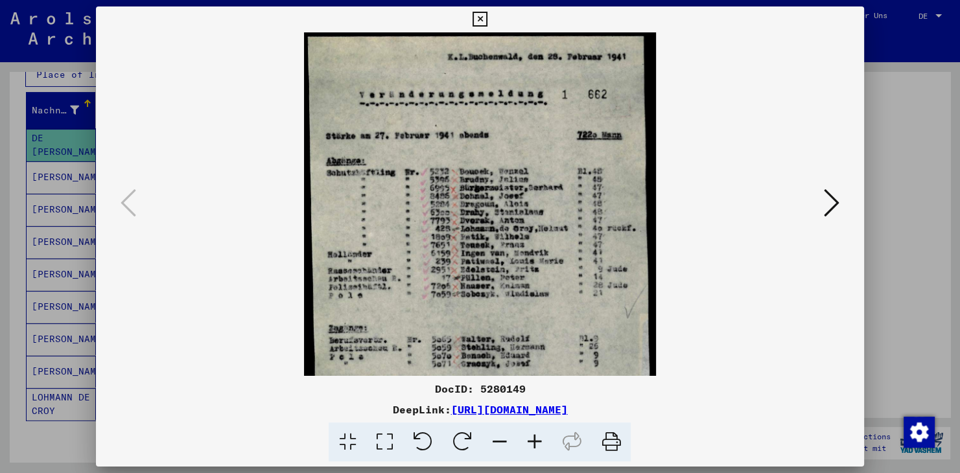
click at [534, 441] on icon at bounding box center [534, 443] width 35 height 40
click at [533, 441] on icon at bounding box center [534, 443] width 35 height 40
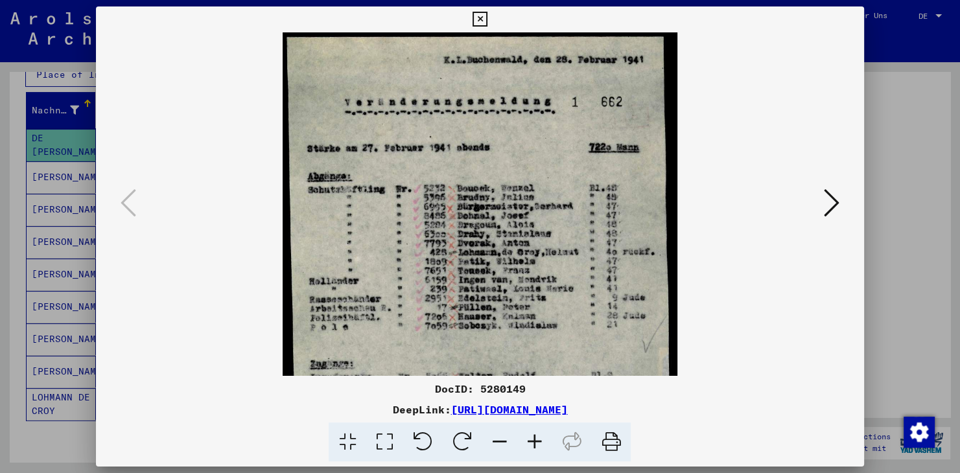
click at [533, 441] on icon at bounding box center [534, 443] width 35 height 40
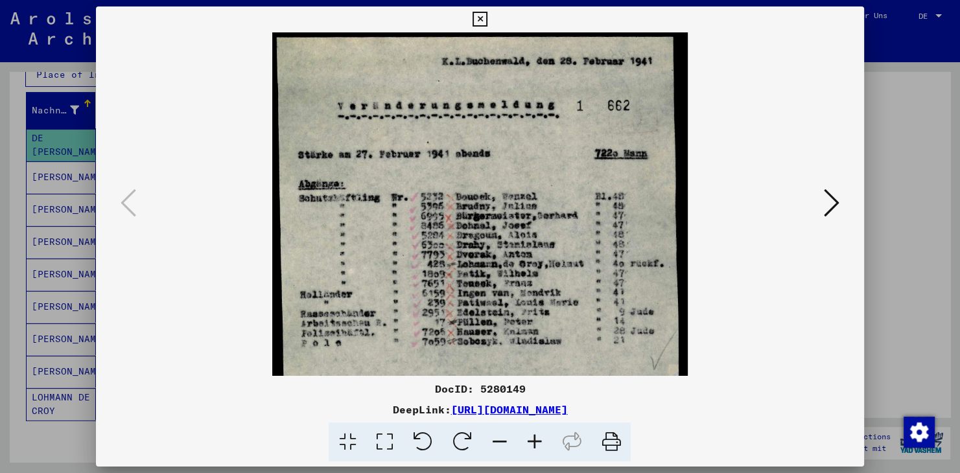
drag, startPoint x: 418, startPoint y: 200, endPoint x: 418, endPoint y: 292, distance: 92.1
click at [420, 291] on img at bounding box center [480, 350] width 416 height 636
click at [534, 442] on icon at bounding box center [534, 443] width 35 height 40
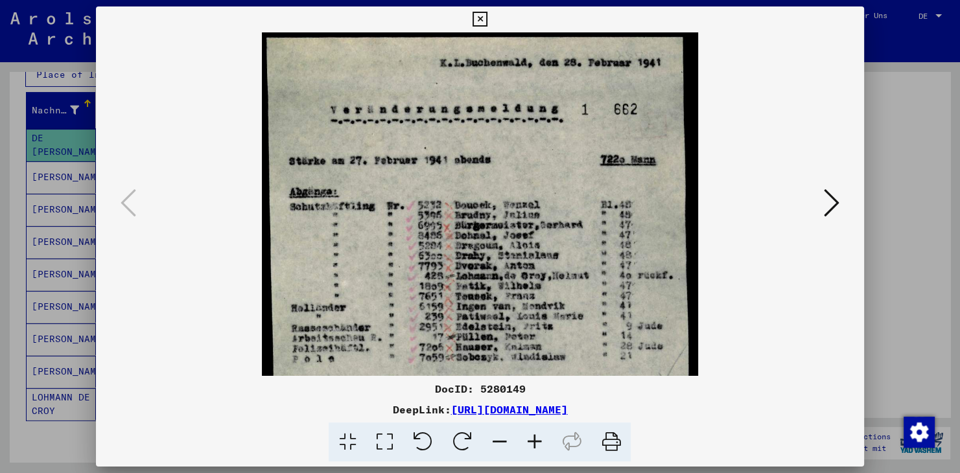
click at [533, 439] on icon at bounding box center [534, 443] width 35 height 40
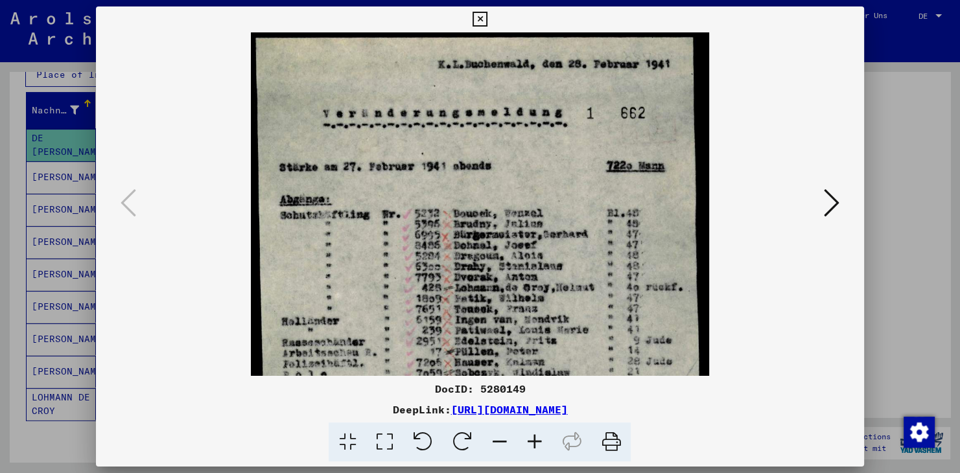
click at [530, 435] on icon at bounding box center [534, 443] width 35 height 40
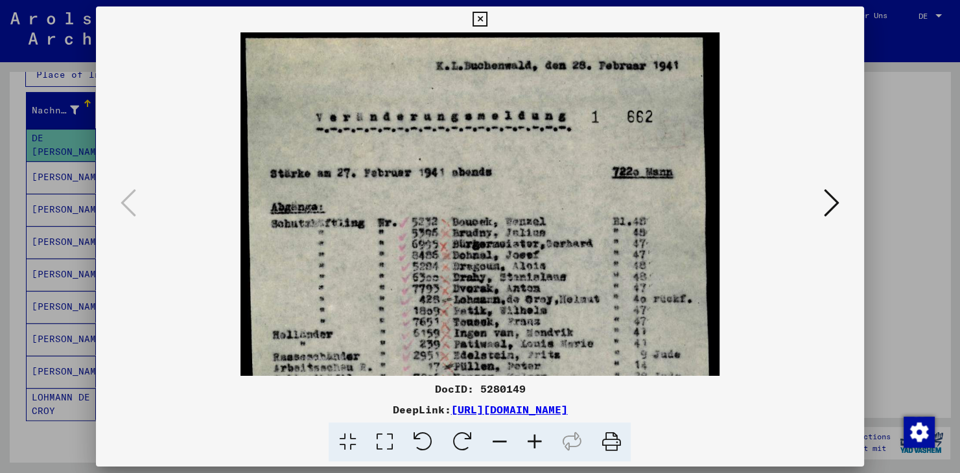
click at [530, 433] on icon at bounding box center [534, 443] width 35 height 40
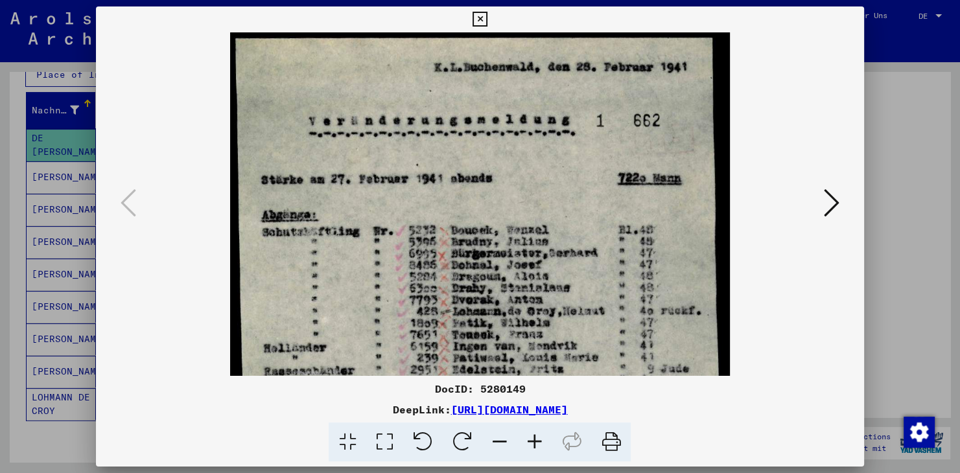
click at [529, 432] on icon at bounding box center [534, 443] width 35 height 40
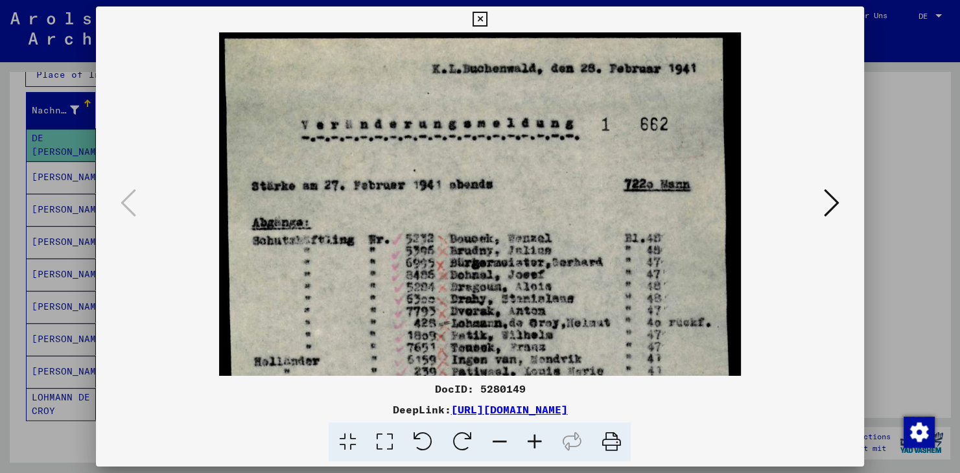
click at [529, 430] on icon at bounding box center [534, 443] width 35 height 40
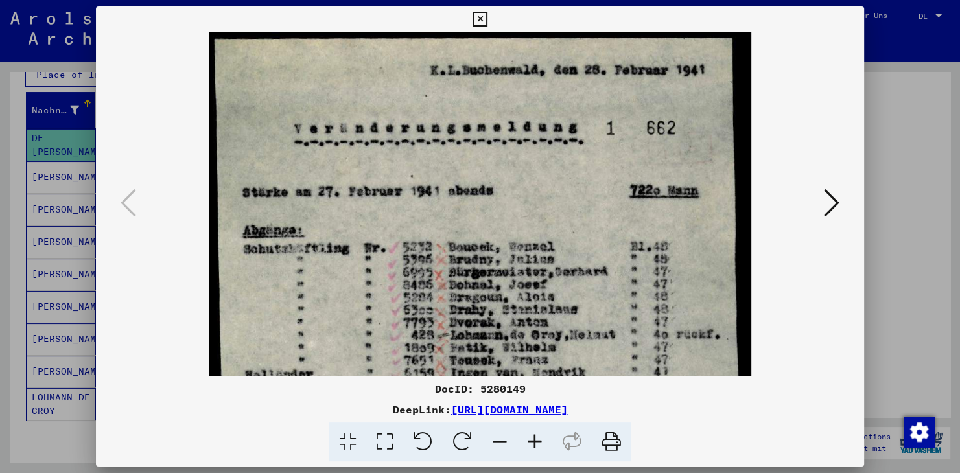
click at [529, 429] on icon at bounding box center [534, 443] width 35 height 40
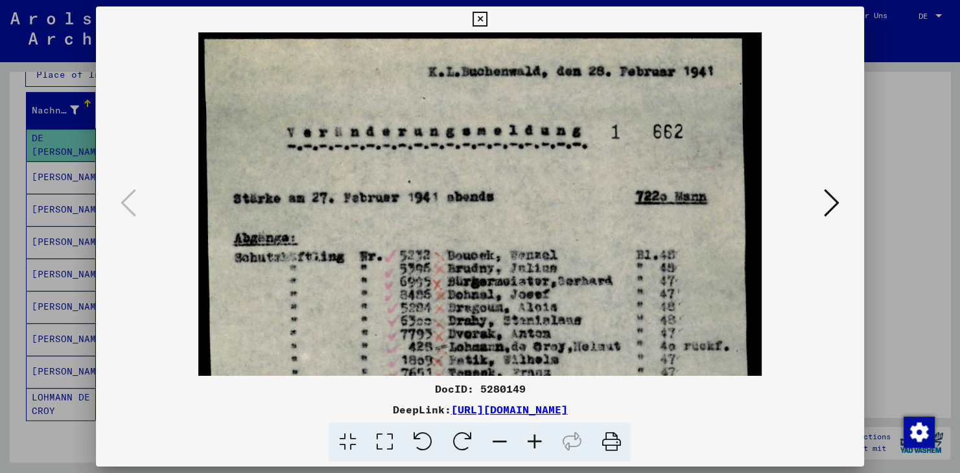
click at [529, 429] on icon at bounding box center [534, 443] width 35 height 40
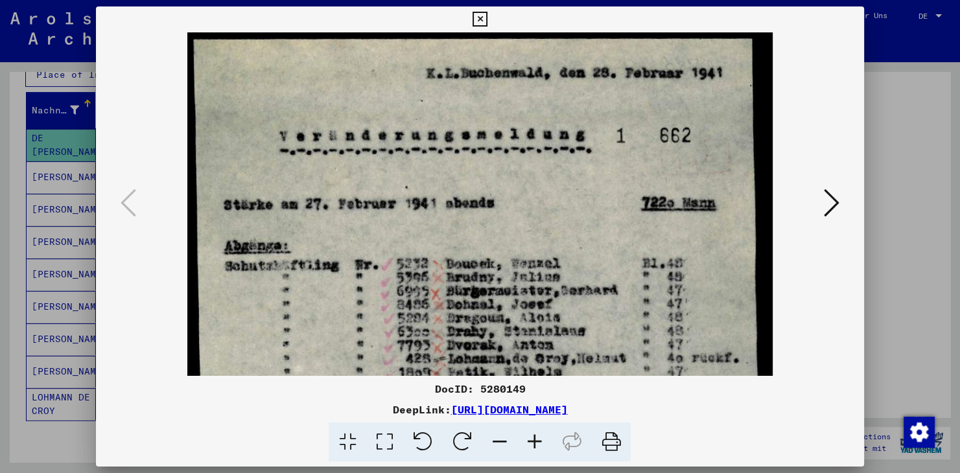
click at [528, 428] on icon at bounding box center [534, 443] width 35 height 40
click at [528, 427] on icon at bounding box center [534, 443] width 35 height 40
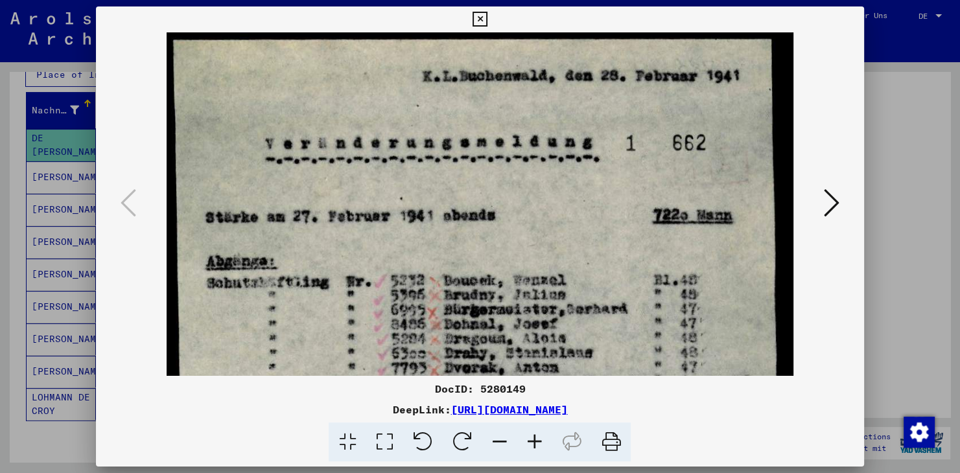
click at [527, 427] on icon at bounding box center [534, 443] width 35 height 40
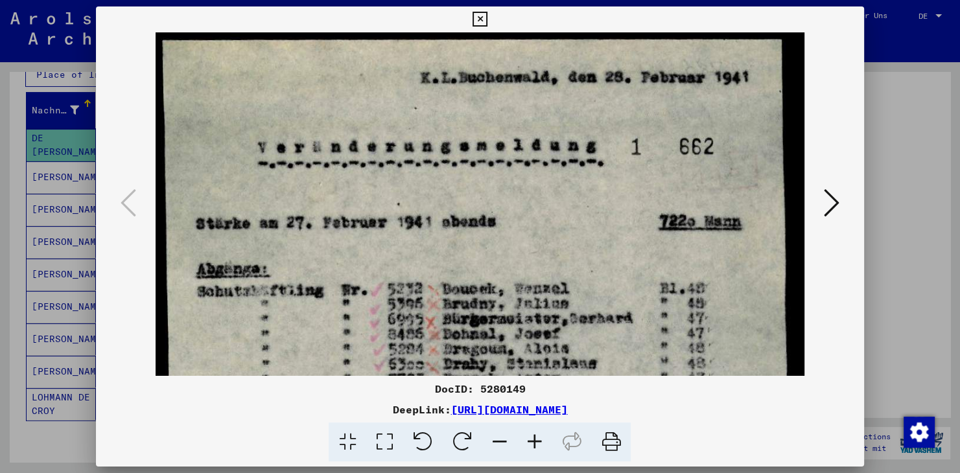
click at [527, 427] on icon at bounding box center [534, 443] width 35 height 40
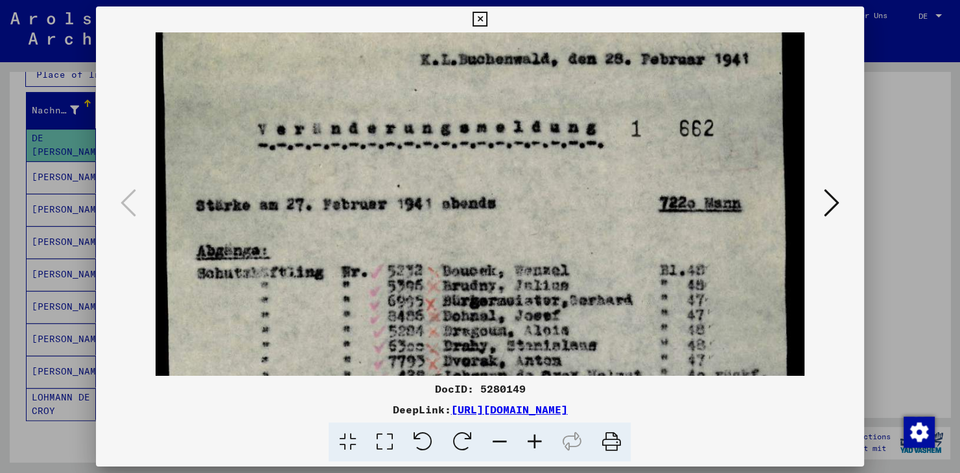
drag, startPoint x: 547, startPoint y: 328, endPoint x: 549, endPoint y: 294, distance: 34.4
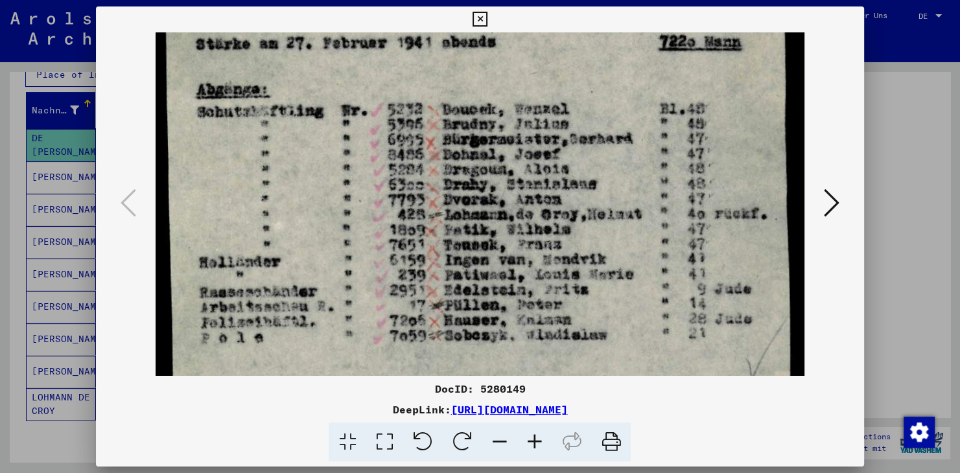
drag, startPoint x: 604, startPoint y: 318, endPoint x: 623, endPoint y: 144, distance: 174.9
click at [623, 144] on img at bounding box center [480, 349] width 649 height 992
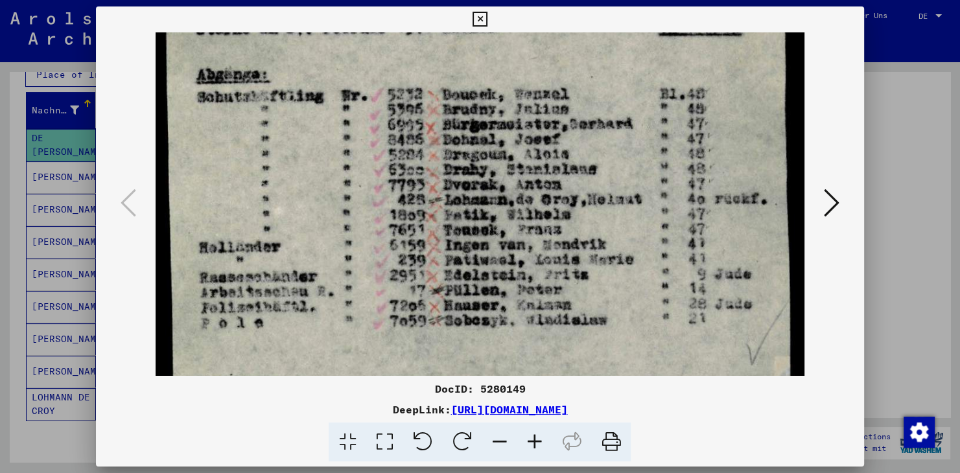
scroll to position [407, 0]
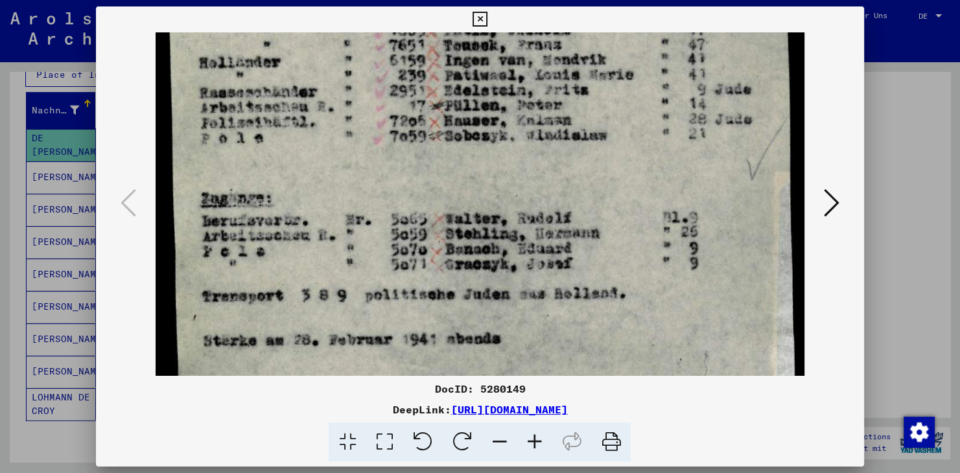
drag, startPoint x: 570, startPoint y: 281, endPoint x: 554, endPoint y: 64, distance: 217.8
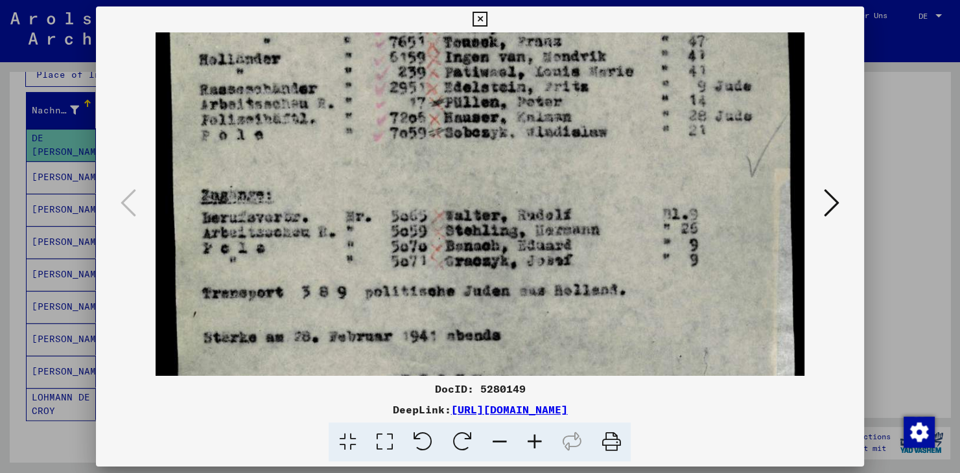
click at [553, 69] on img at bounding box center [480, 146] width 649 height 992
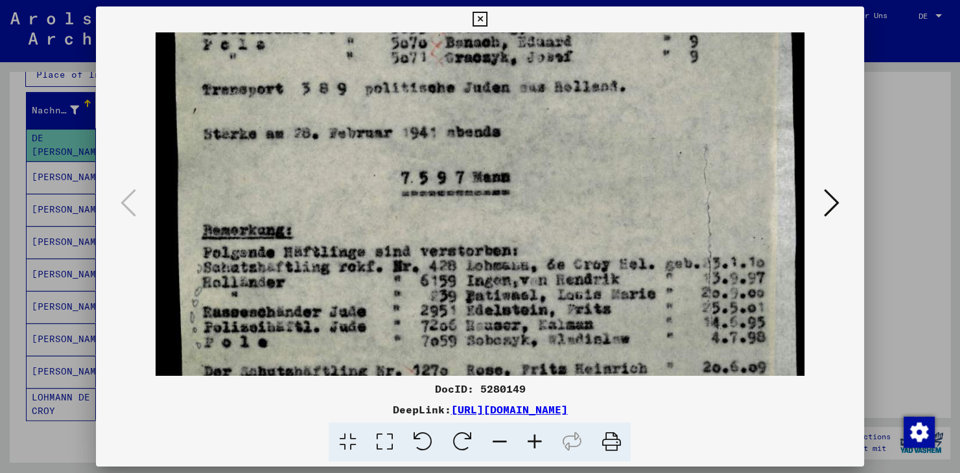
drag, startPoint x: 477, startPoint y: 304, endPoint x: 465, endPoint y: 126, distance: 178.7
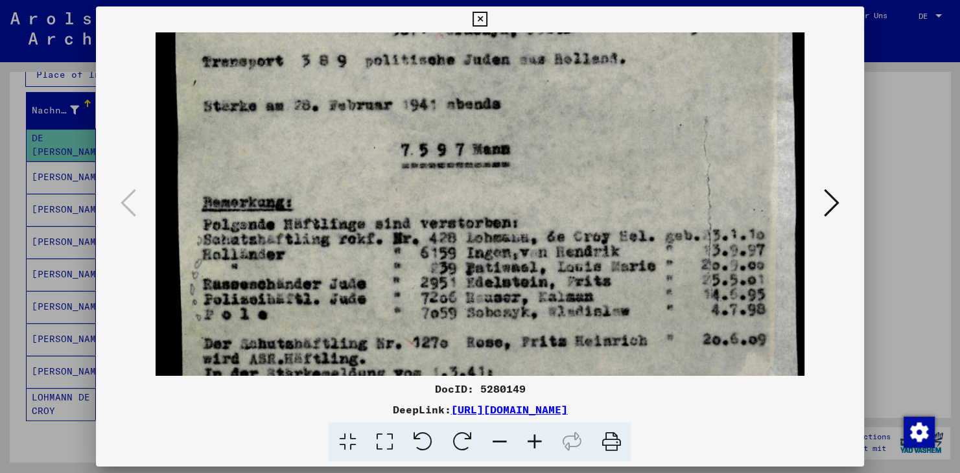
scroll to position [648, 0]
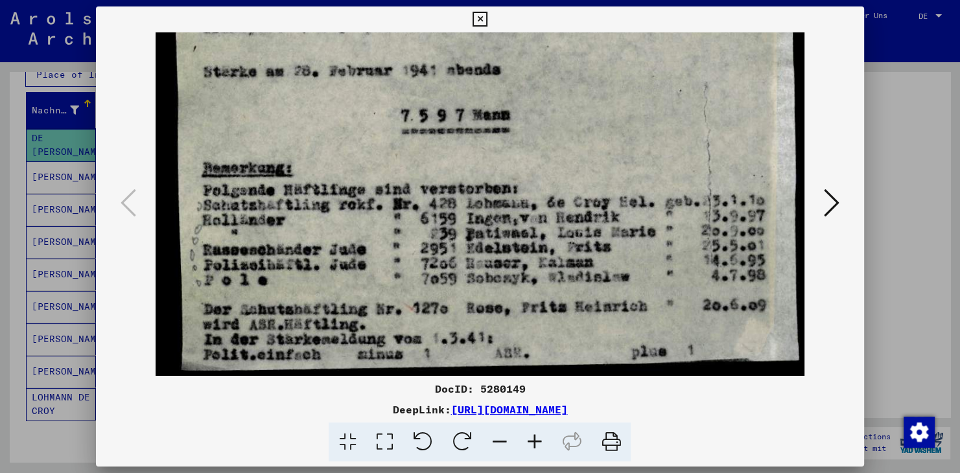
drag, startPoint x: 473, startPoint y: 346, endPoint x: 470, endPoint y: 245, distance: 100.6
drag, startPoint x: 358, startPoint y: 15, endPoint x: 532, endPoint y: 12, distance: 174.5
click at [492, 12] on div at bounding box center [480, 19] width 23 height 26
drag, startPoint x: 555, startPoint y: 17, endPoint x: 629, endPoint y: 18, distance: 73.9
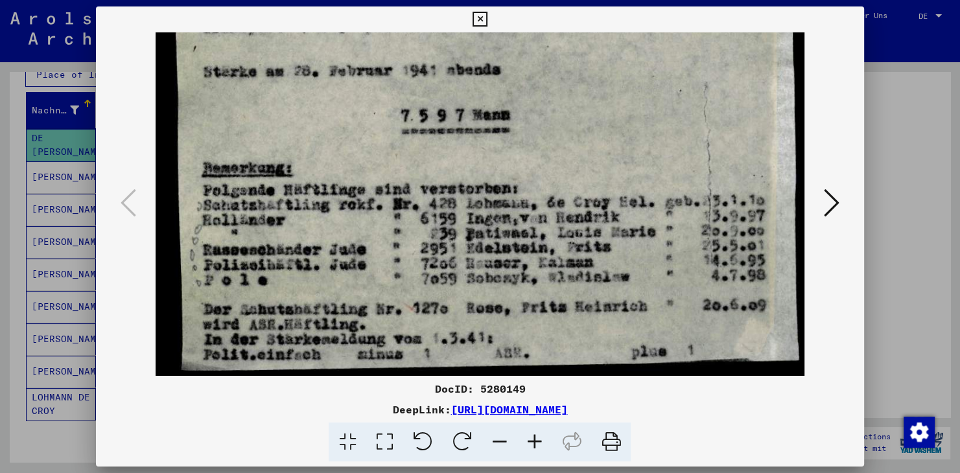
click at [492, 18] on div at bounding box center [480, 19] width 23 height 26
drag, startPoint x: 451, startPoint y: 22, endPoint x: 528, endPoint y: 21, distance: 77.2
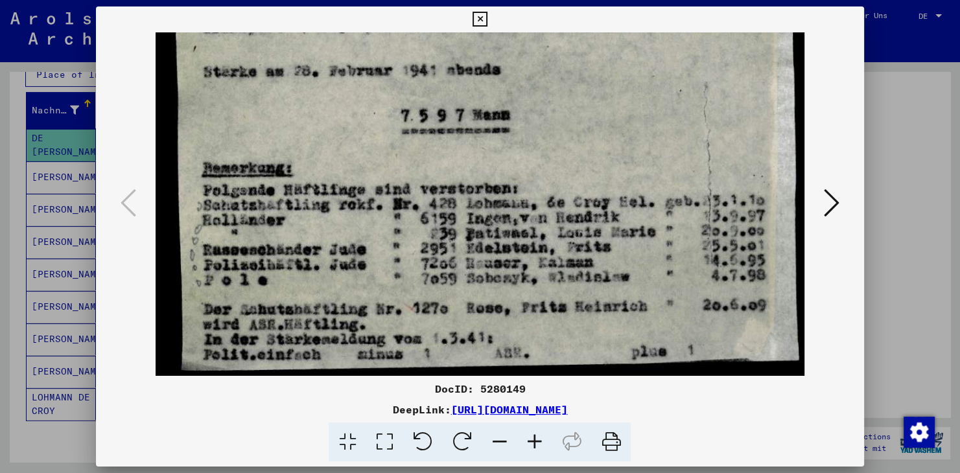
click at [492, 21] on div at bounding box center [480, 19] width 23 height 26
click at [833, 203] on icon at bounding box center [832, 202] width 16 height 31
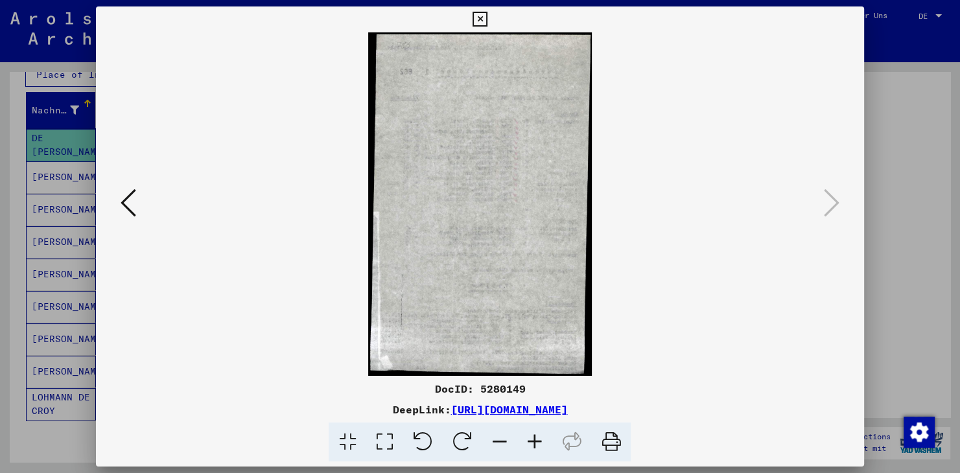
scroll to position [0, 0]
click at [488, 19] on icon at bounding box center [480, 20] width 15 height 16
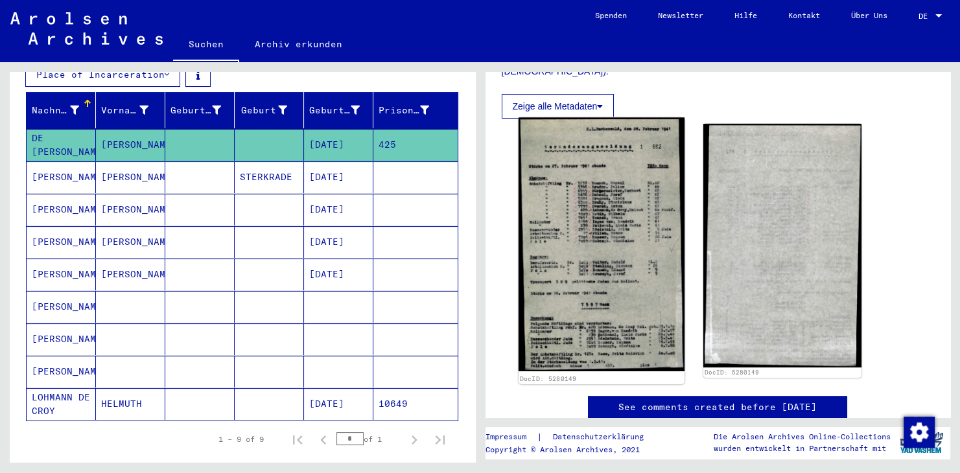
click at [596, 318] on img at bounding box center [601, 244] width 166 height 254
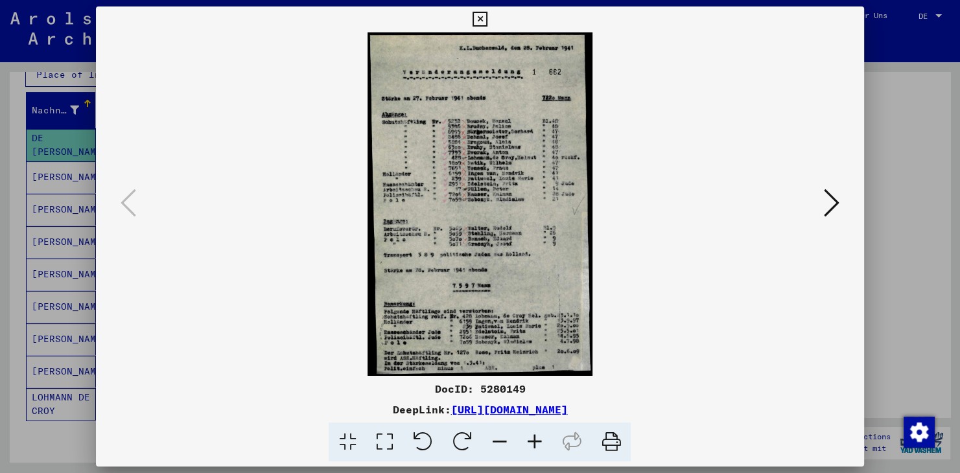
click at [533, 445] on icon at bounding box center [534, 443] width 35 height 40
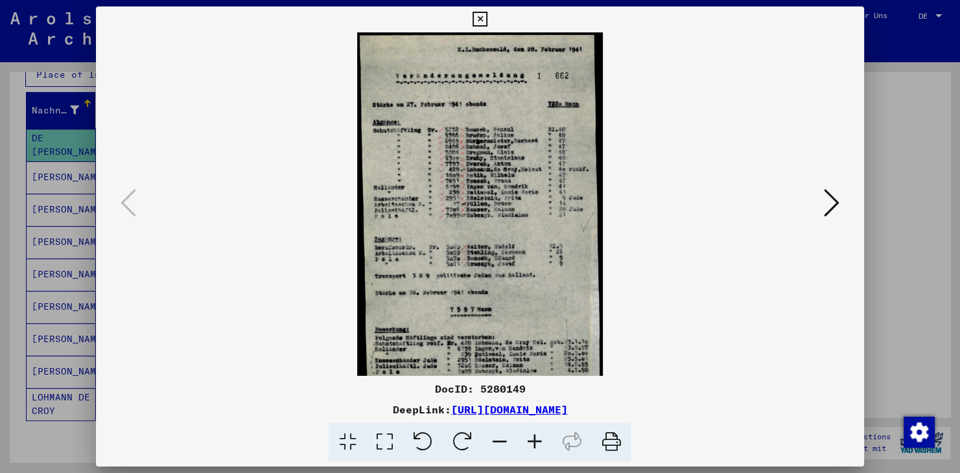
click at [533, 445] on icon at bounding box center [534, 443] width 35 height 40
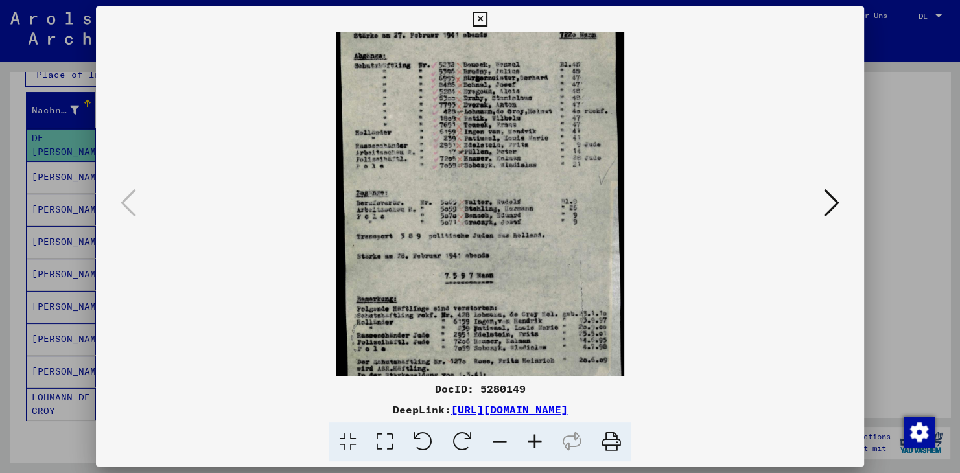
scroll to position [97, 0]
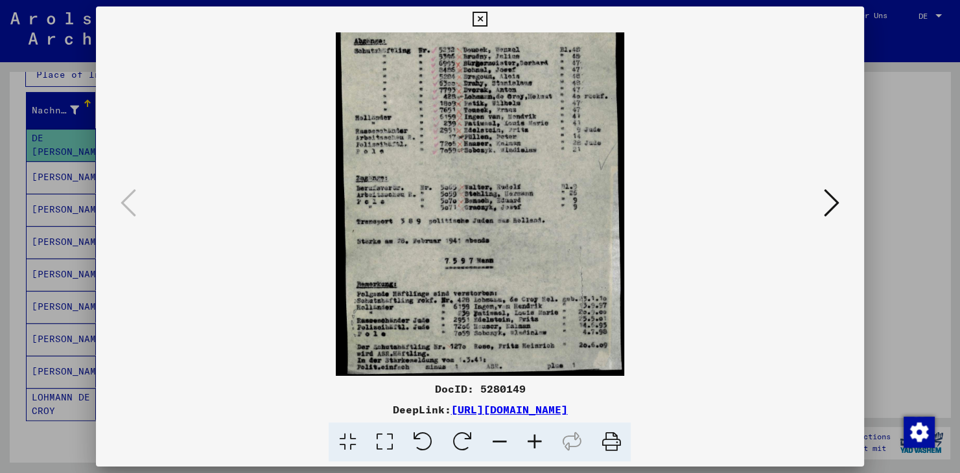
drag, startPoint x: 501, startPoint y: 293, endPoint x: 504, endPoint y: 175, distance: 118.1
click at [504, 175] on img at bounding box center [480, 156] width 289 height 441
click at [488, 18] on icon at bounding box center [480, 20] width 15 height 16
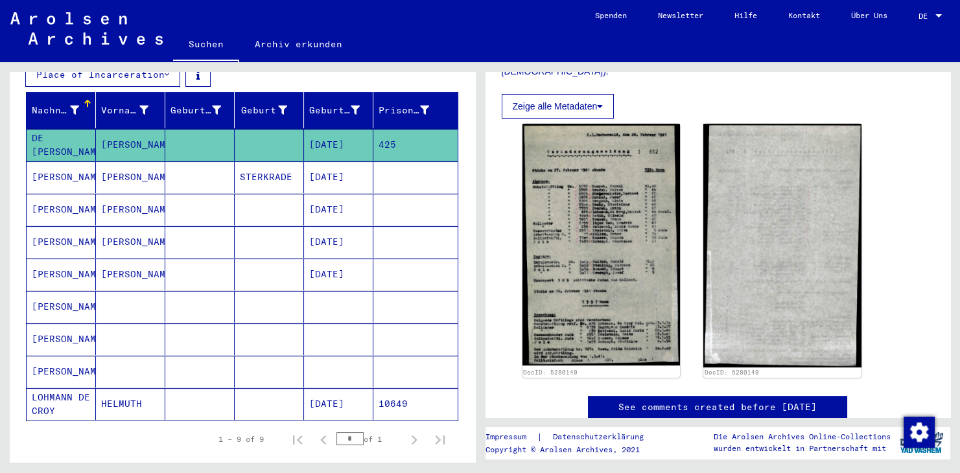
click at [250, 161] on mat-cell "STERKRADE" at bounding box center [269, 177] width 69 height 32
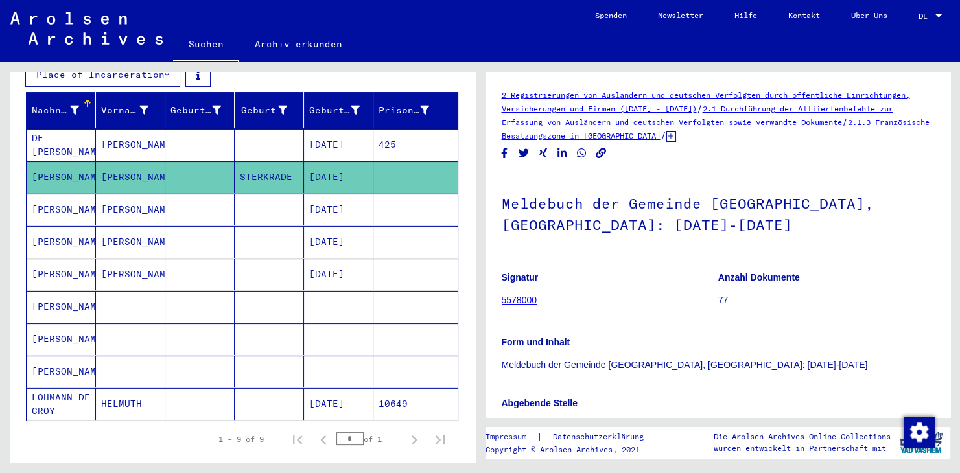
click at [250, 194] on mat-cell at bounding box center [269, 210] width 69 height 32
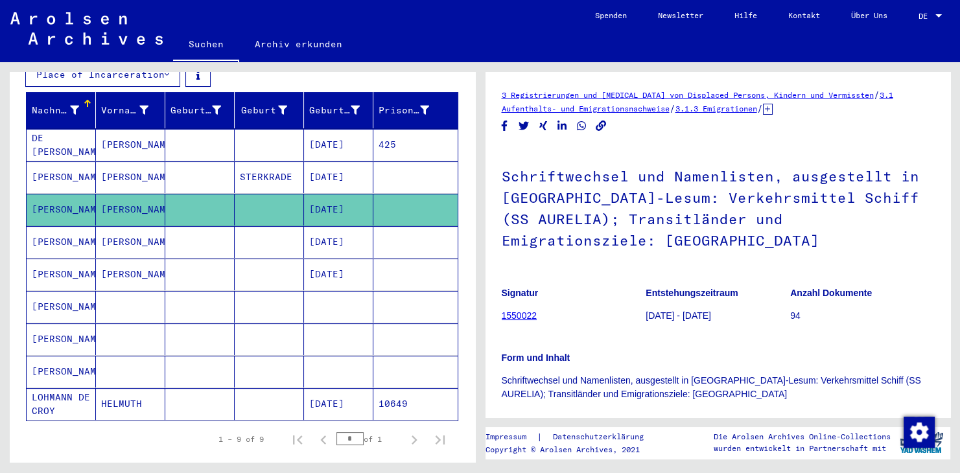
drag, startPoint x: 582, startPoint y: 347, endPoint x: 562, endPoint y: 202, distance: 146.6
click at [562, 202] on div "Schriftwechsel und Namenlisten, ausgestellt in [GEOGRAPHIC_DATA]-Lesum: Verkehr…" at bounding box center [718, 325] width 433 height 356
click at [561, 289] on p "Signatur" at bounding box center [574, 294] width 144 height 14
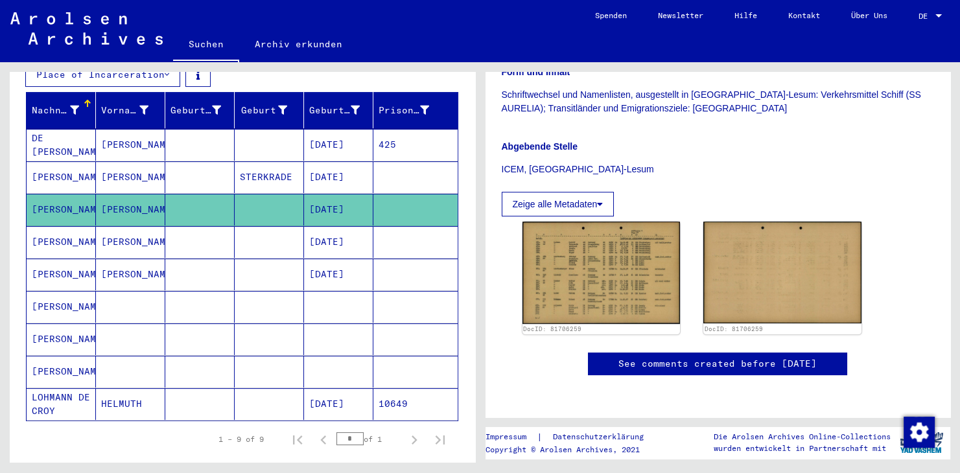
scroll to position [358, 0]
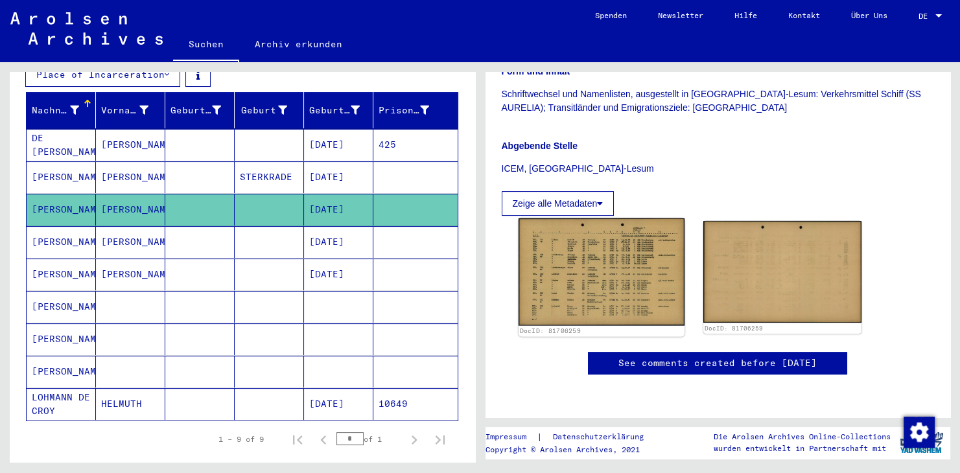
click at [574, 219] on img at bounding box center [601, 272] width 166 height 107
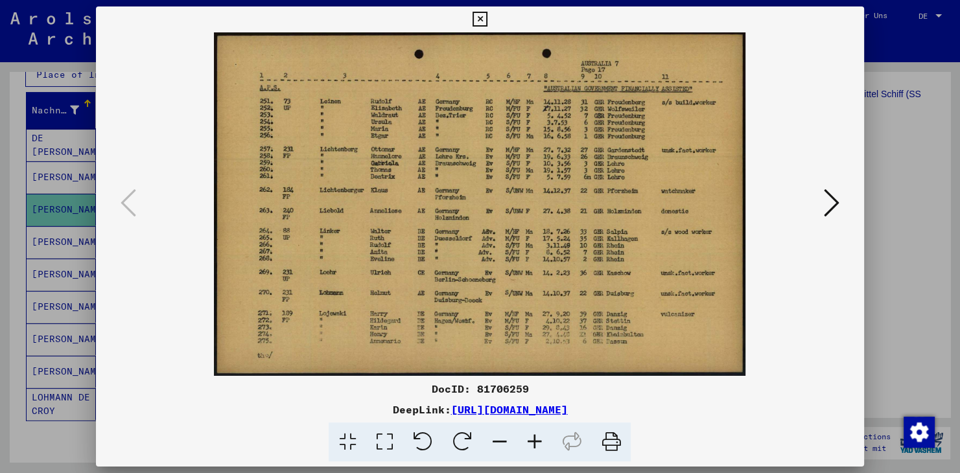
click at [488, 18] on icon at bounding box center [480, 20] width 15 height 16
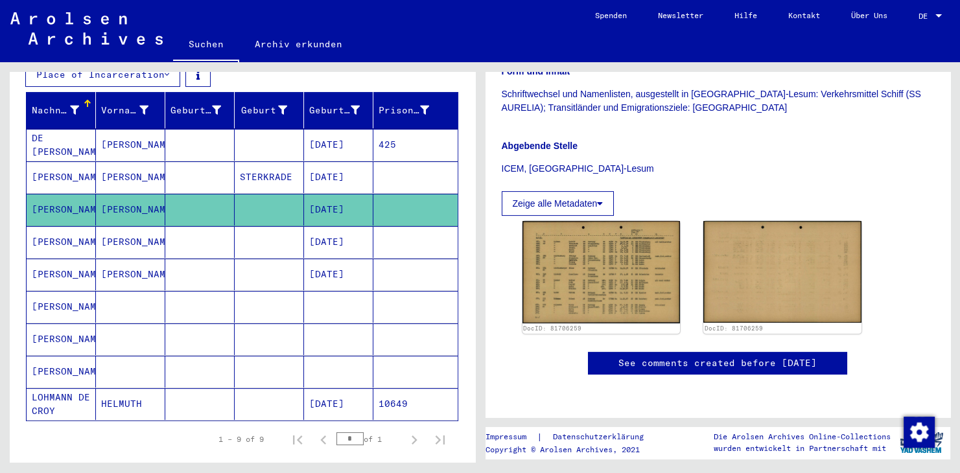
click at [74, 388] on mat-cell "LOHMANN DE CROY" at bounding box center [61, 404] width 69 height 32
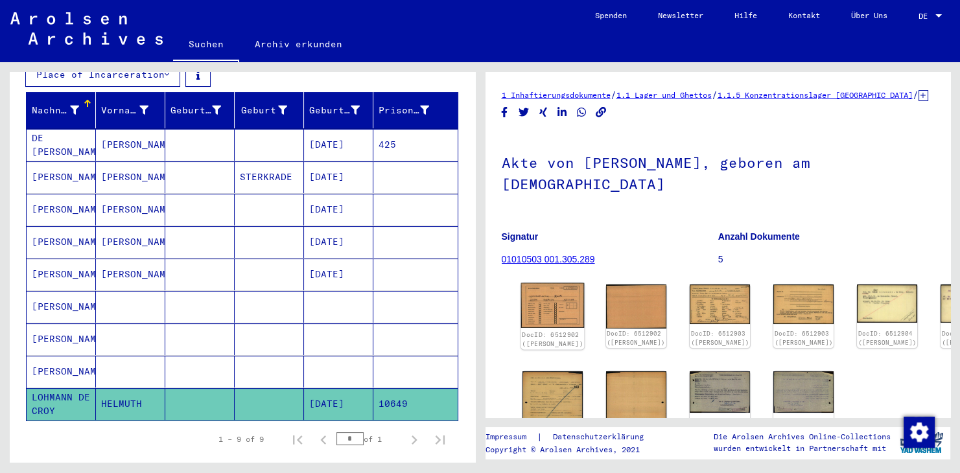
click at [545, 283] on img at bounding box center [553, 305] width 64 height 45
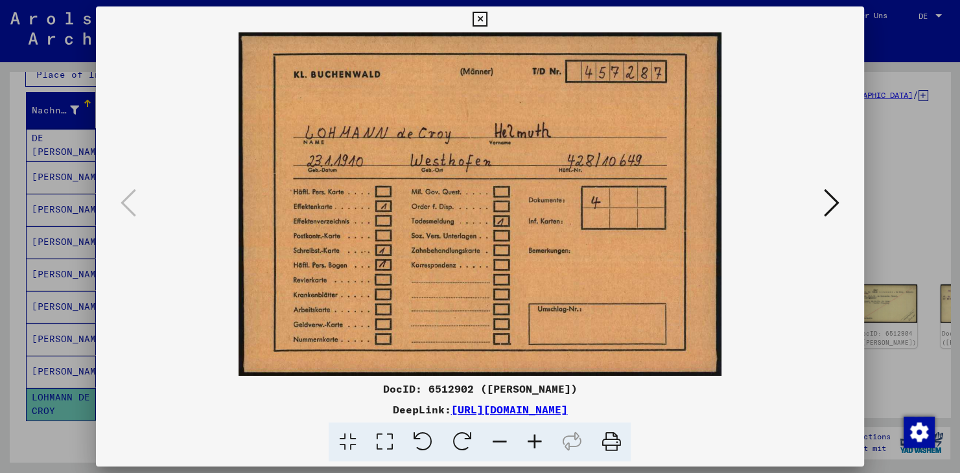
drag, startPoint x: 639, startPoint y: 19, endPoint x: 761, endPoint y: 14, distance: 122.0
click at [492, 9] on div at bounding box center [480, 19] width 23 height 26
click at [837, 202] on icon at bounding box center [832, 202] width 16 height 31
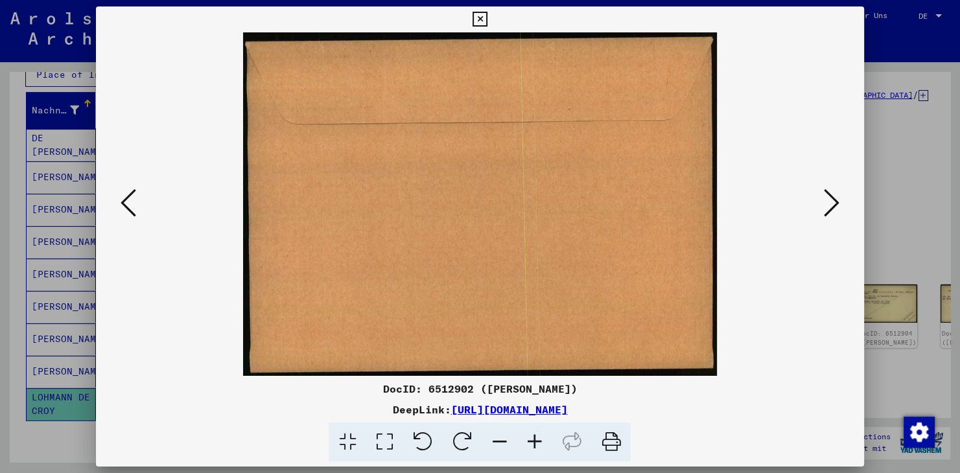
click at [837, 202] on icon at bounding box center [832, 202] width 16 height 31
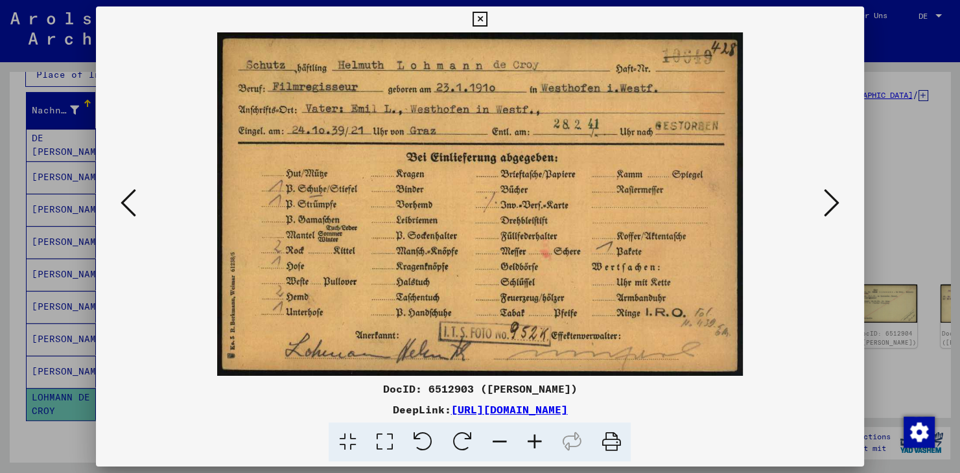
click at [631, 234] on img at bounding box center [480, 204] width 680 height 344
click at [831, 208] on icon at bounding box center [832, 202] width 16 height 31
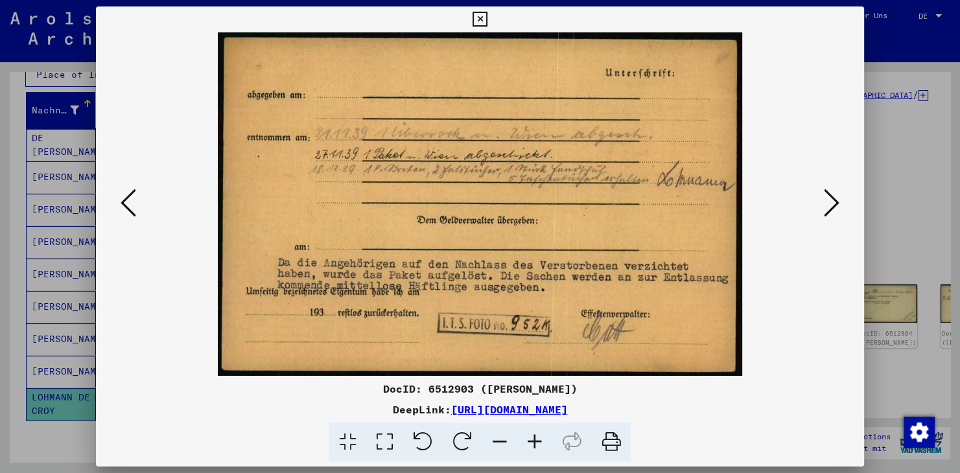
click at [507, 155] on img at bounding box center [480, 204] width 680 height 344
click at [534, 441] on icon at bounding box center [534, 443] width 35 height 40
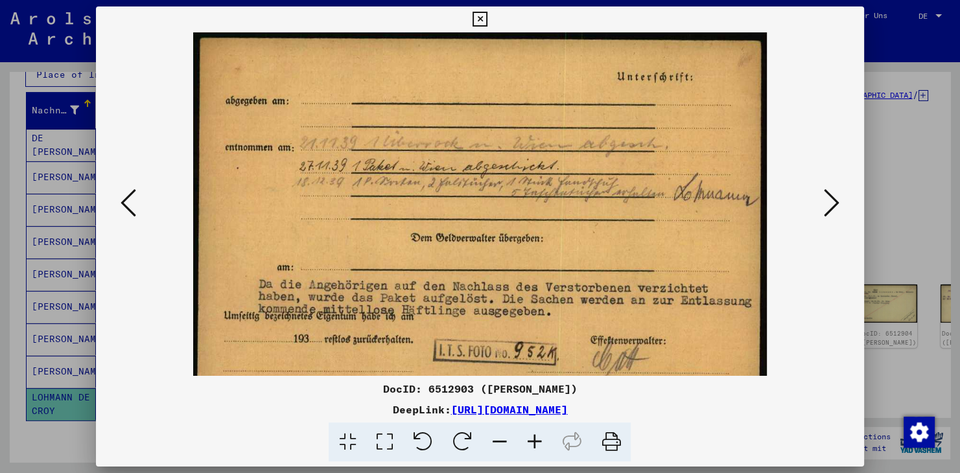
click at [534, 441] on icon at bounding box center [534, 443] width 35 height 40
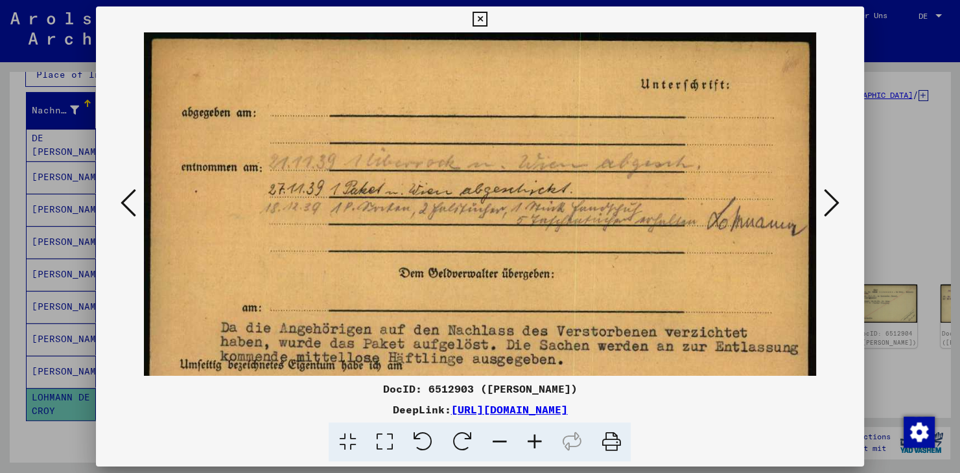
click at [534, 441] on icon at bounding box center [534, 443] width 35 height 40
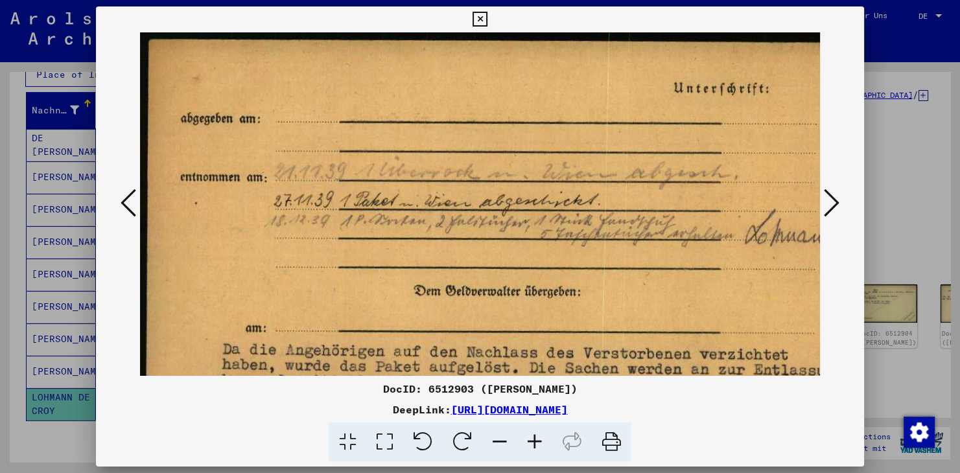
click at [534, 442] on icon at bounding box center [534, 443] width 35 height 40
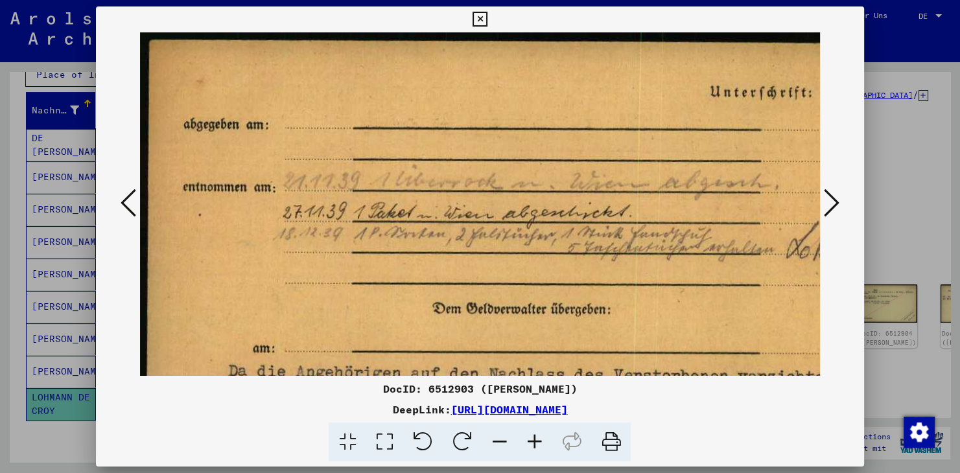
click at [534, 442] on icon at bounding box center [534, 443] width 35 height 40
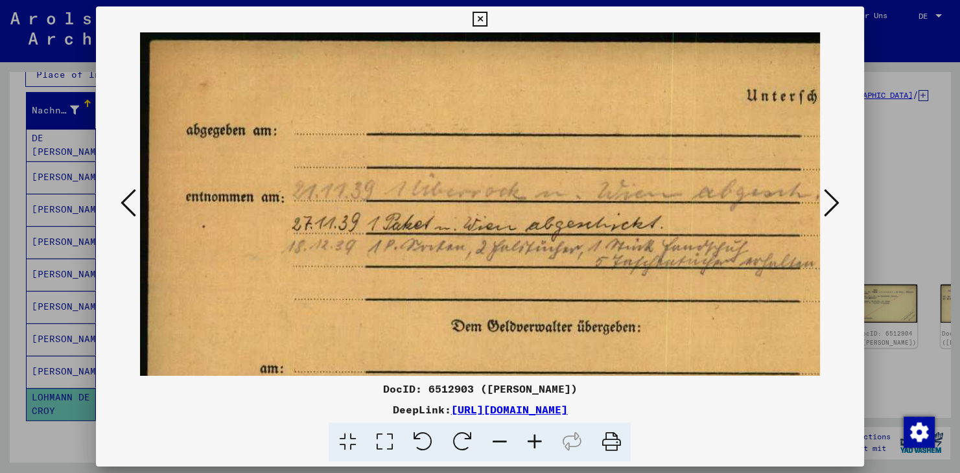
click at [532, 438] on icon at bounding box center [534, 443] width 35 height 40
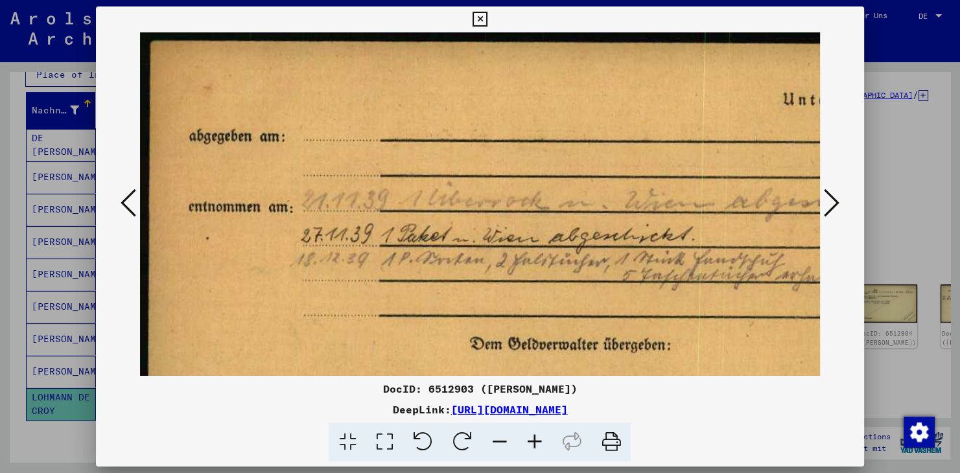
click at [532, 438] on icon at bounding box center [534, 443] width 35 height 40
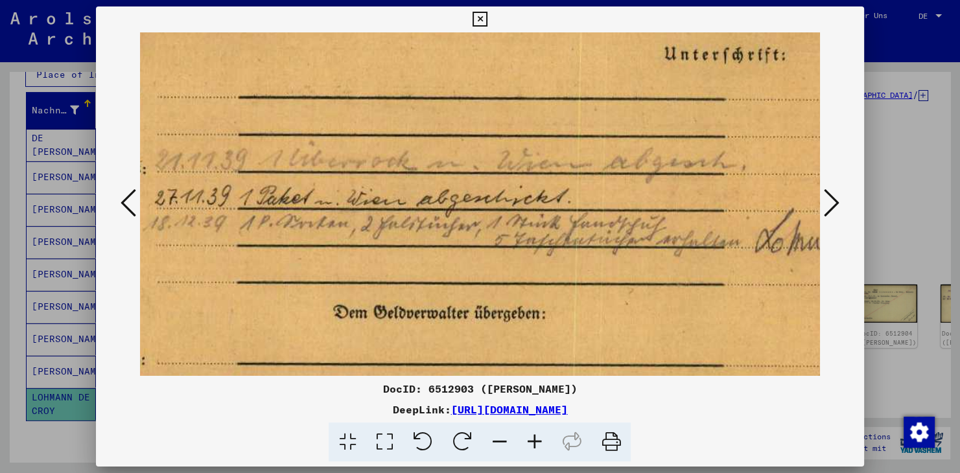
scroll to position [47, 158]
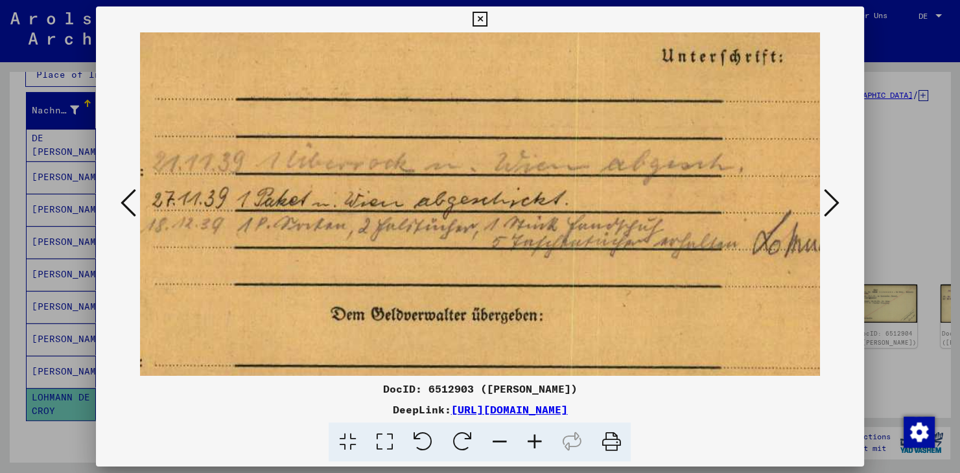
drag, startPoint x: 611, startPoint y: 339, endPoint x: 463, endPoint y: 295, distance: 154.3
click at [463, 295] on img at bounding box center [442, 286] width 920 height 603
click at [534, 442] on icon at bounding box center [534, 443] width 35 height 40
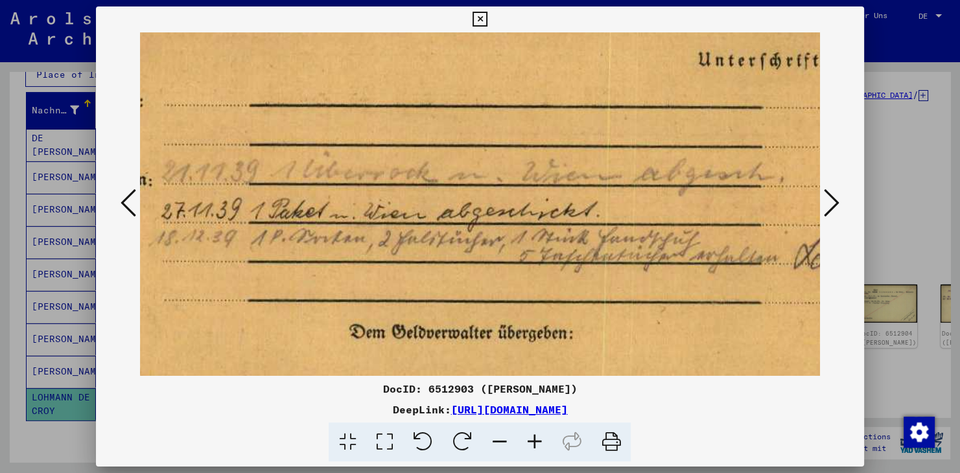
click at [534, 442] on icon at bounding box center [534, 443] width 35 height 40
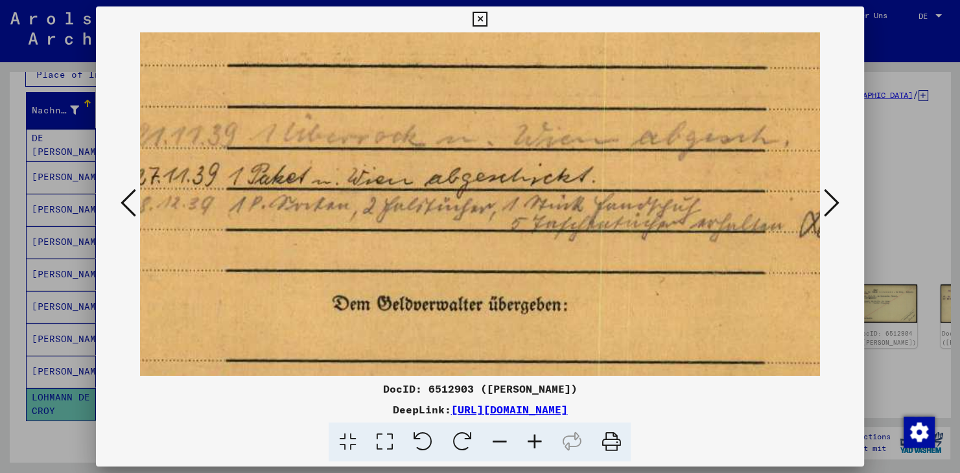
scroll to position [99, 197]
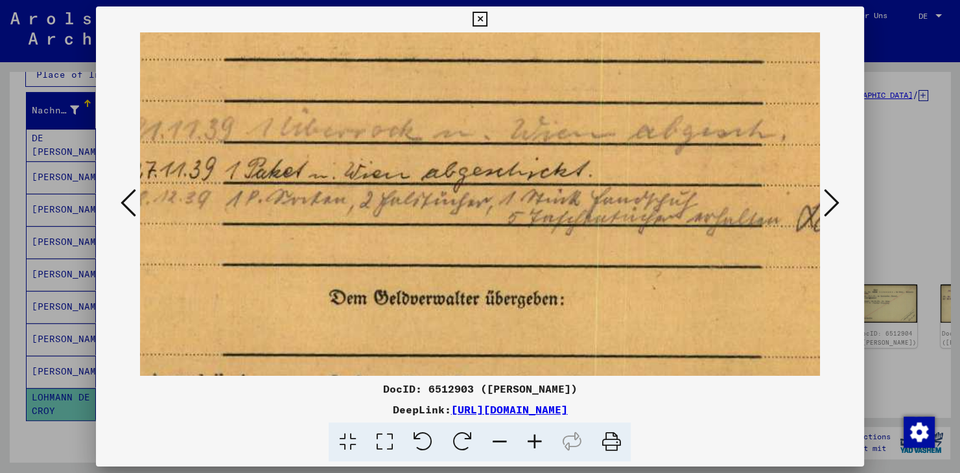
drag, startPoint x: 575, startPoint y: 300, endPoint x: 536, endPoint y: 249, distance: 64.3
click at [536, 249] on img at bounding box center [452, 267] width 1019 height 668
click at [706, 302] on img at bounding box center [452, 267] width 1019 height 668
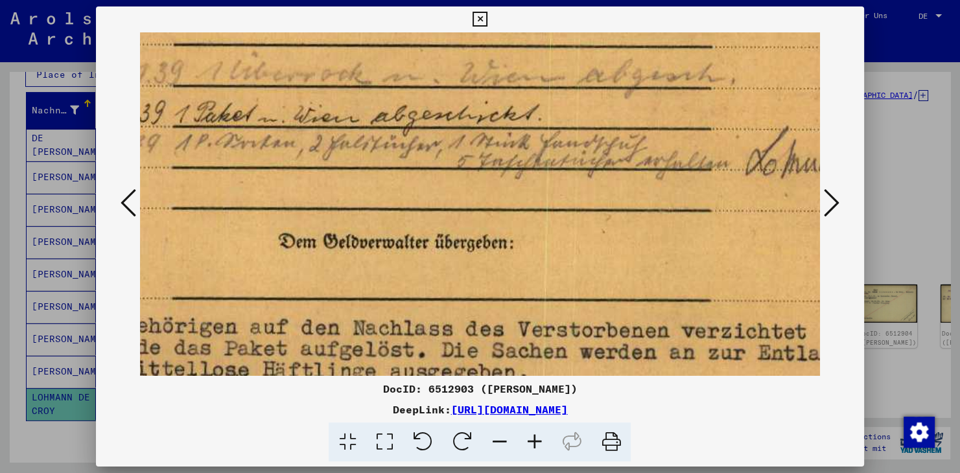
scroll to position [170, 222]
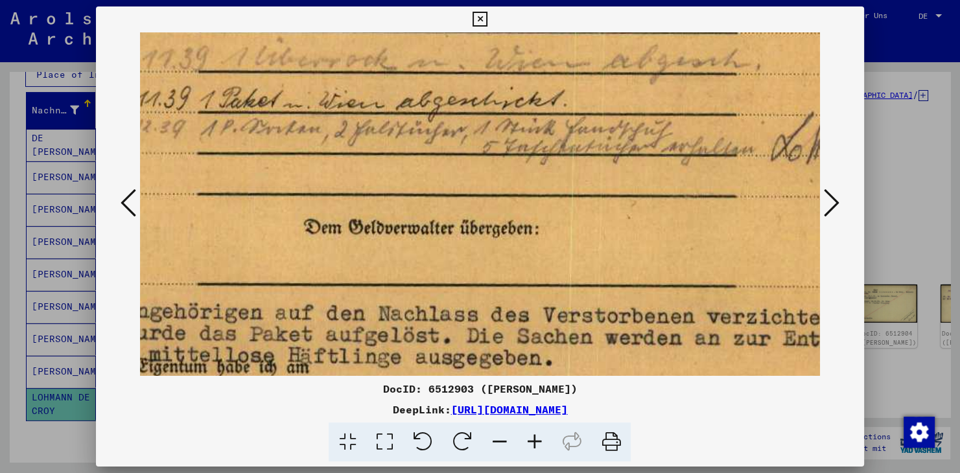
drag, startPoint x: 666, startPoint y: 324, endPoint x: 604, endPoint y: 253, distance: 93.8
click at [604, 253] on img at bounding box center [427, 197] width 1019 height 668
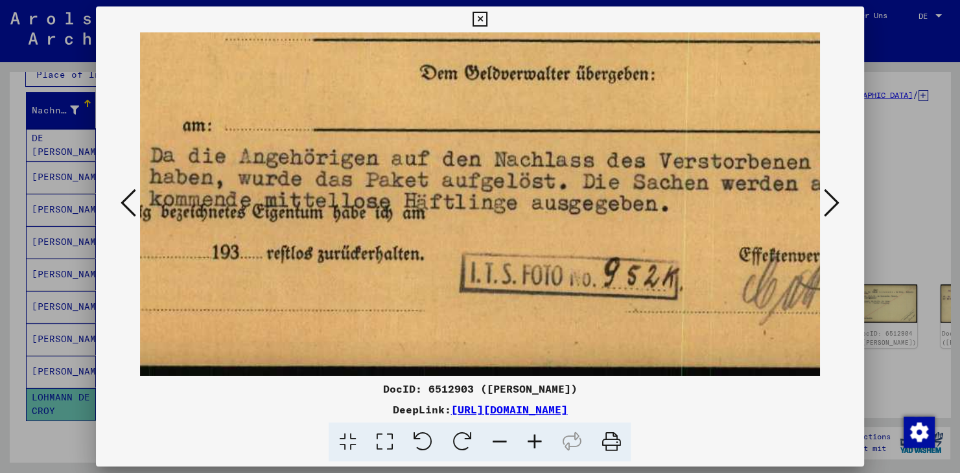
scroll to position [324, 106]
drag, startPoint x: 637, startPoint y: 275, endPoint x: 647, endPoint y: 92, distance: 183.1
click at [647, 92] on img at bounding box center [543, 42] width 1019 height 668
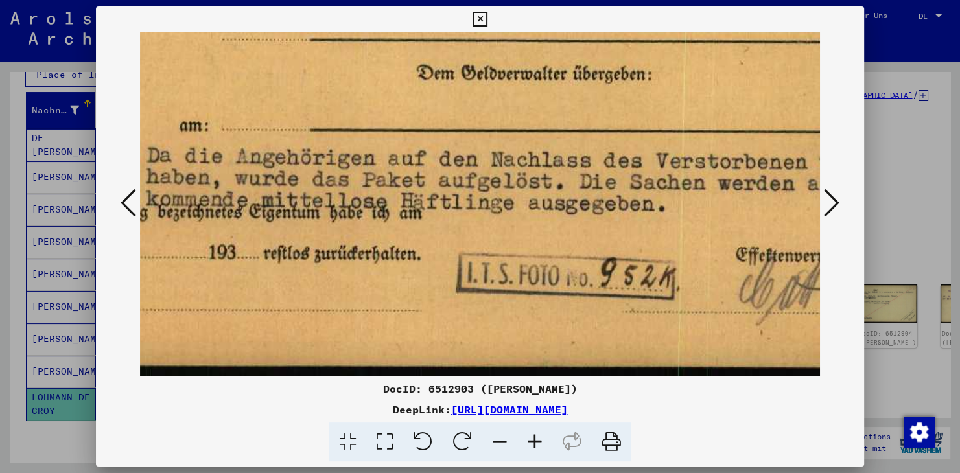
drag, startPoint x: 409, startPoint y: 297, endPoint x: 455, endPoint y: 294, distance: 46.1
click at [406, 222] on img at bounding box center [539, 42] width 1019 height 668
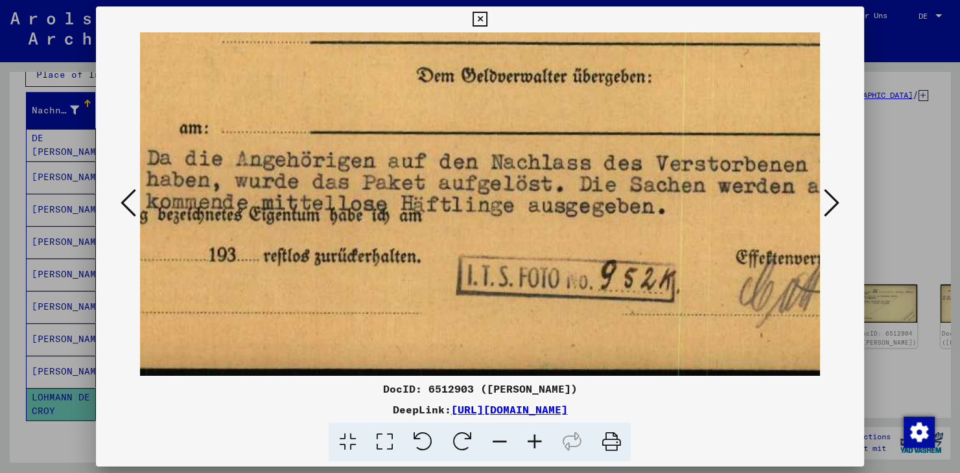
click at [502, 441] on icon at bounding box center [499, 443] width 35 height 40
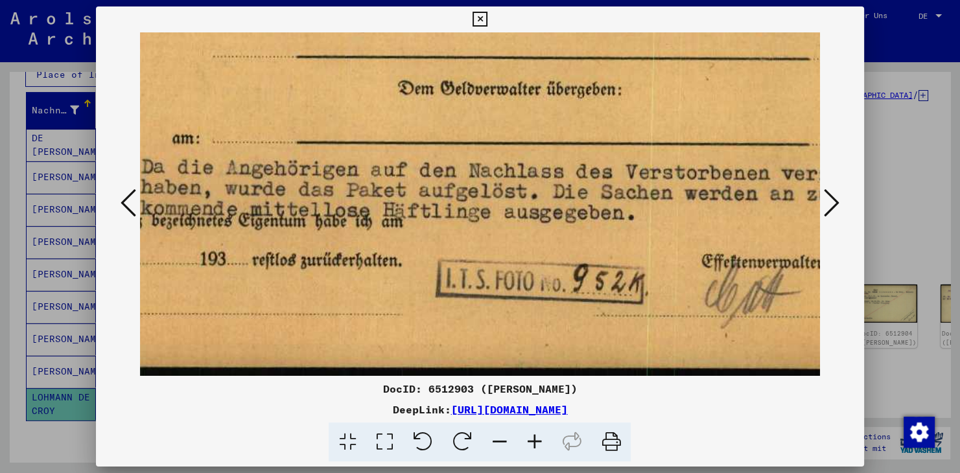
click at [502, 441] on icon at bounding box center [499, 443] width 35 height 40
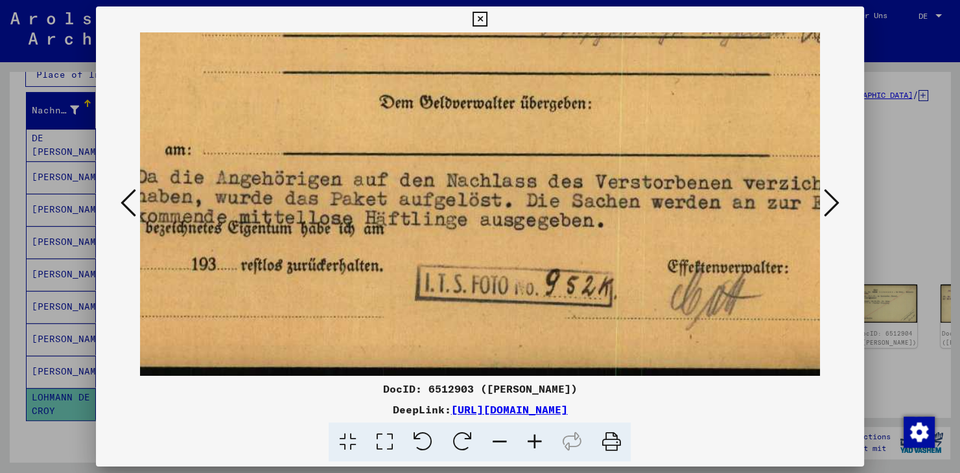
click at [502, 441] on icon at bounding box center [499, 443] width 35 height 40
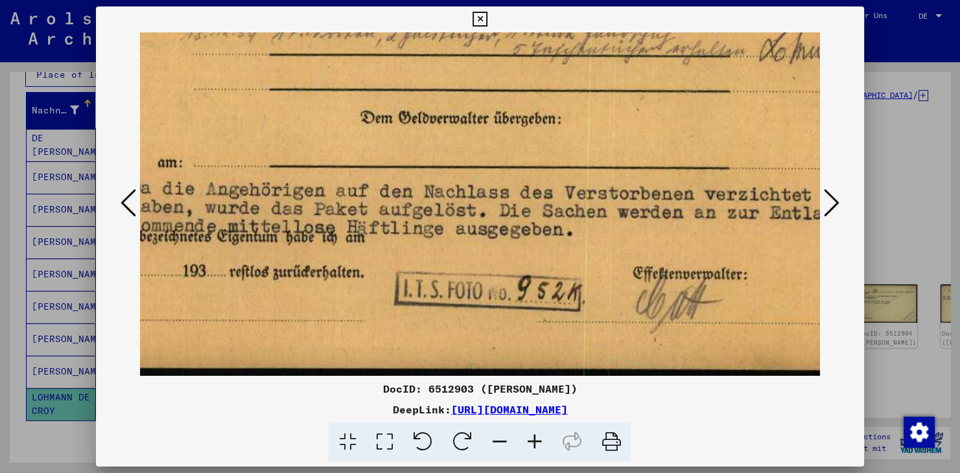
click at [502, 441] on icon at bounding box center [499, 443] width 35 height 40
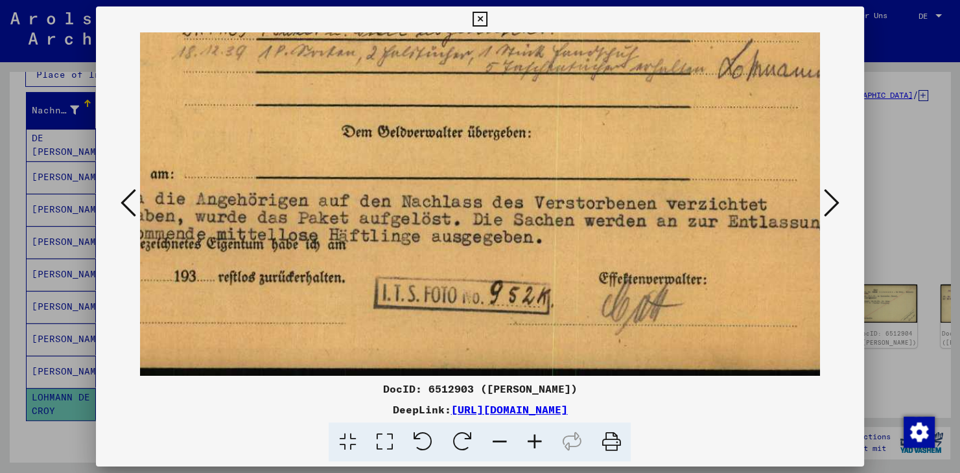
click at [502, 441] on icon at bounding box center [499, 443] width 35 height 40
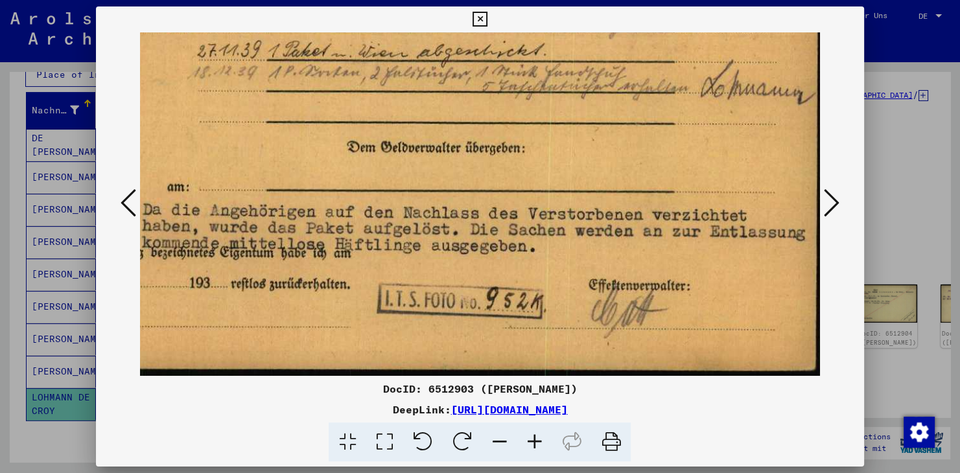
click at [502, 441] on icon at bounding box center [499, 443] width 35 height 40
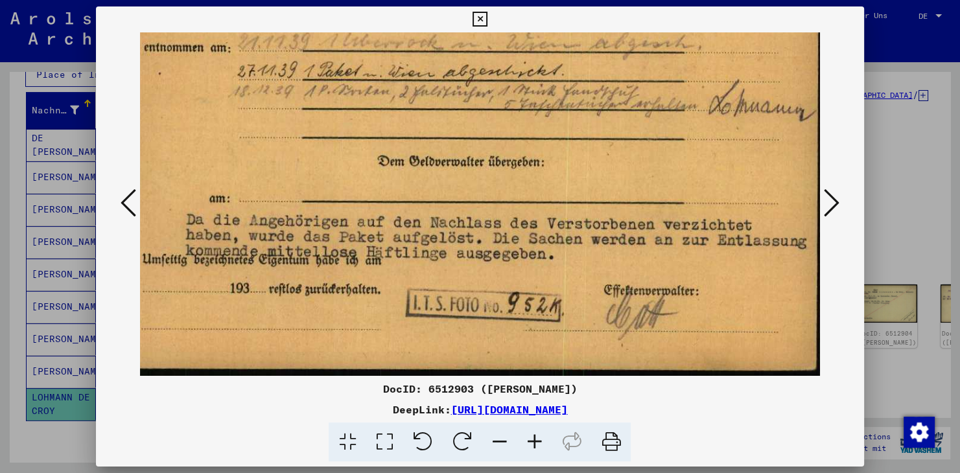
drag, startPoint x: 501, startPoint y: 327, endPoint x: 493, endPoint y: 250, distance: 76.9
click at [493, 250] on img at bounding box center [465, 139] width 722 height 473
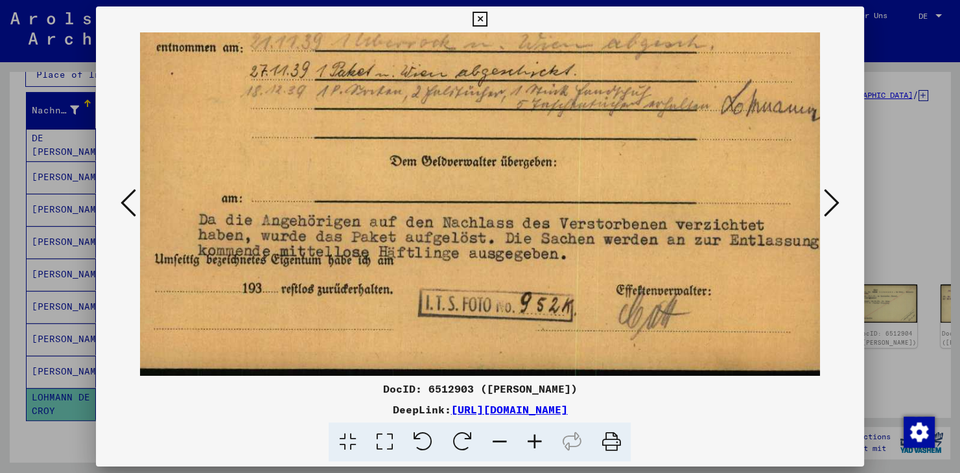
drag, startPoint x: 332, startPoint y: 198, endPoint x: 345, endPoint y: 180, distance: 21.8
click at [345, 180] on img at bounding box center [477, 139] width 722 height 473
click at [502, 442] on icon at bounding box center [499, 443] width 35 height 40
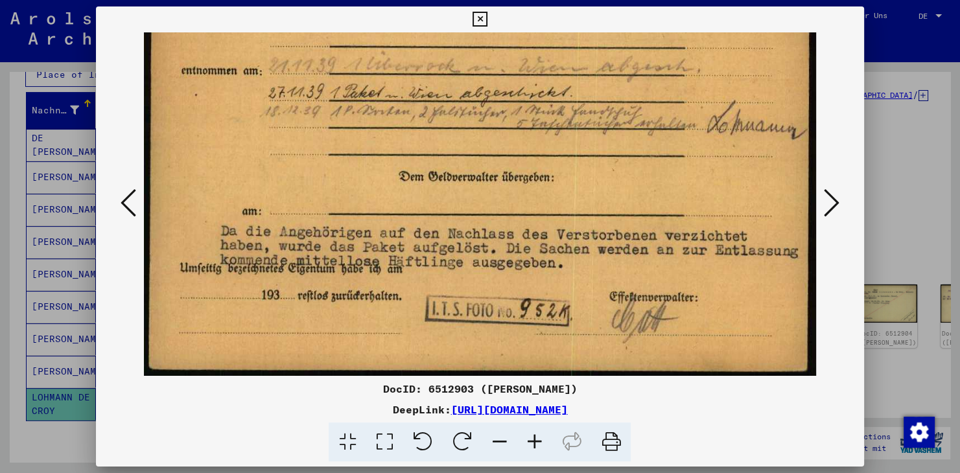
click at [502, 442] on icon at bounding box center [499, 443] width 35 height 40
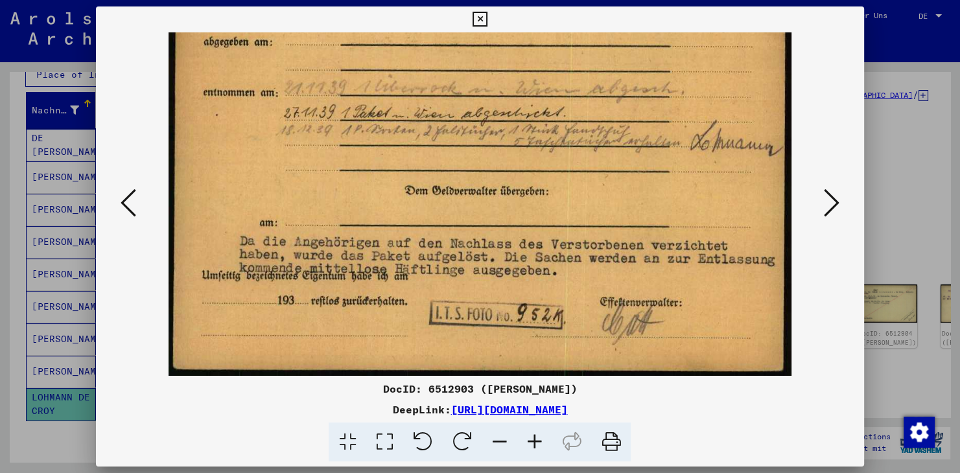
click at [502, 442] on icon at bounding box center [499, 443] width 35 height 40
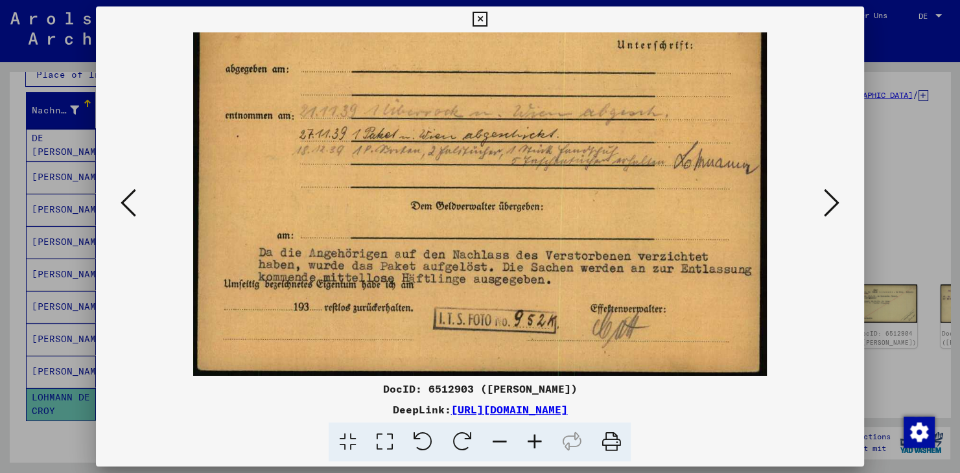
click at [502, 442] on icon at bounding box center [499, 443] width 35 height 40
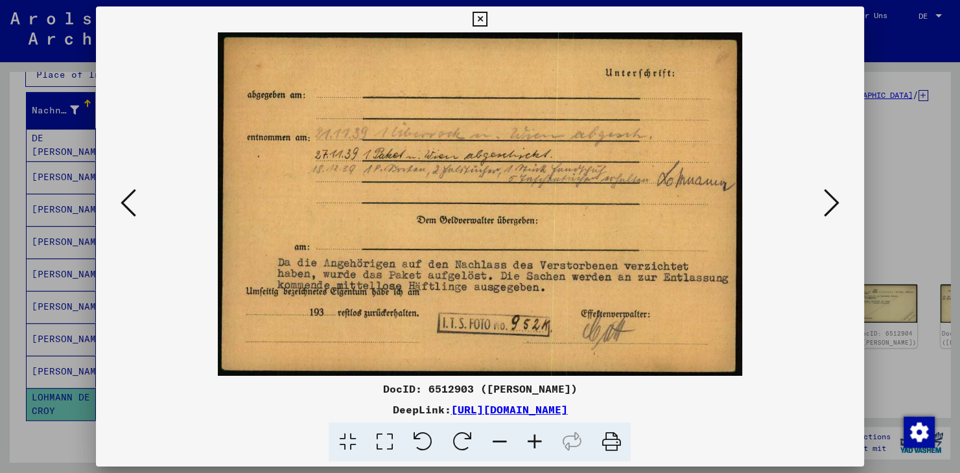
scroll to position [0, 0]
click at [502, 442] on icon at bounding box center [499, 443] width 35 height 40
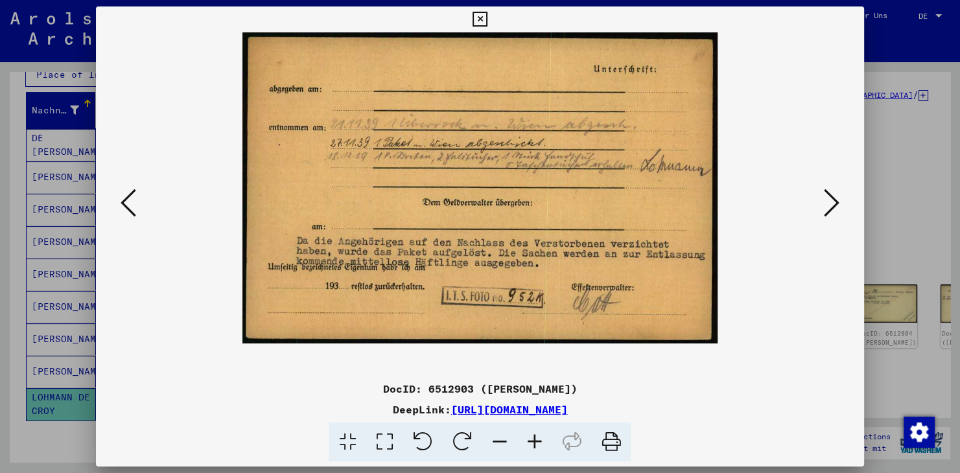
click at [837, 202] on icon at bounding box center [832, 202] width 16 height 31
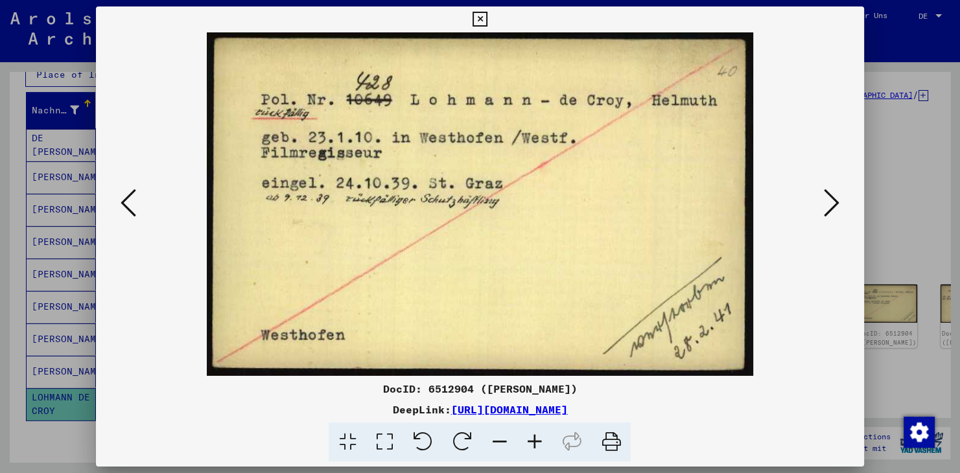
click at [451, 246] on img at bounding box center [480, 204] width 547 height 344
click at [834, 204] on icon at bounding box center [832, 202] width 16 height 31
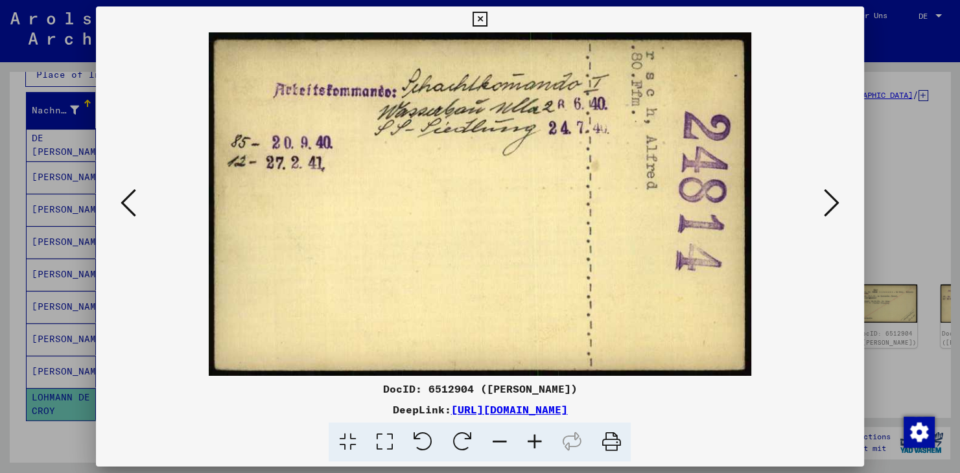
click at [829, 203] on icon at bounding box center [832, 202] width 16 height 31
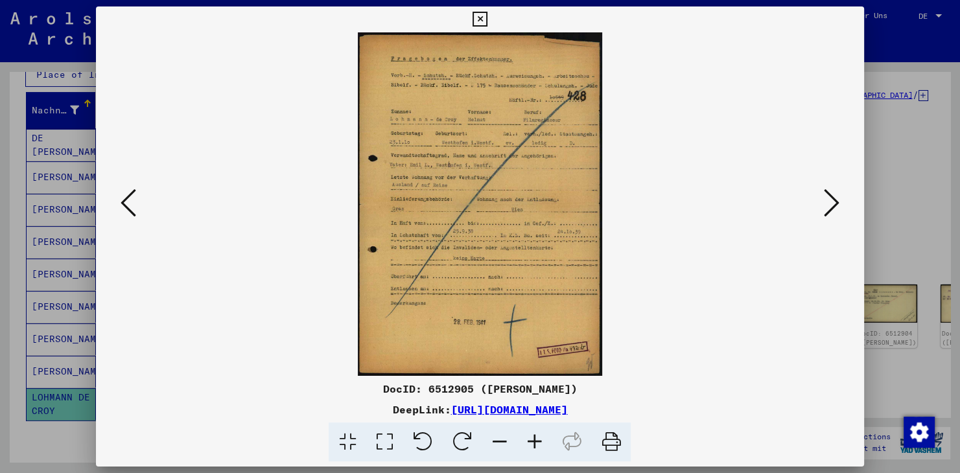
click at [537, 442] on icon at bounding box center [534, 443] width 35 height 40
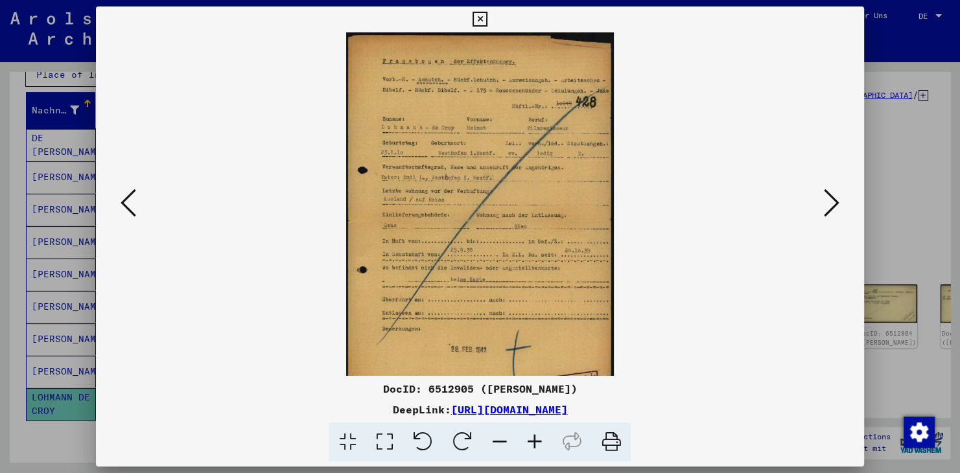
click at [536, 442] on icon at bounding box center [534, 443] width 35 height 40
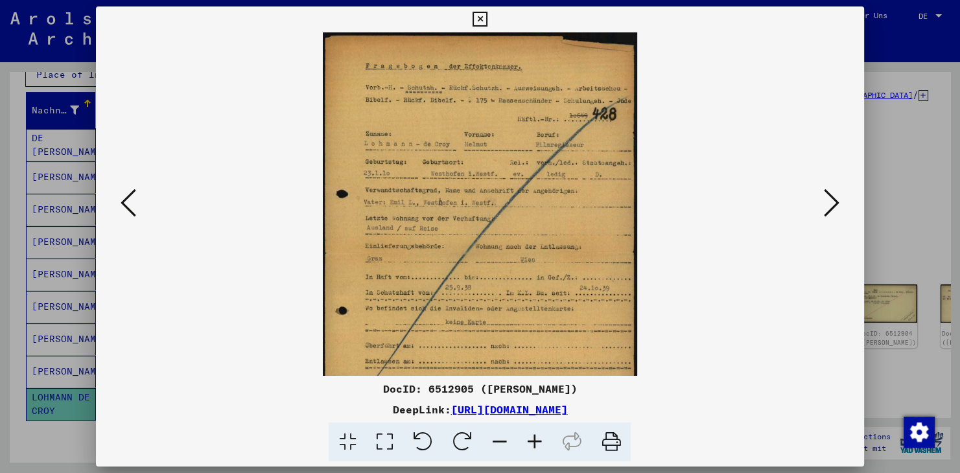
click at [536, 442] on icon at bounding box center [534, 443] width 35 height 40
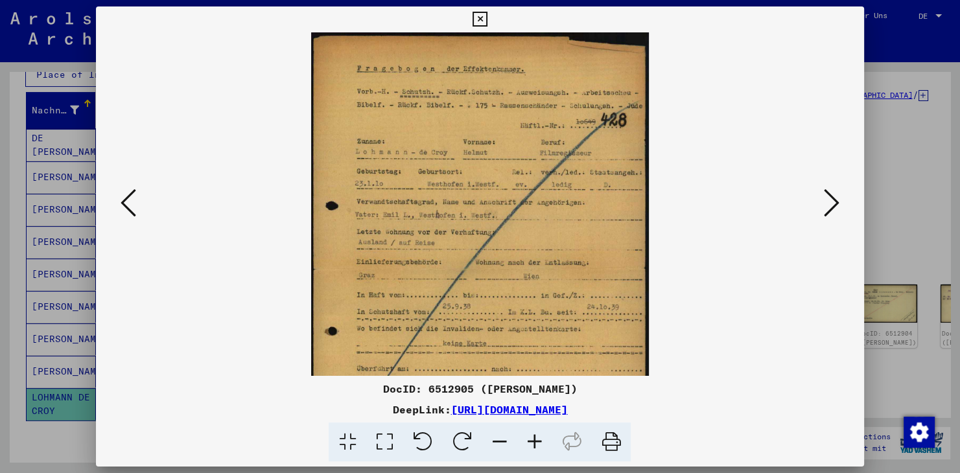
click at [535, 442] on icon at bounding box center [534, 443] width 35 height 40
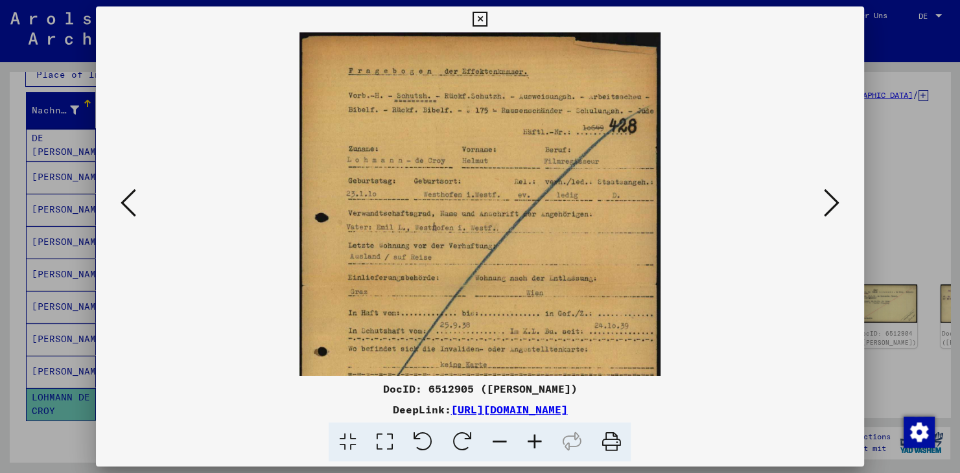
click at [535, 442] on icon at bounding box center [534, 443] width 35 height 40
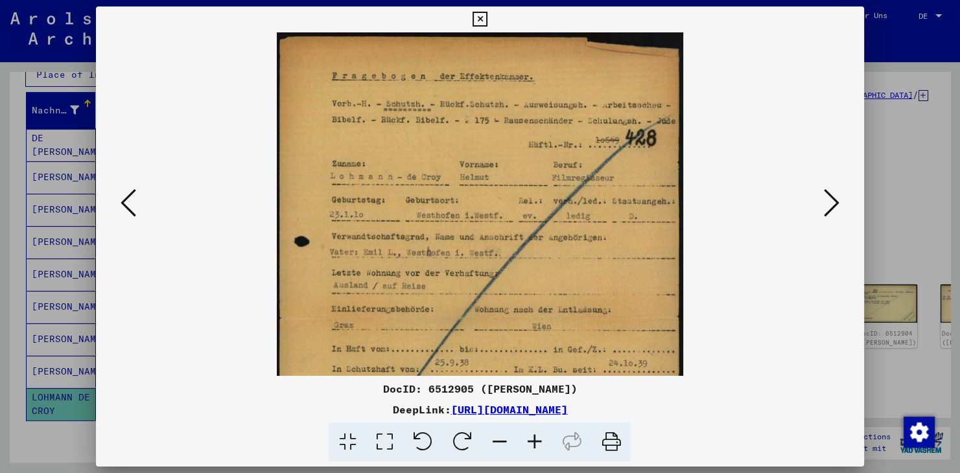
click at [535, 442] on icon at bounding box center [534, 443] width 35 height 40
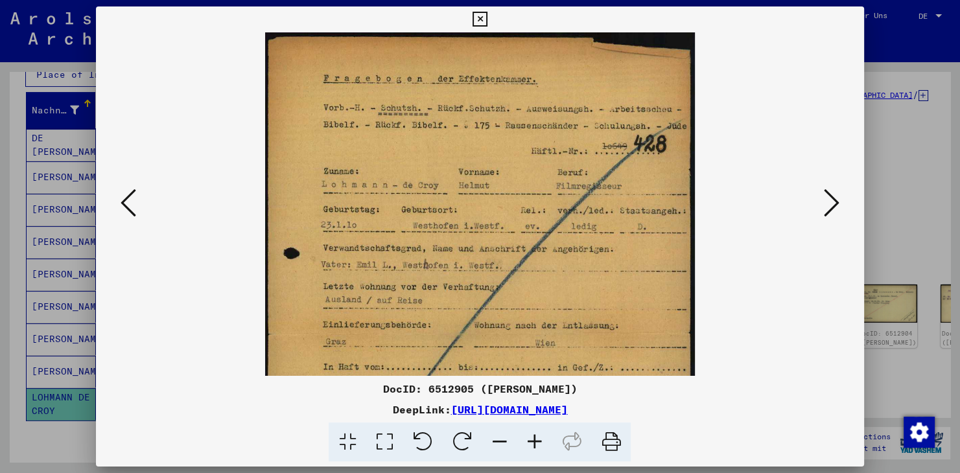
click at [535, 442] on icon at bounding box center [534, 443] width 35 height 40
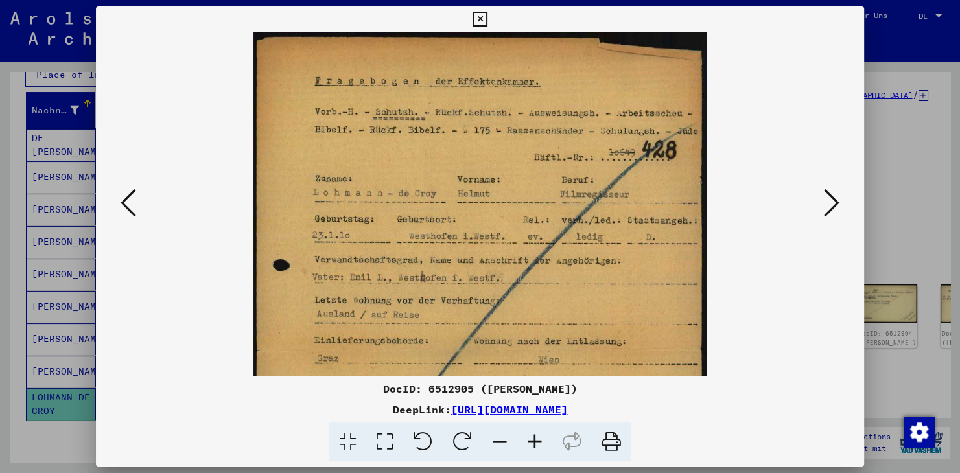
click at [535, 442] on icon at bounding box center [534, 443] width 35 height 40
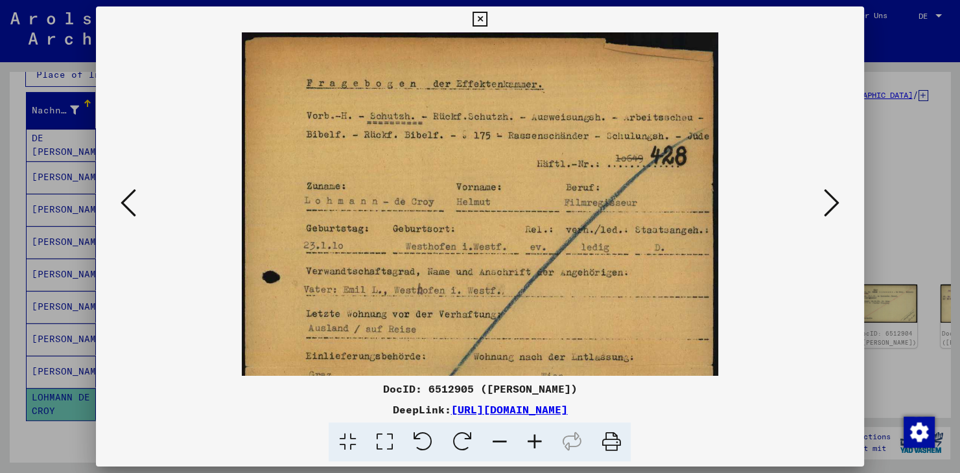
click at [535, 442] on icon at bounding box center [534, 443] width 35 height 40
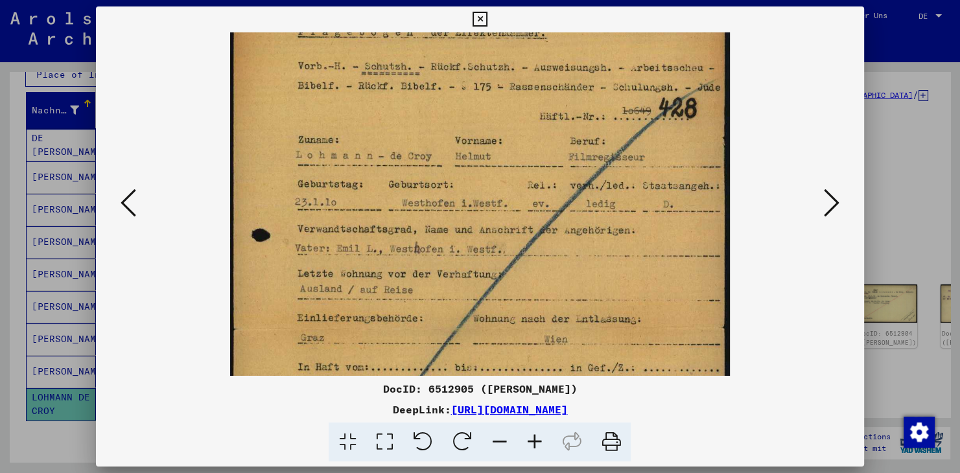
scroll to position [58, 0]
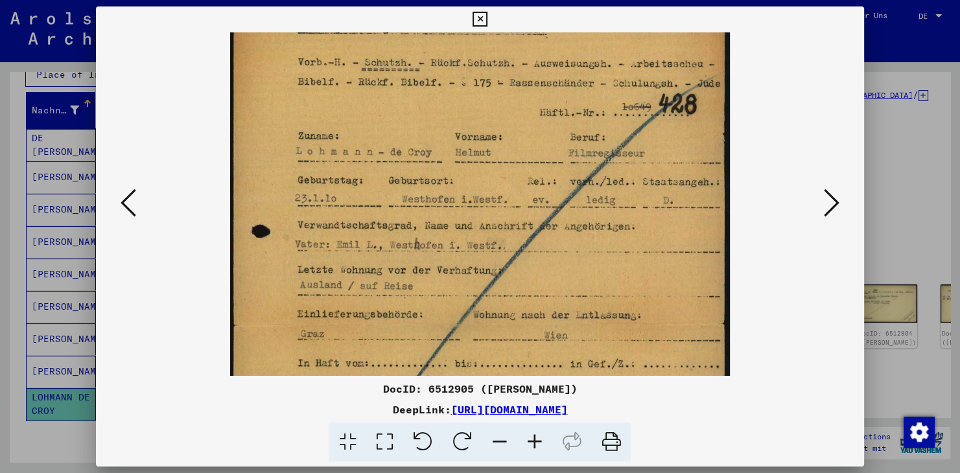
drag, startPoint x: 564, startPoint y: 311, endPoint x: 536, endPoint y: 256, distance: 61.5
click at [536, 256] on img at bounding box center [479, 325] width 499 height 700
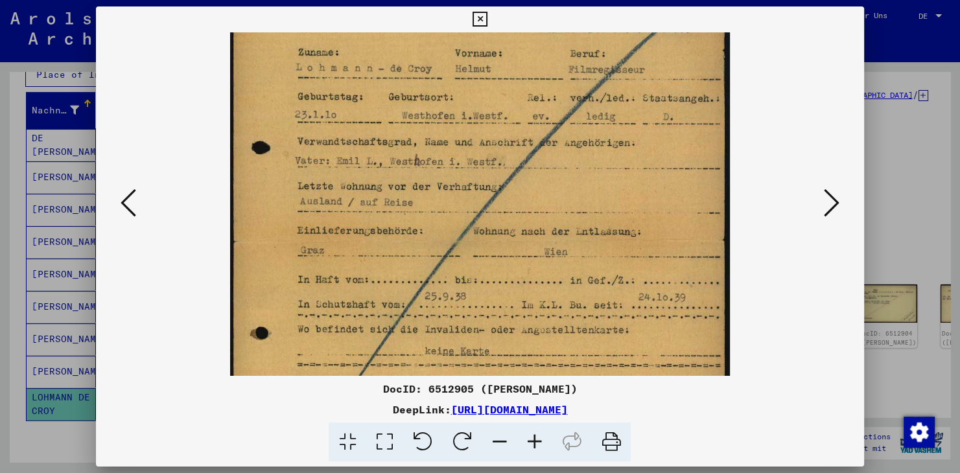
scroll to position [142, 0]
drag, startPoint x: 570, startPoint y: 276, endPoint x: 568, endPoint y: 193, distance: 82.4
click at [568, 193] on img at bounding box center [479, 240] width 499 height 700
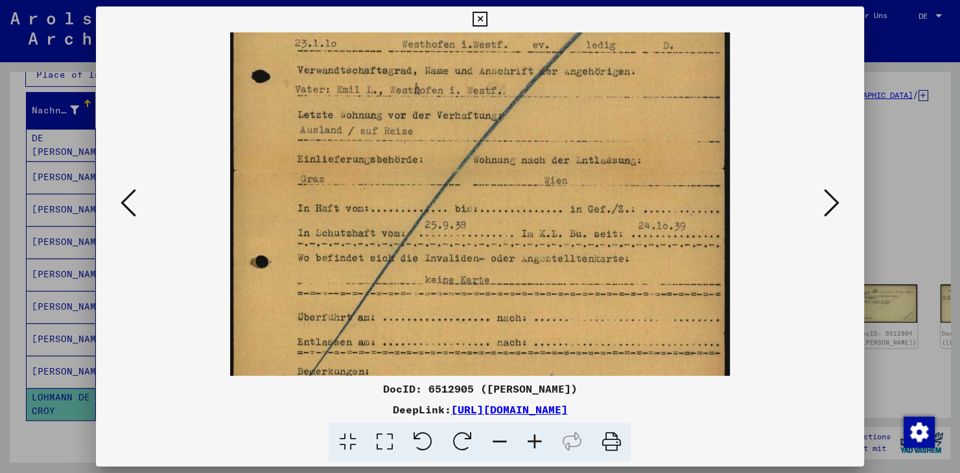
scroll to position [215, 0]
drag, startPoint x: 554, startPoint y: 292, endPoint x: 554, endPoint y: 220, distance: 71.3
click at [554, 220] on img at bounding box center [479, 168] width 499 height 700
click at [434, 172] on img at bounding box center [479, 168] width 499 height 700
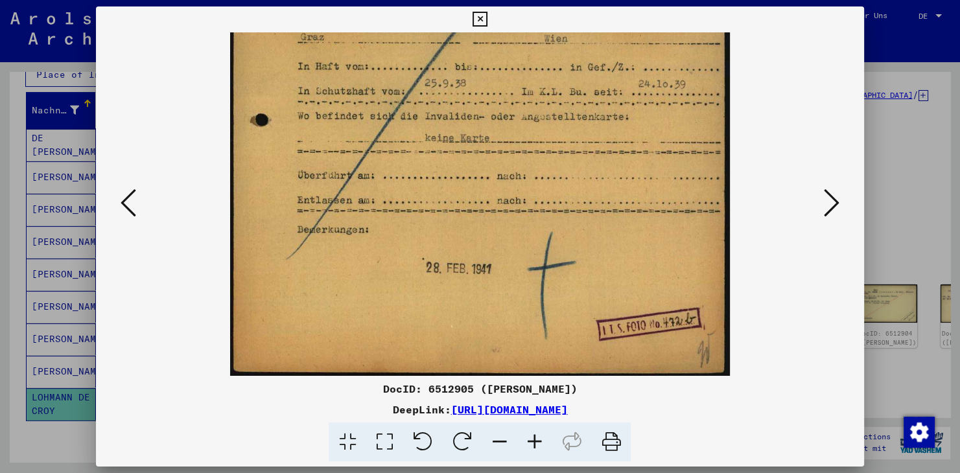
scroll to position [356, 0]
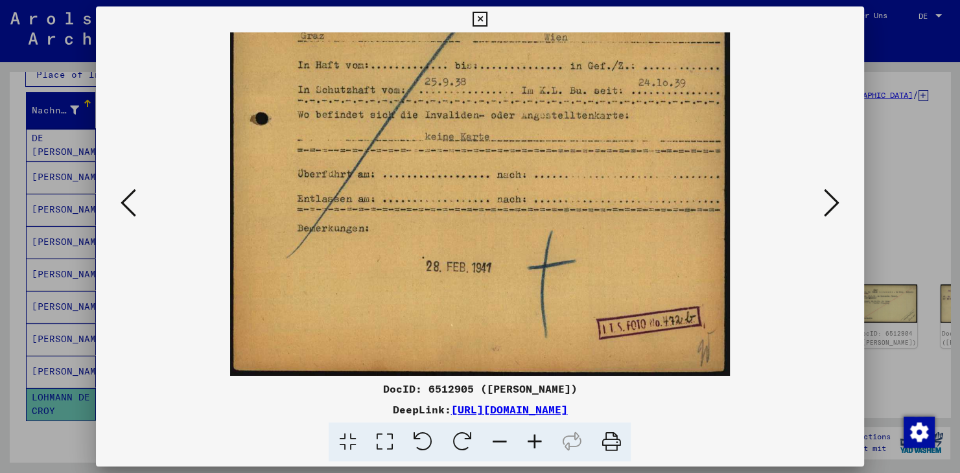
drag, startPoint x: 481, startPoint y: 329, endPoint x: 473, endPoint y: 174, distance: 155.2
click at [473, 174] on img at bounding box center [479, 26] width 499 height 700
click at [835, 206] on icon at bounding box center [832, 202] width 16 height 31
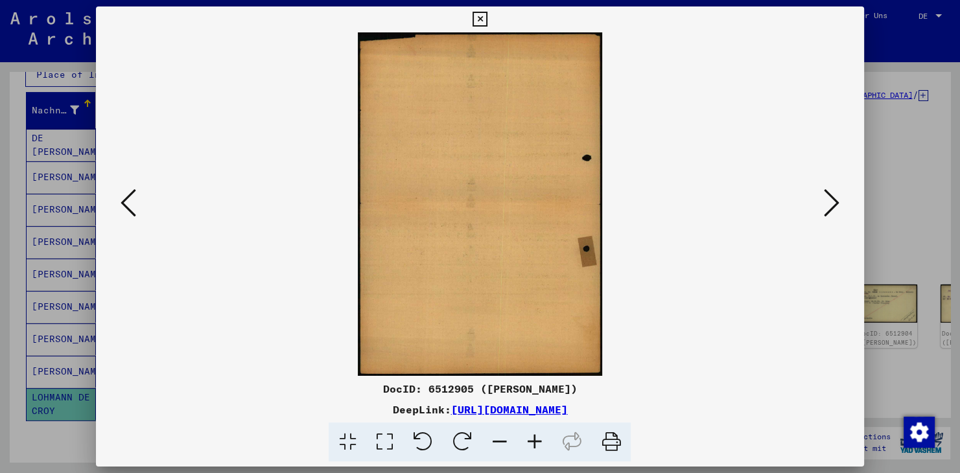
scroll to position [0, 0]
click at [833, 206] on icon at bounding box center [832, 202] width 16 height 31
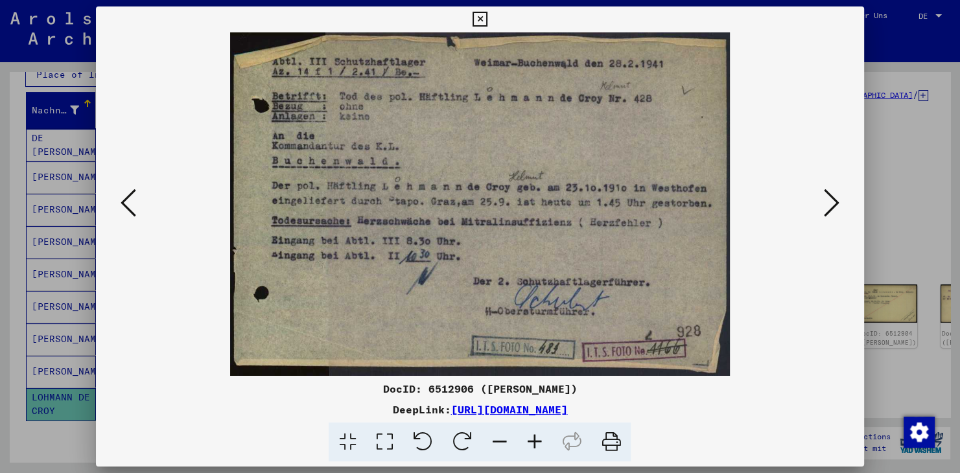
drag, startPoint x: 481, startPoint y: 234, endPoint x: 486, endPoint y: 198, distance: 36.0
click at [486, 198] on img at bounding box center [479, 204] width 499 height 344
click at [835, 207] on icon at bounding box center [832, 202] width 16 height 31
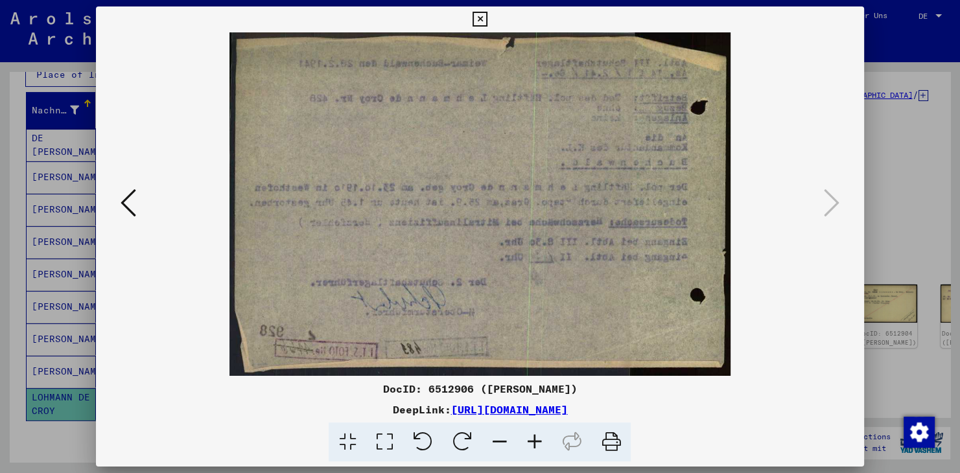
click at [488, 19] on icon at bounding box center [480, 20] width 15 height 16
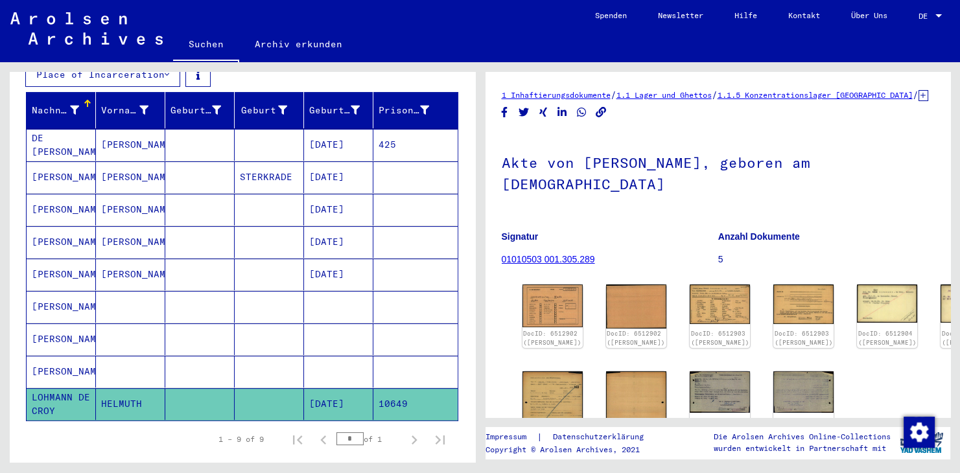
click at [256, 356] on mat-cell at bounding box center [269, 372] width 69 height 32
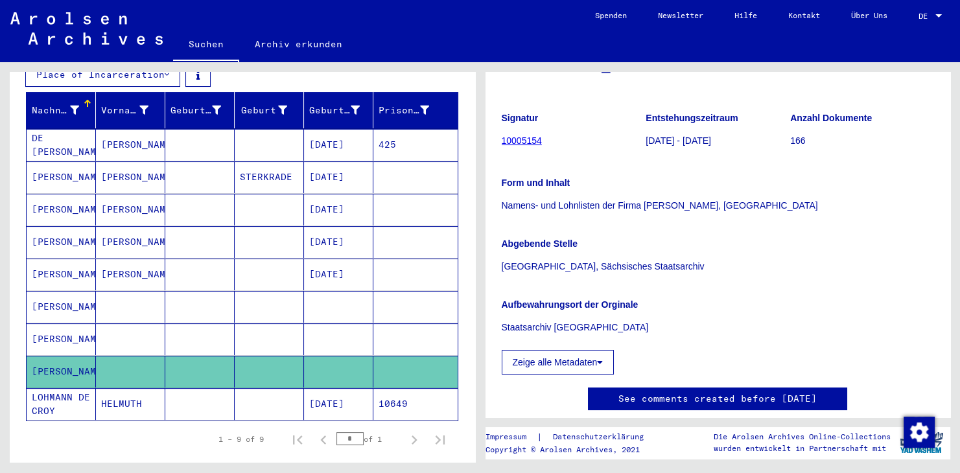
scroll to position [143, 0]
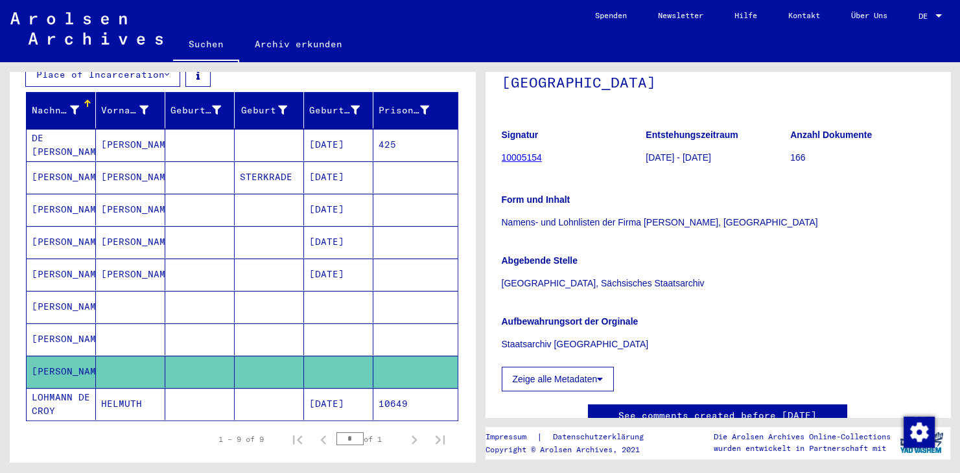
click at [287, 328] on mat-cell at bounding box center [269, 340] width 69 height 32
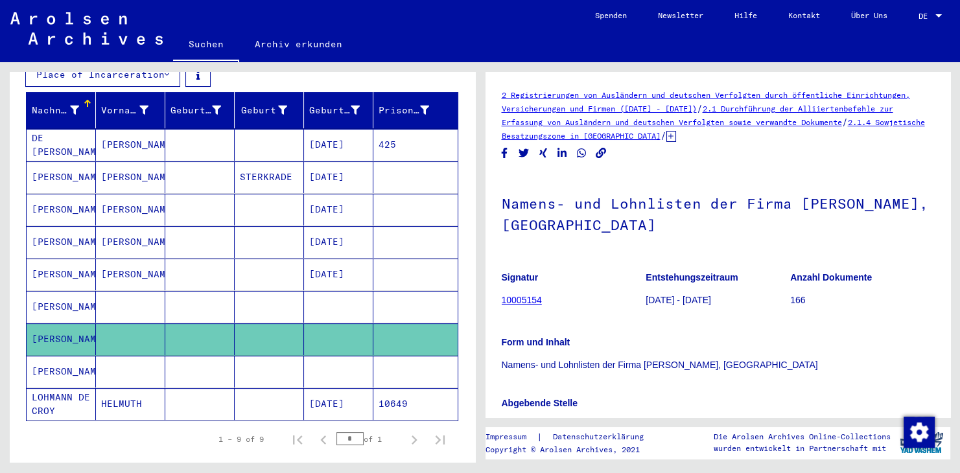
click at [313, 291] on mat-cell at bounding box center [338, 307] width 69 height 32
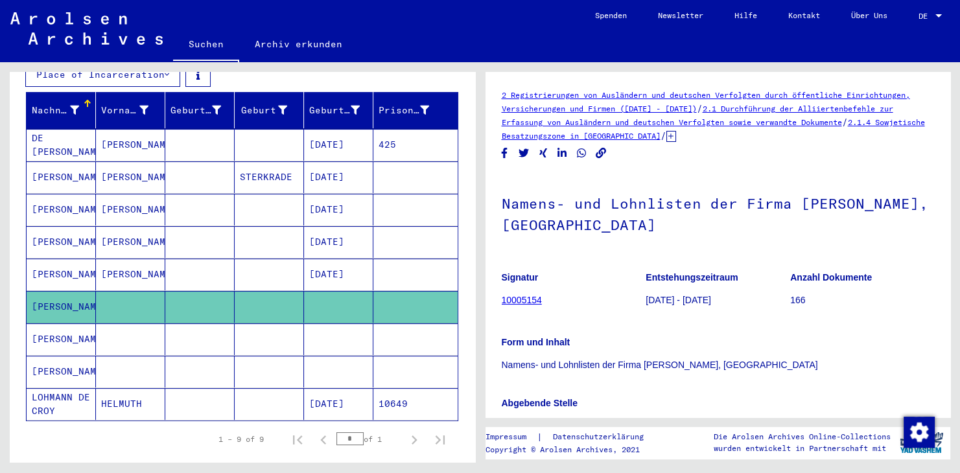
scroll to position [71, 0]
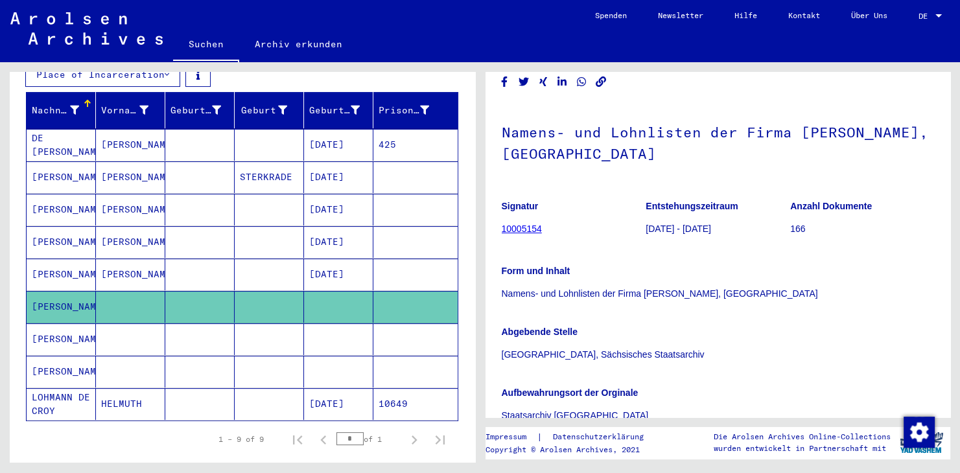
click at [338, 391] on mat-cell "[DATE]" at bounding box center [338, 404] width 69 height 32
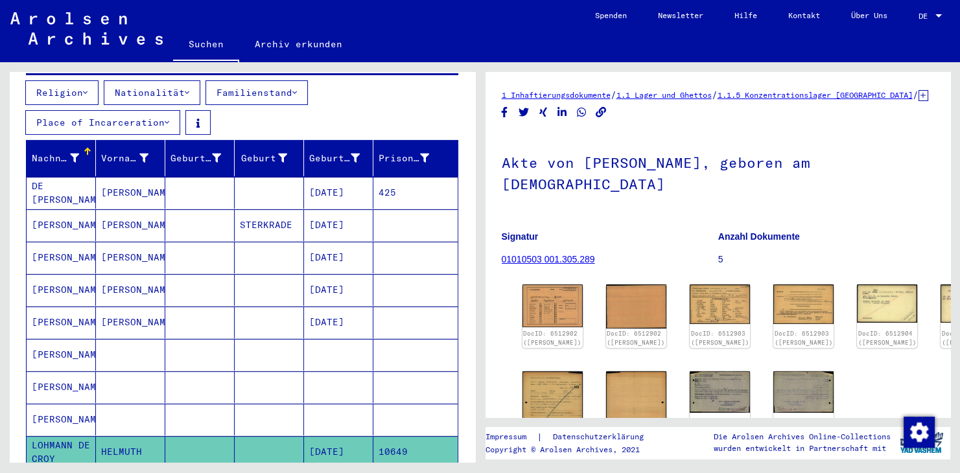
scroll to position [140, 0]
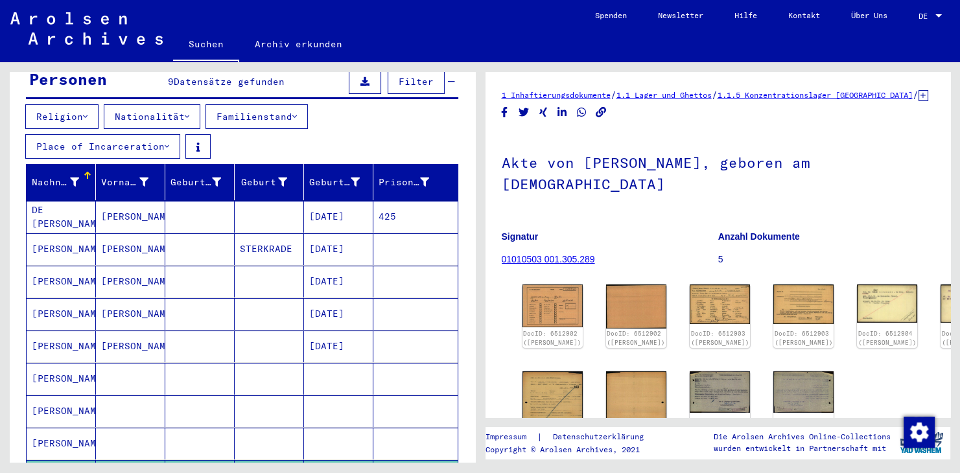
click at [612, 256] on figure "Signatur 01010503 001.305.289" at bounding box center [610, 250] width 216 height 58
drag, startPoint x: 603, startPoint y: 254, endPoint x: 504, endPoint y: 256, distance: 99.2
click at [504, 256] on figure "Signatur 01010503 001.305.289" at bounding box center [610, 250] width 216 height 58
copy link "01010503 001.305.289"
click at [134, 364] on mat-cell at bounding box center [130, 379] width 69 height 32
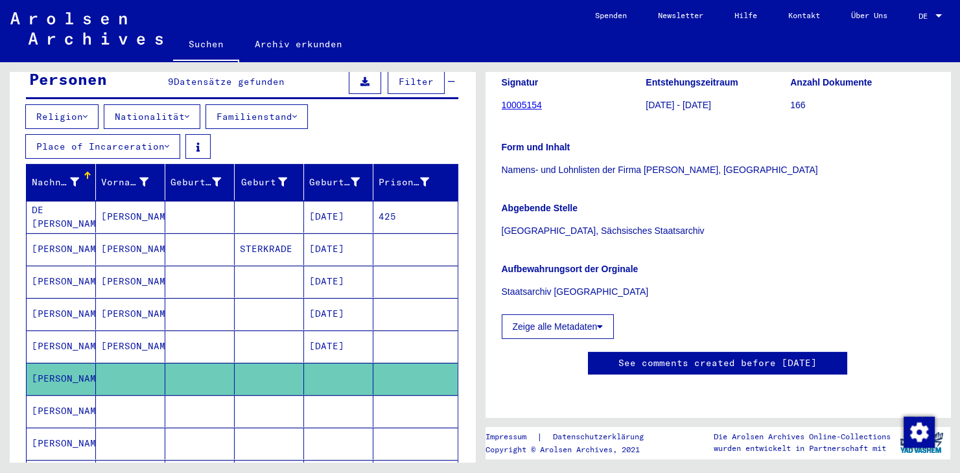
scroll to position [143, 0]
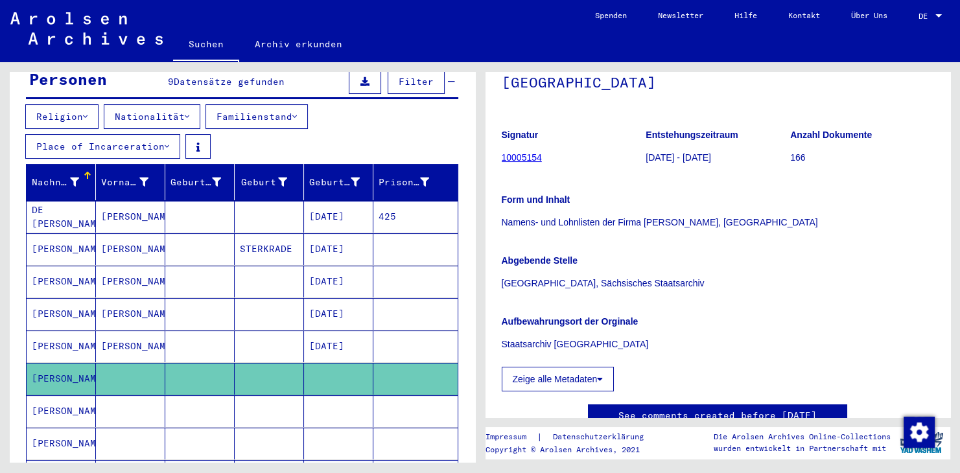
click at [576, 340] on p "Staatsarchiv [GEOGRAPHIC_DATA]" at bounding box center [718, 345] width 433 height 14
click at [572, 288] on p "[GEOGRAPHIC_DATA], Sächsisches Staatsarchiv" at bounding box center [718, 284] width 433 height 14
click at [606, 220] on p "Namens- und Lohnlisten der Firma [PERSON_NAME], [GEOGRAPHIC_DATA]" at bounding box center [718, 223] width 433 height 14
click at [522, 156] on link "10005154" at bounding box center [522, 157] width 40 height 10
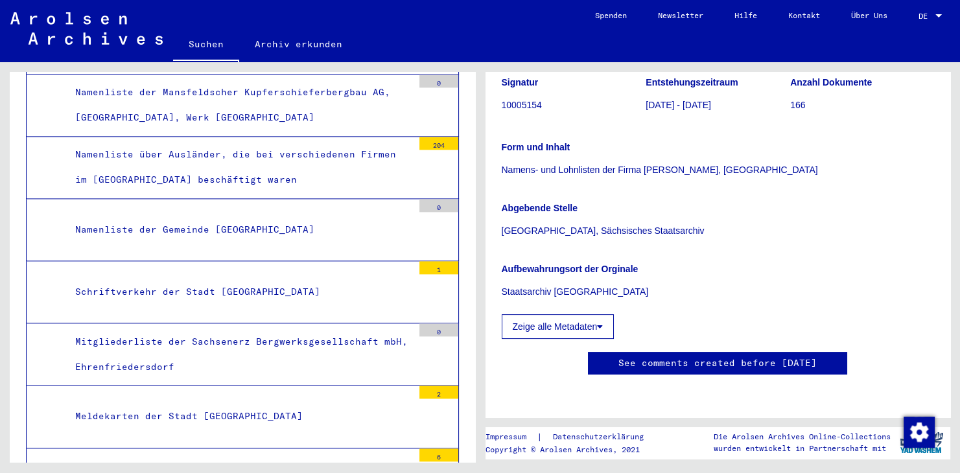
scroll to position [1647, 0]
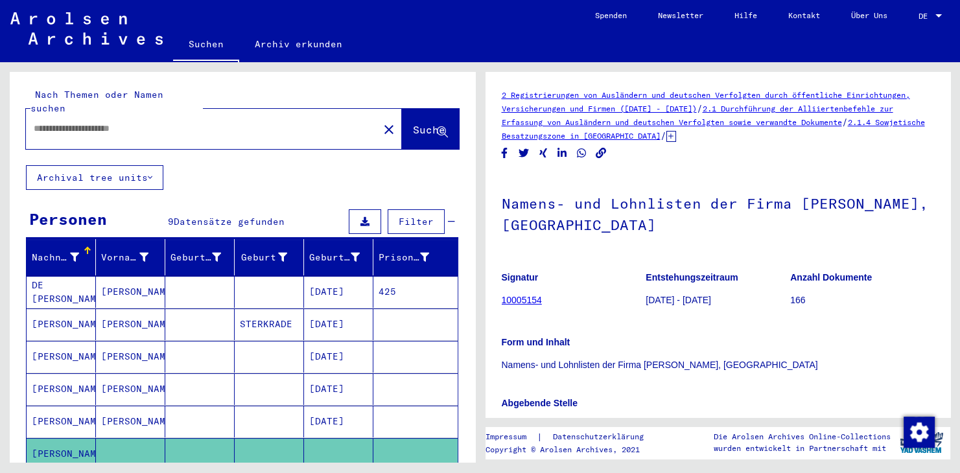
type input "********"
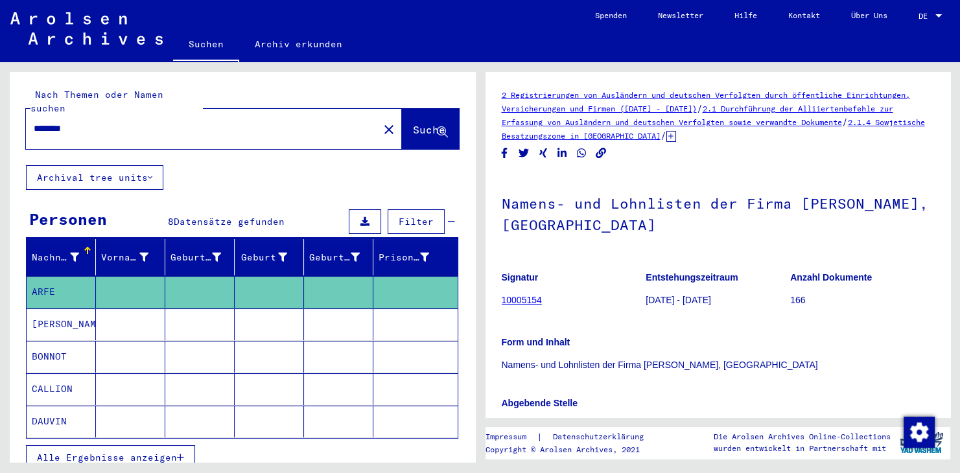
click at [562, 310] on figure "Signatur 10005154" at bounding box center [574, 291] width 144 height 58
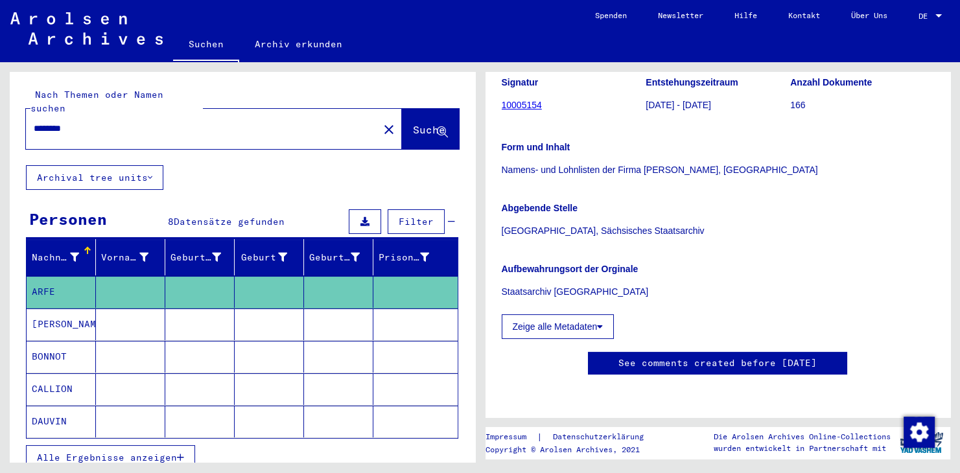
scroll to position [143, 0]
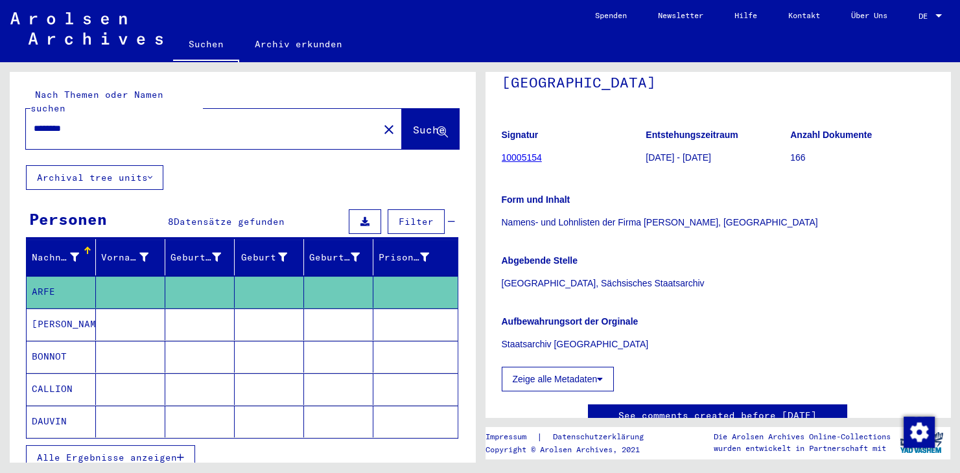
click at [516, 157] on link "10005154" at bounding box center [522, 157] width 40 height 10
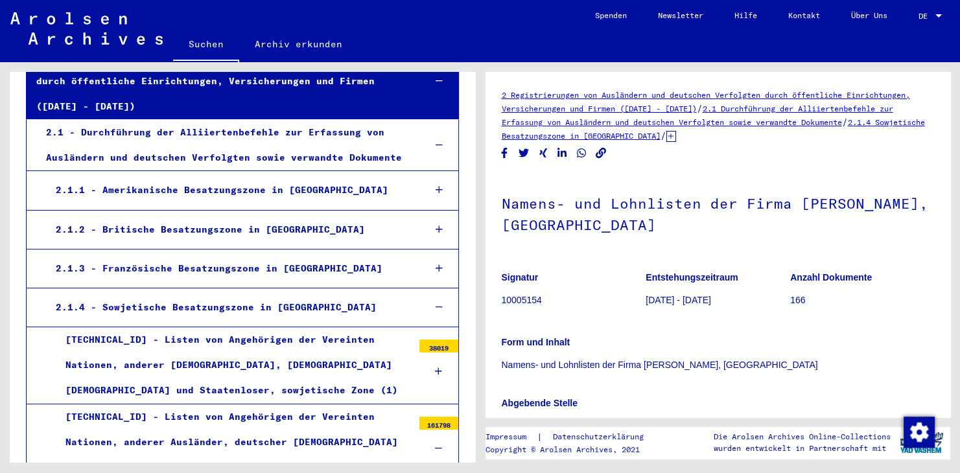
scroll to position [215, 0]
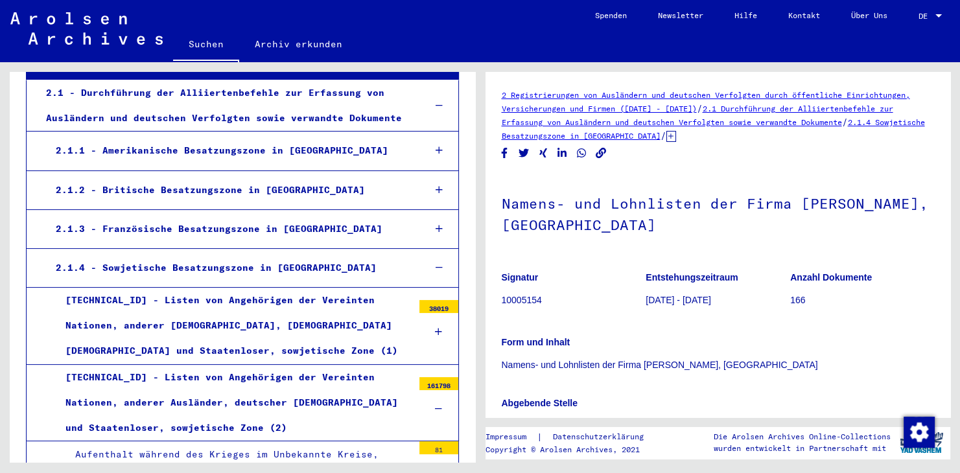
click at [432, 300] on div "38019" at bounding box center [439, 306] width 39 height 13
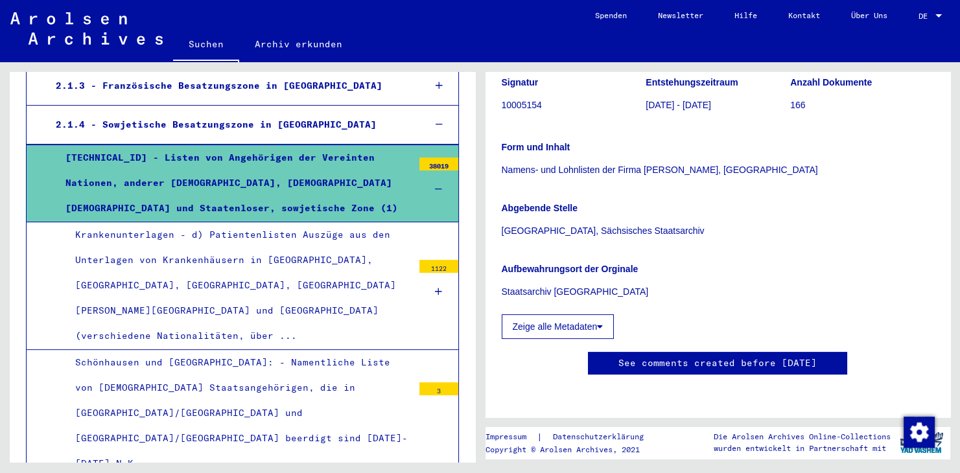
scroll to position [0, 0]
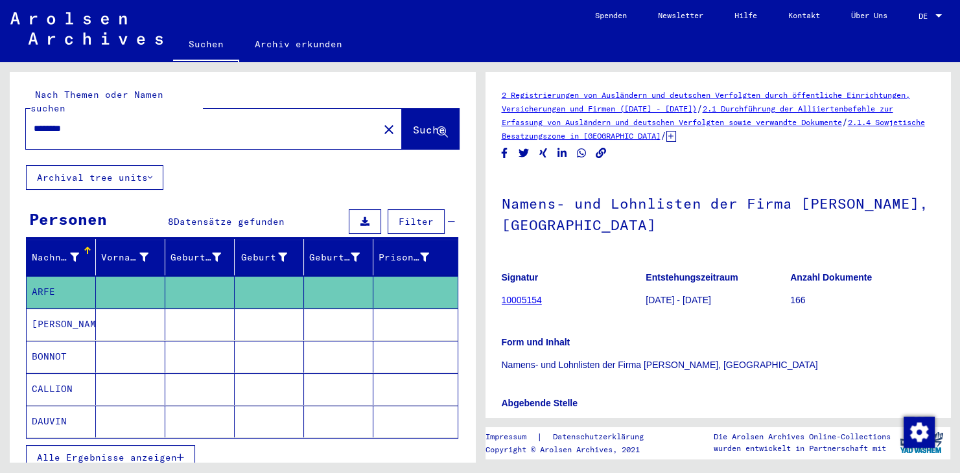
drag, startPoint x: 114, startPoint y: 112, endPoint x: 8, endPoint y: 121, distance: 106.1
click at [34, 122] on input "********" at bounding box center [202, 129] width 337 height 14
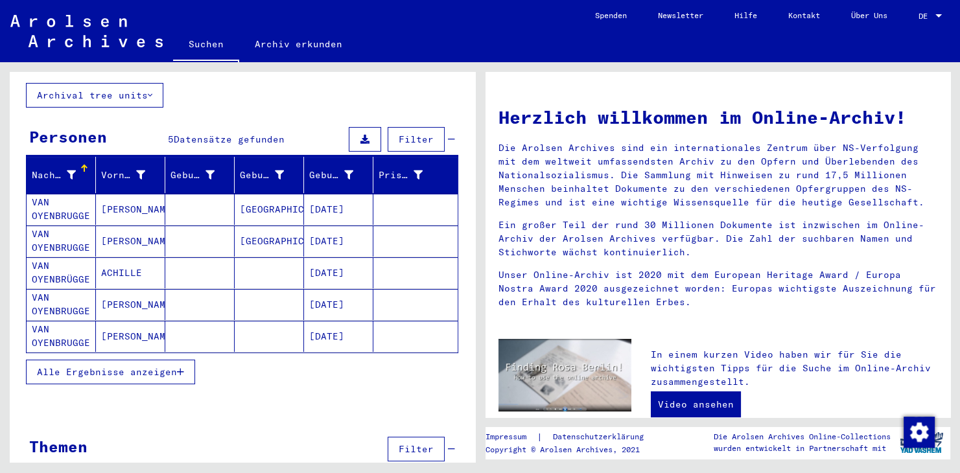
scroll to position [93, 0]
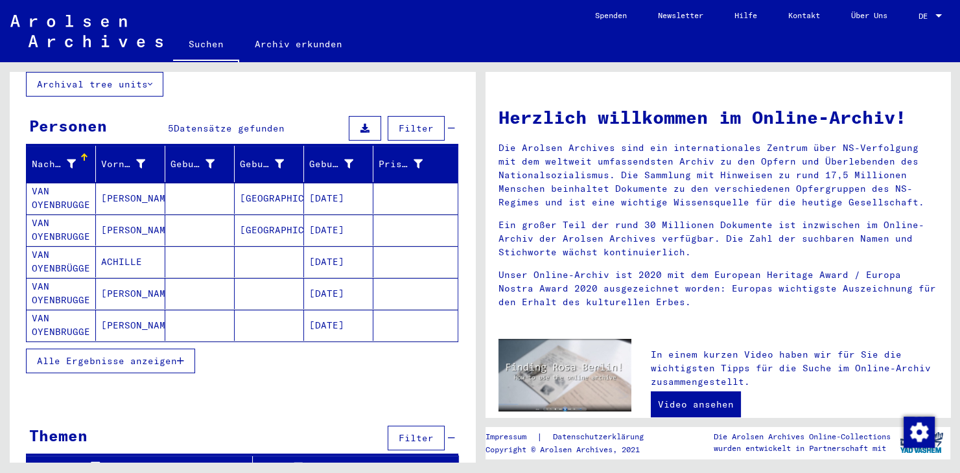
click at [119, 183] on mat-cell "[PERSON_NAME]" at bounding box center [130, 198] width 69 height 31
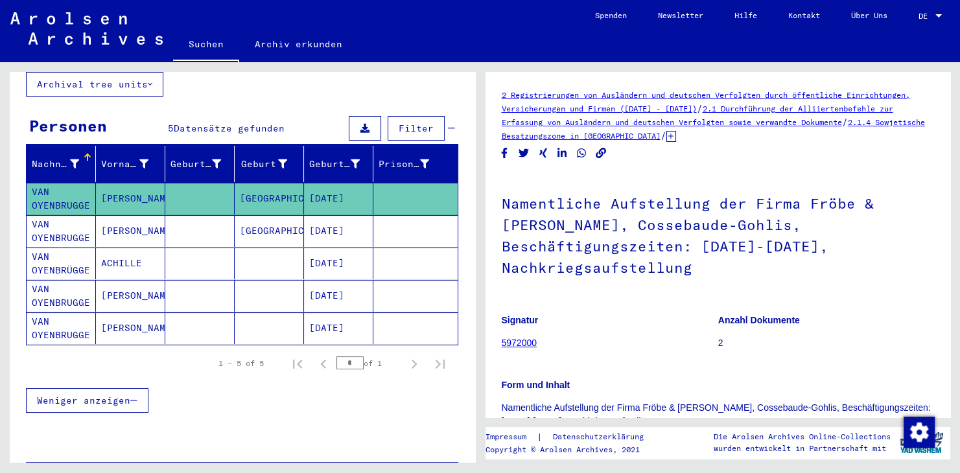
click at [121, 248] on mat-cell "ACHILLE" at bounding box center [130, 264] width 69 height 32
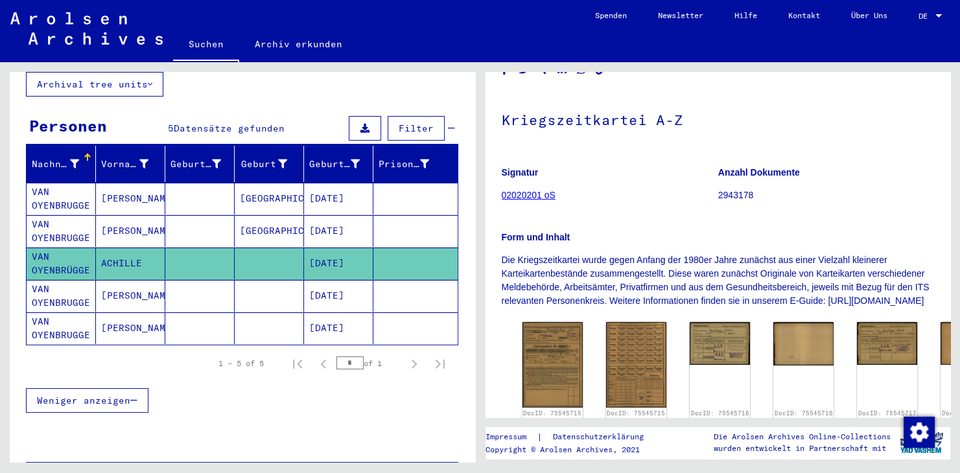
scroll to position [143, 0]
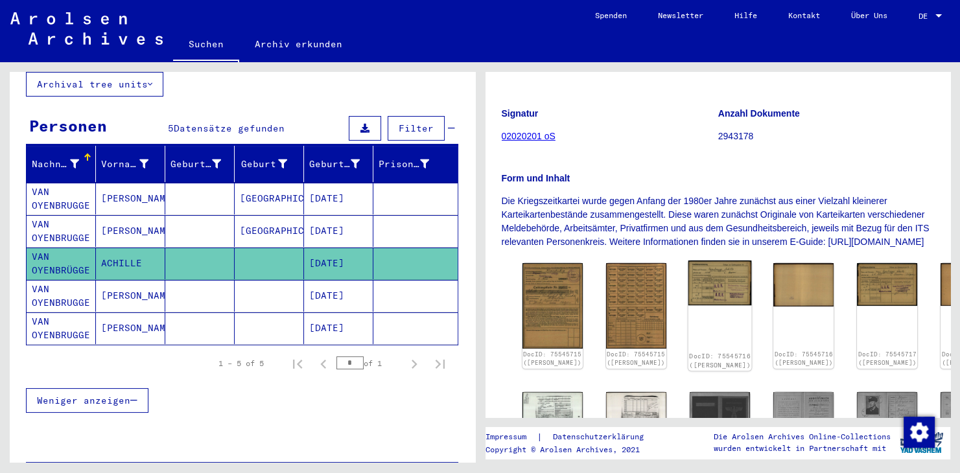
click at [689, 294] on img at bounding box center [721, 283] width 64 height 45
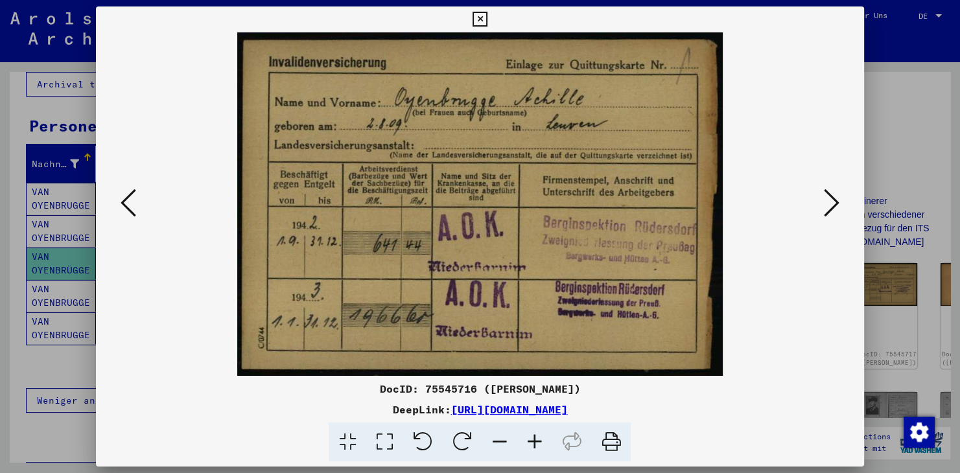
click at [488, 17] on icon at bounding box center [480, 20] width 15 height 16
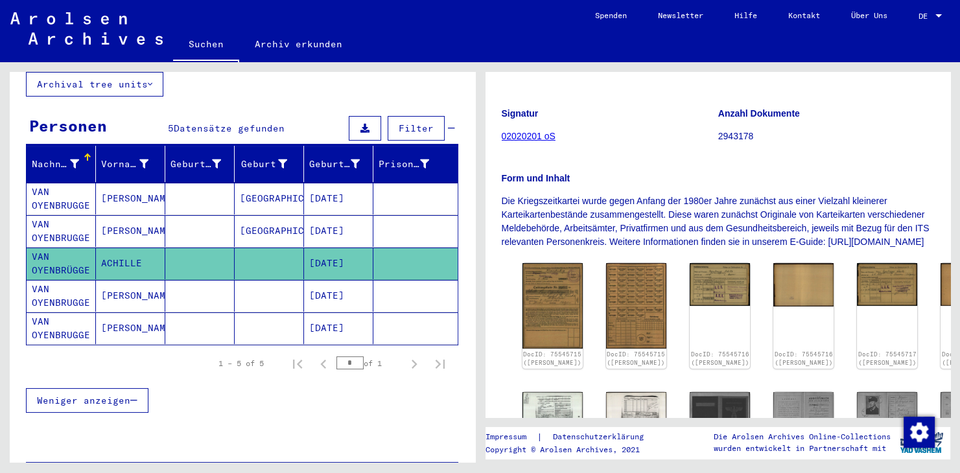
click at [139, 280] on mat-cell "[PERSON_NAME]" at bounding box center [130, 296] width 69 height 32
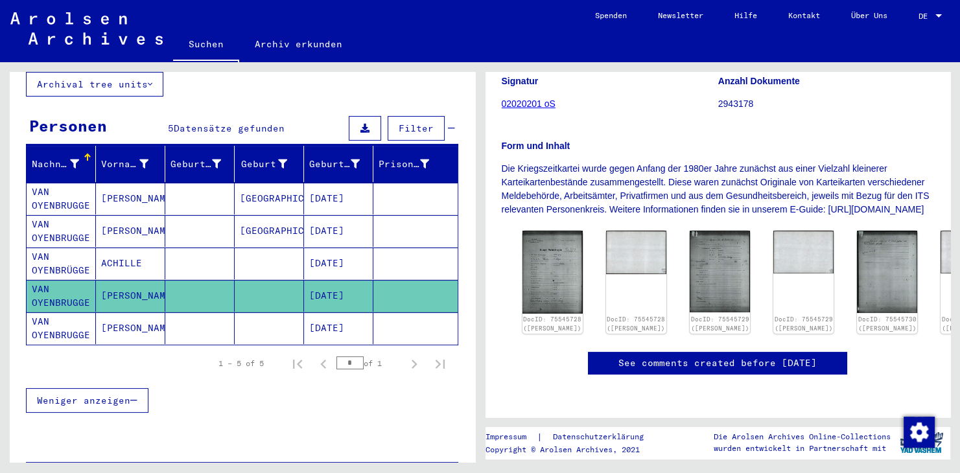
scroll to position [358, 0]
click at [126, 315] on mat-cell "[PERSON_NAME]" at bounding box center [130, 329] width 69 height 32
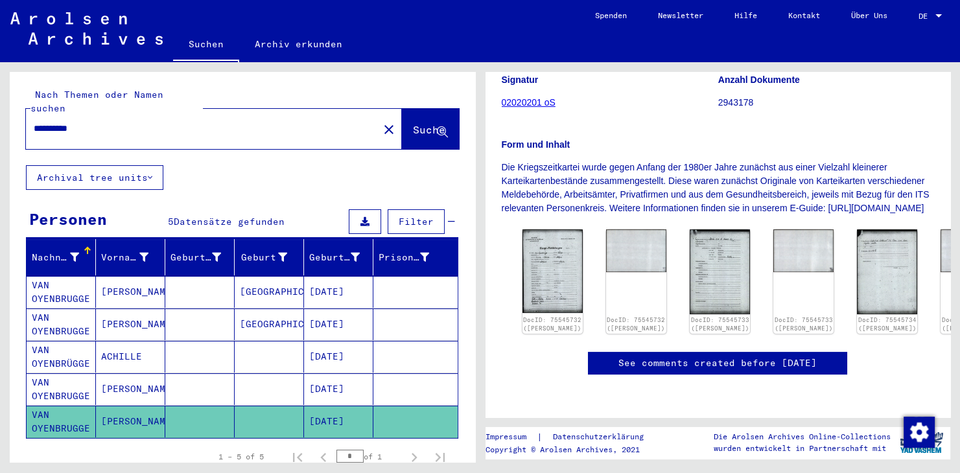
drag, startPoint x: 118, startPoint y: 112, endPoint x: -8, endPoint y: 113, distance: 126.5
click at [34, 122] on input "**********" at bounding box center [202, 129] width 337 height 14
type input "**********"
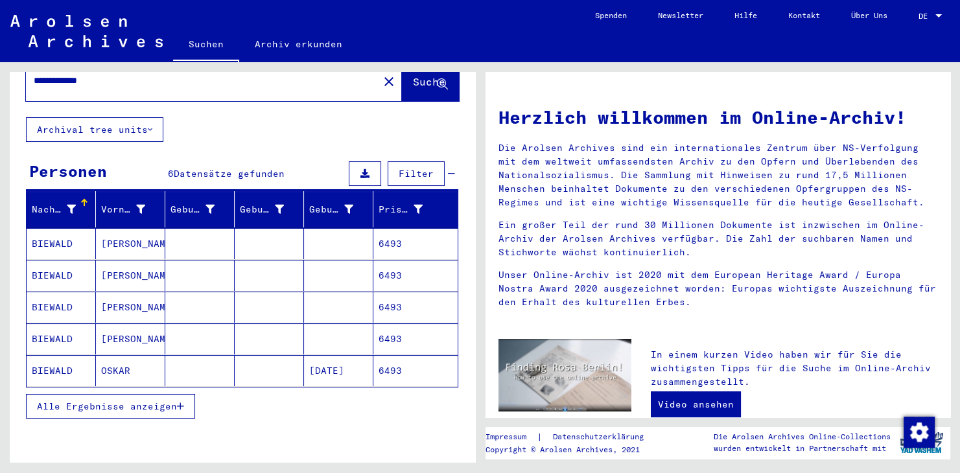
scroll to position [71, 0]
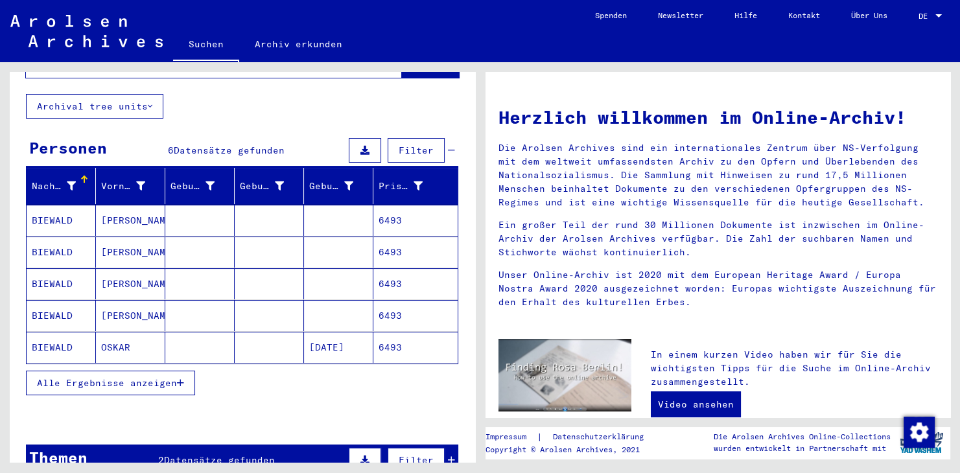
click at [69, 206] on mat-cell "BIEWALD" at bounding box center [61, 220] width 69 height 31
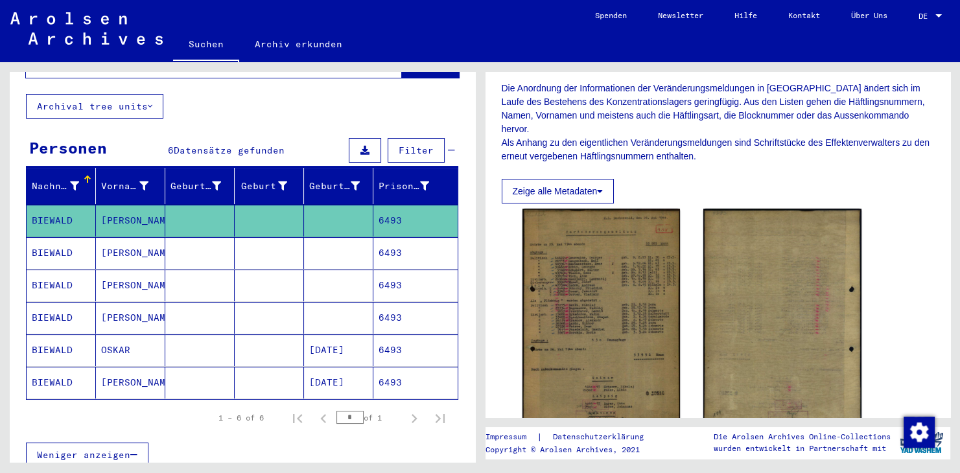
scroll to position [429, 0]
